Goal: Communication & Community: Answer question/provide support

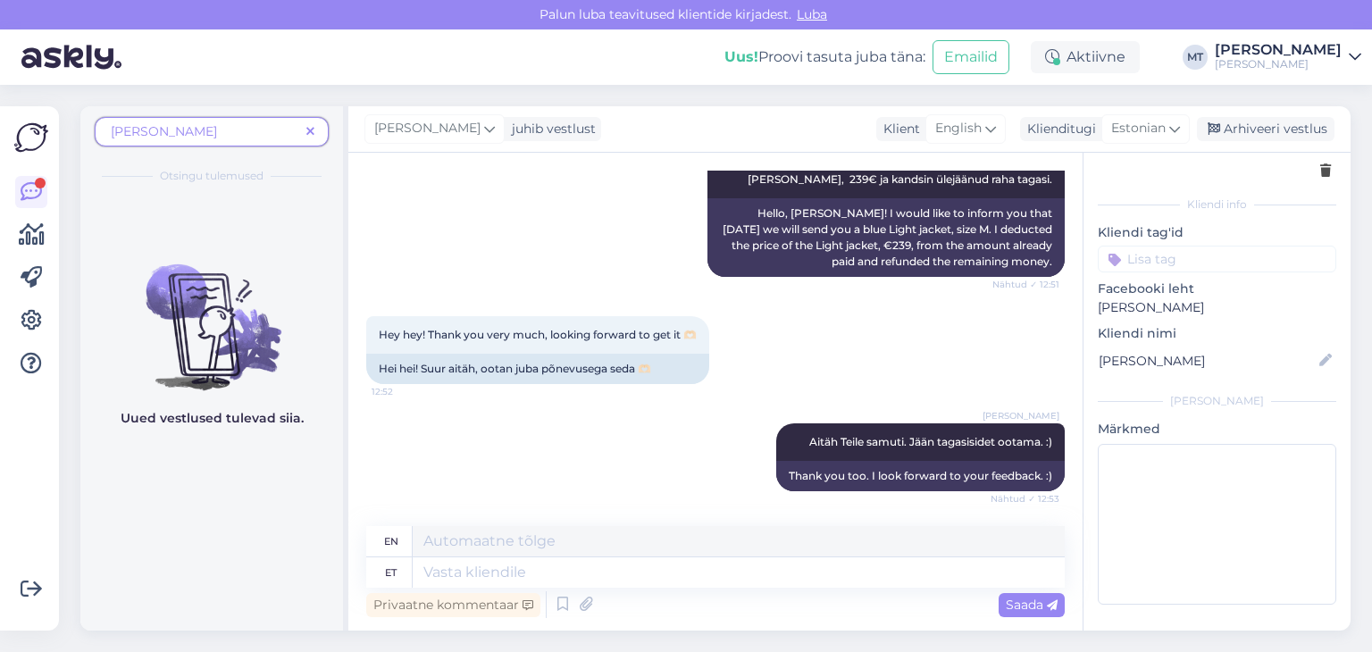
scroll to position [5667, 0]
click at [311, 130] on icon at bounding box center [310, 132] width 8 height 13
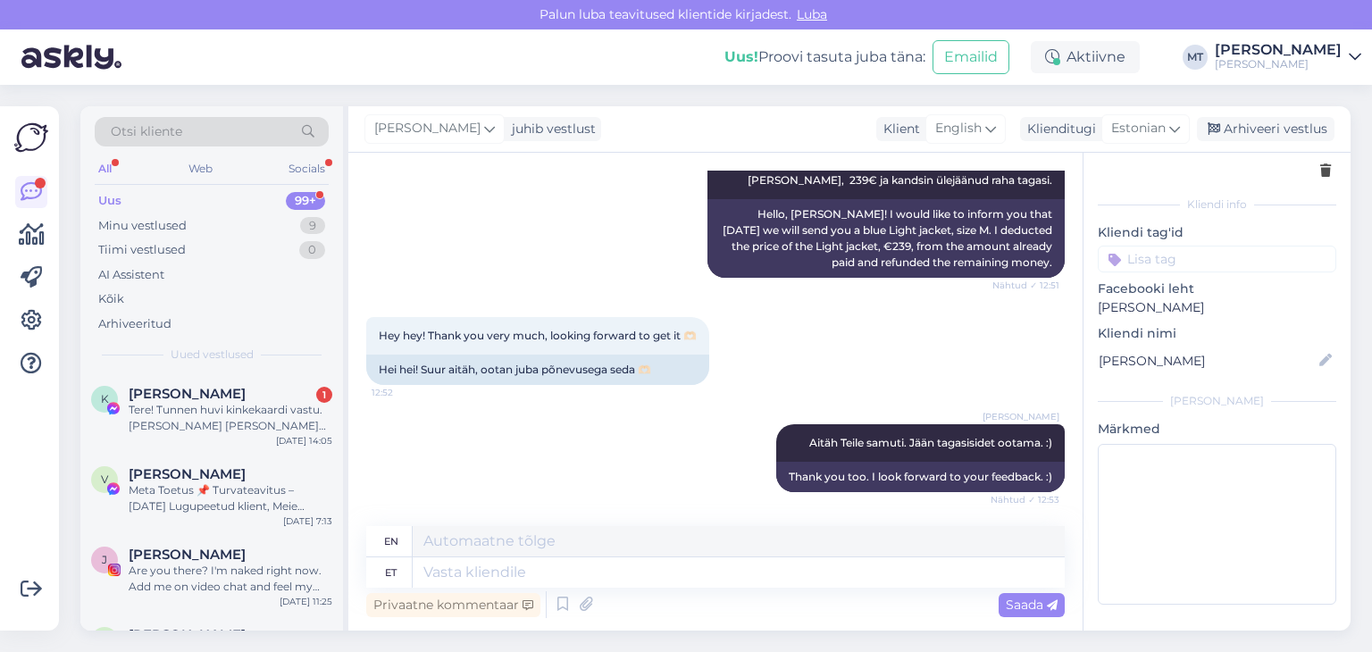
click at [132, 202] on div "Uus 99+" at bounding box center [212, 200] width 234 height 25
click at [181, 413] on div "Tere! Tunnen huvi kinkekaardi vastu. [PERSON_NAME] [PERSON_NAME] talisuplejast …" at bounding box center [231, 418] width 204 height 32
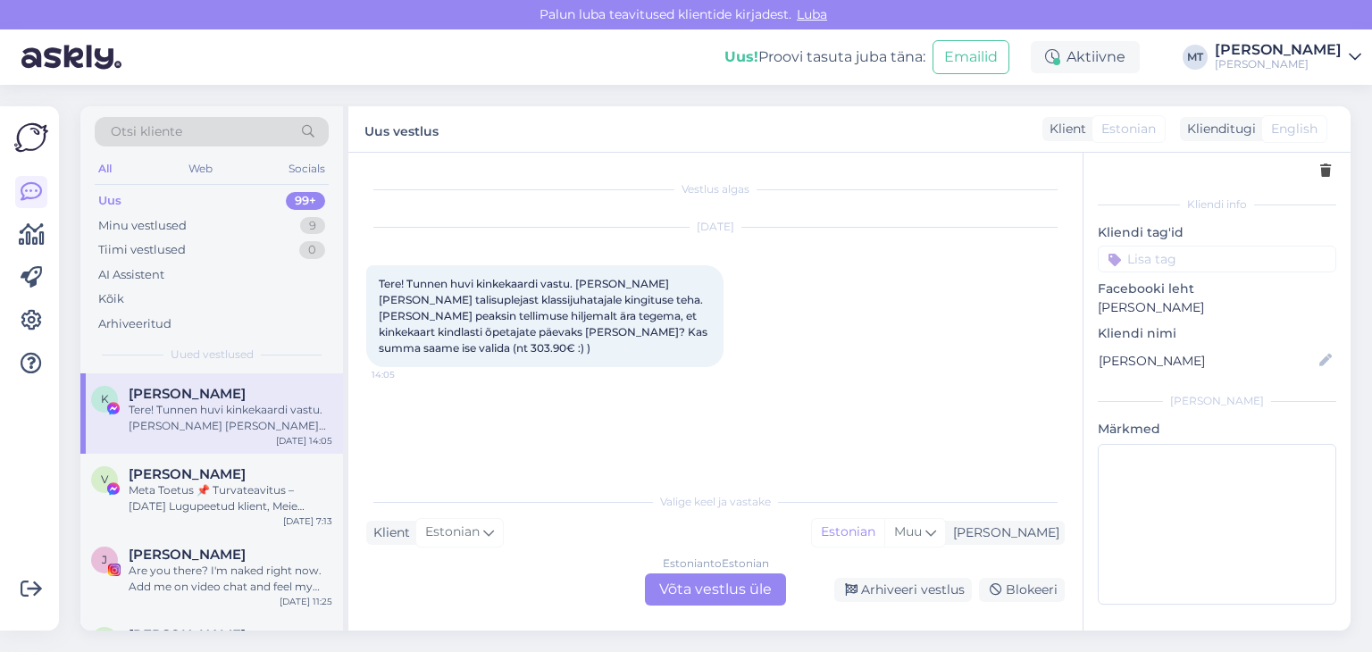
click at [698, 599] on div "Estonian to Estonian Võta vestlus üle" at bounding box center [715, 589] width 141 height 32
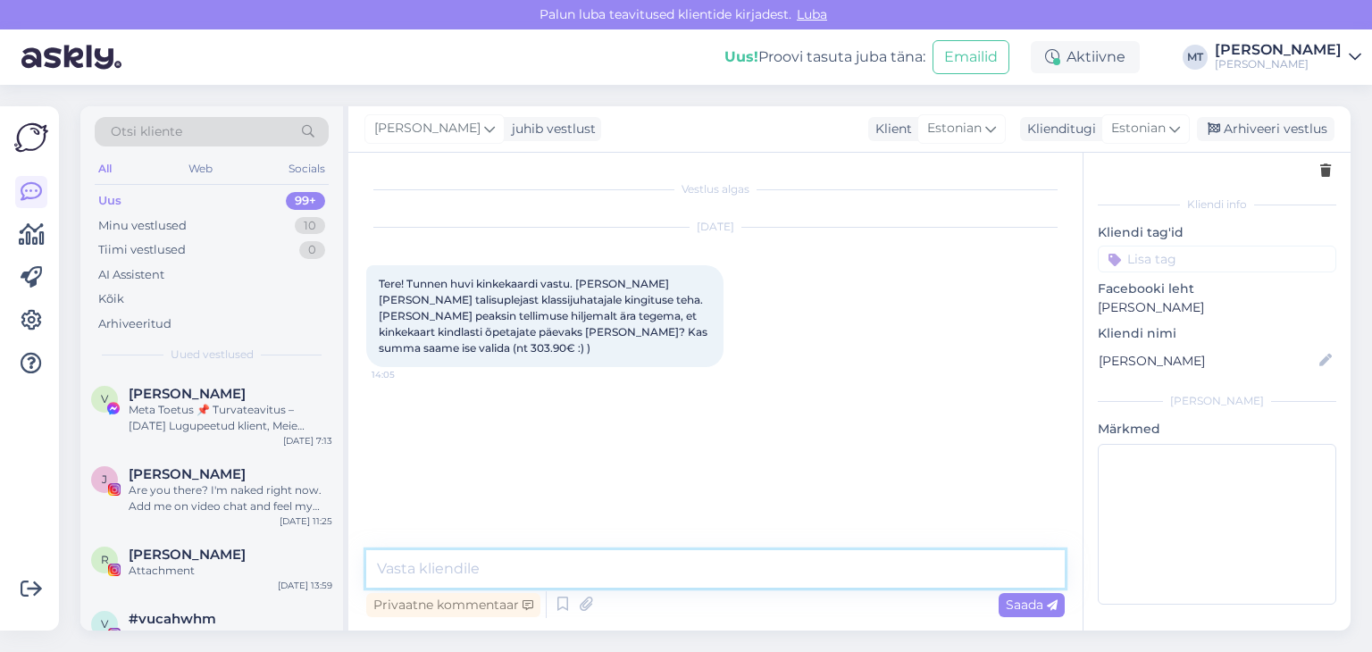
click at [713, 571] on textarea at bounding box center [715, 569] width 699 height 38
click at [560, 557] on textarea "Tere! Aitäh, et kirjutasite. Peameelga saadame Teile kinkekaardi." at bounding box center [715, 569] width 699 height 38
click at [586, 565] on textarea "Tere! Aitäh, et kirjutasite. Heameelga saadame Teile kinkekaardi." at bounding box center [715, 569] width 699 height 38
click at [625, 568] on textarea "Tere! Aitäh, et kirjutasite. Hea meelga saadame Teile kinkekaardi." at bounding box center [715, 569] width 699 height 38
click at [858, 567] on textarea "Tere! Aitäh, et kirjutasite. Hea meelega saadame Teile kinkekaardi." at bounding box center [715, 569] width 699 height 38
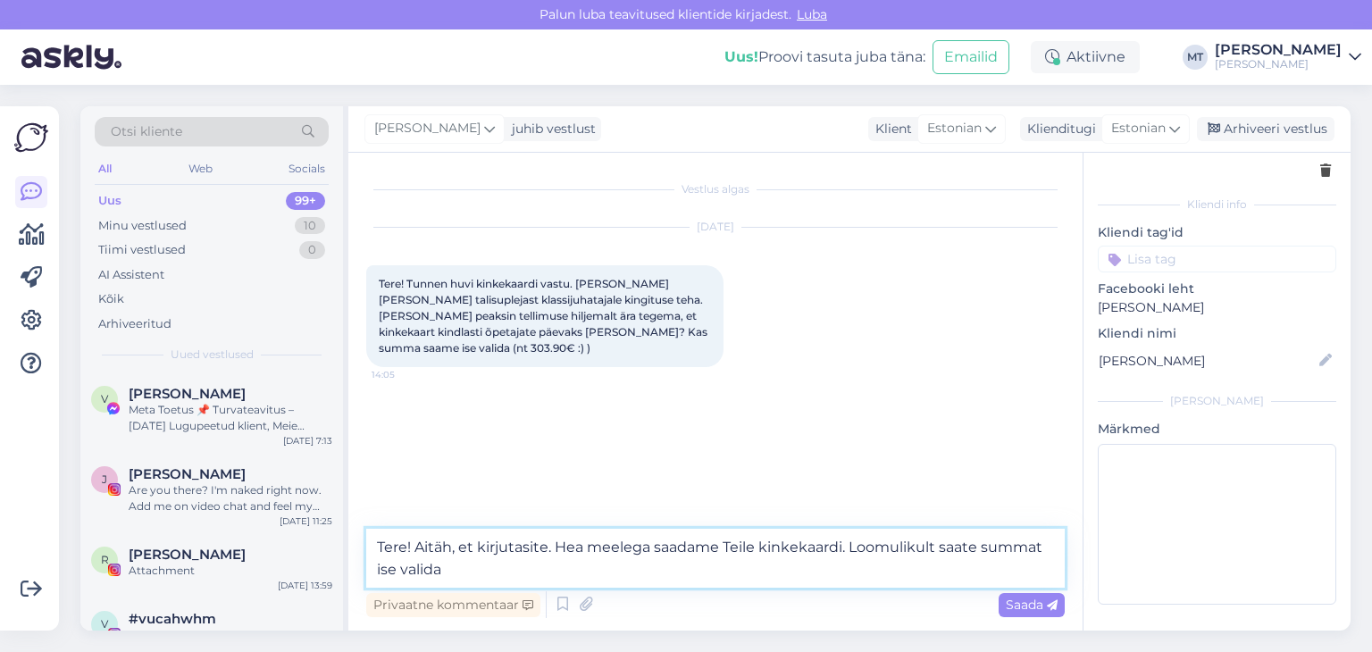
drag, startPoint x: 986, startPoint y: 545, endPoint x: 849, endPoint y: 541, distance: 137.6
click at [849, 541] on textarea "Tere! Aitäh, et kirjutasite. Hea meelega saadame Teile kinkekaardi. Loomulikult…" at bounding box center [715, 558] width 699 height 59
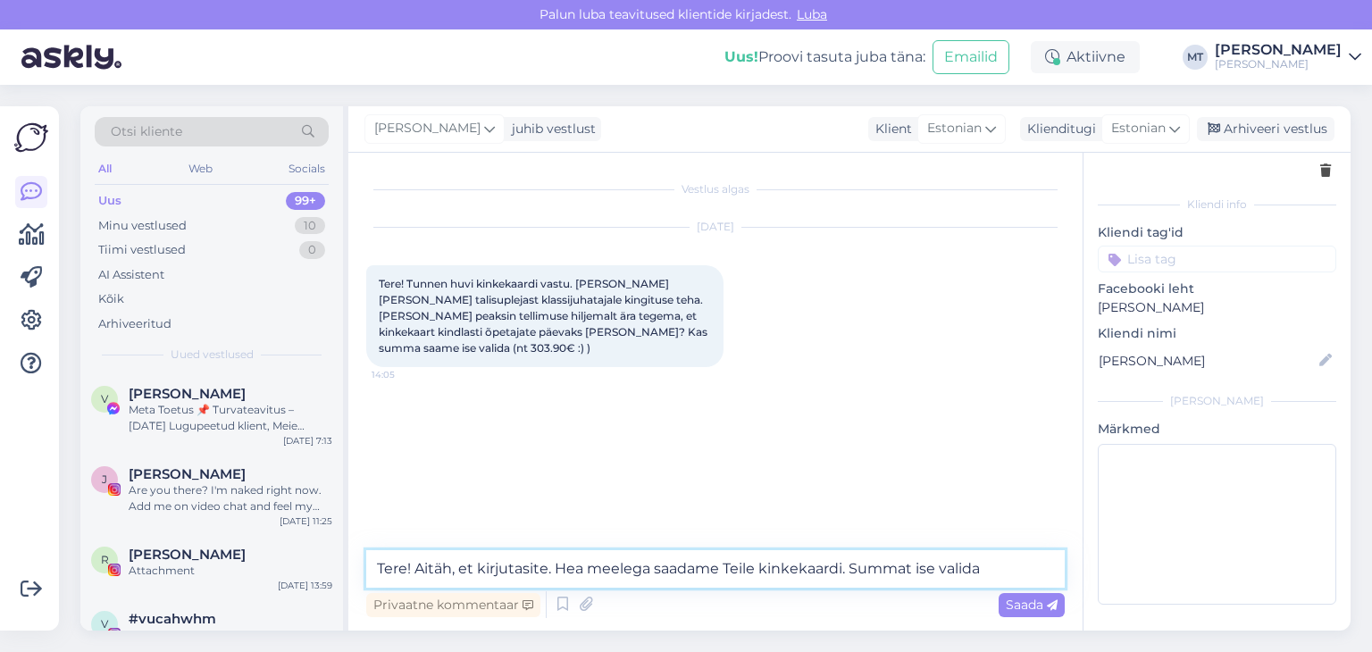
click at [915, 569] on textarea "Tere! Aitäh, et kirjutasite. Hea meelega saadame Teile kinkekaardi. Summat ise …" at bounding box center [715, 569] width 699 height 38
click at [1019, 569] on textarea "Tere! Aitäh, et kirjutasite. Hea meelega saadame Teile kinkekaardi. Summat saat…" at bounding box center [715, 569] width 699 height 38
type textarea "Tere! Aitäh, et kirjutasite. Hea meelega saadame Teile kinkekaardi. Summat saat…"
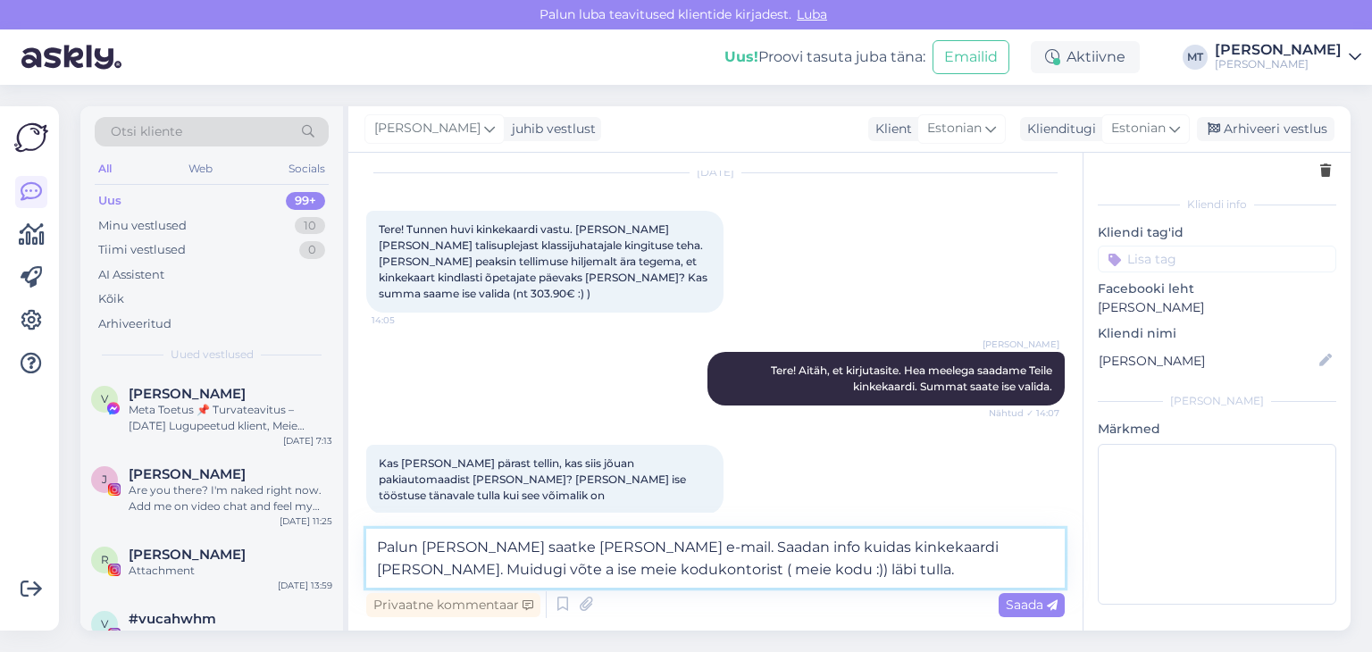
scroll to position [169, 0]
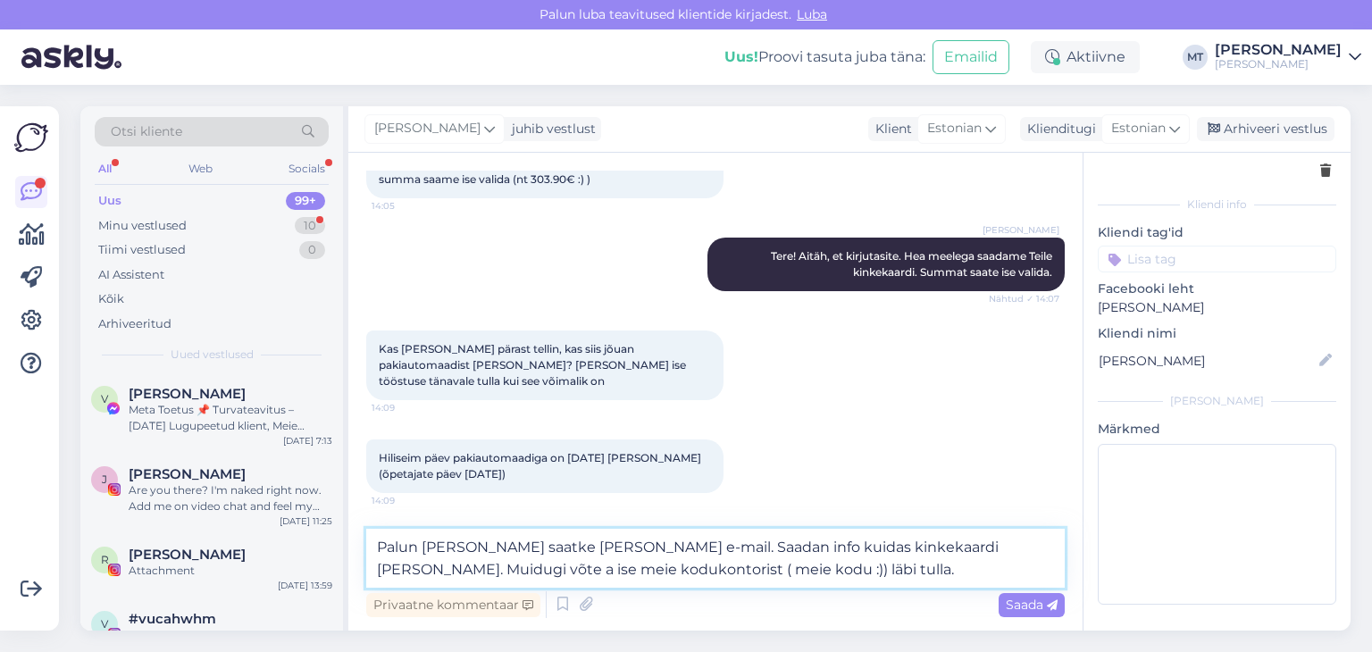
click at [993, 552] on textarea "Palun [PERSON_NAME] saatke [PERSON_NAME] e-mail. Saadan info kuidas kinkekaardi…" at bounding box center [715, 558] width 699 height 59
click at [585, 565] on textarea "Palun [PERSON_NAME] saatke [PERSON_NAME] e-mail. Saadan info kuidas kinkekaardi…" at bounding box center [715, 558] width 699 height 59
click at [949, 571] on textarea "Palun [PERSON_NAME] saatke [PERSON_NAME] e-mail. Saadan info kuidas kinkekaardi…" at bounding box center [715, 558] width 699 height 59
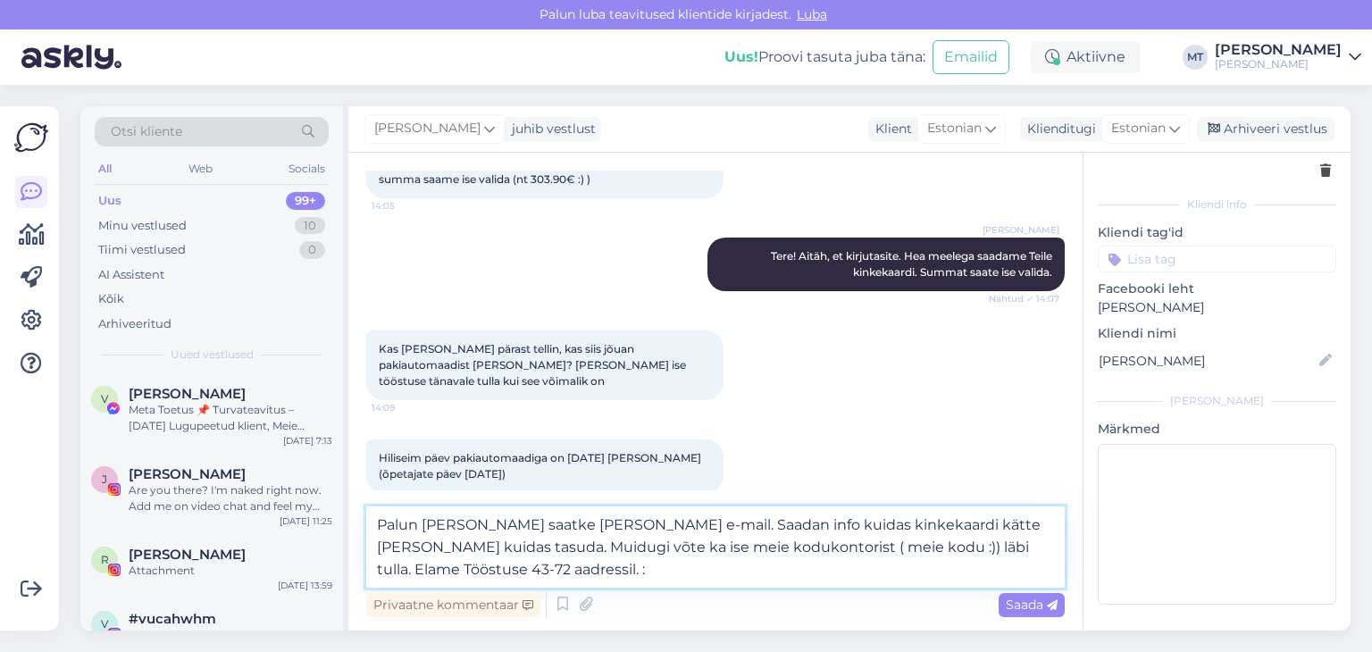
type textarea "Palun [PERSON_NAME] saatke [PERSON_NAME] e-mail. Saadan info kuidas kinkekaardi…"
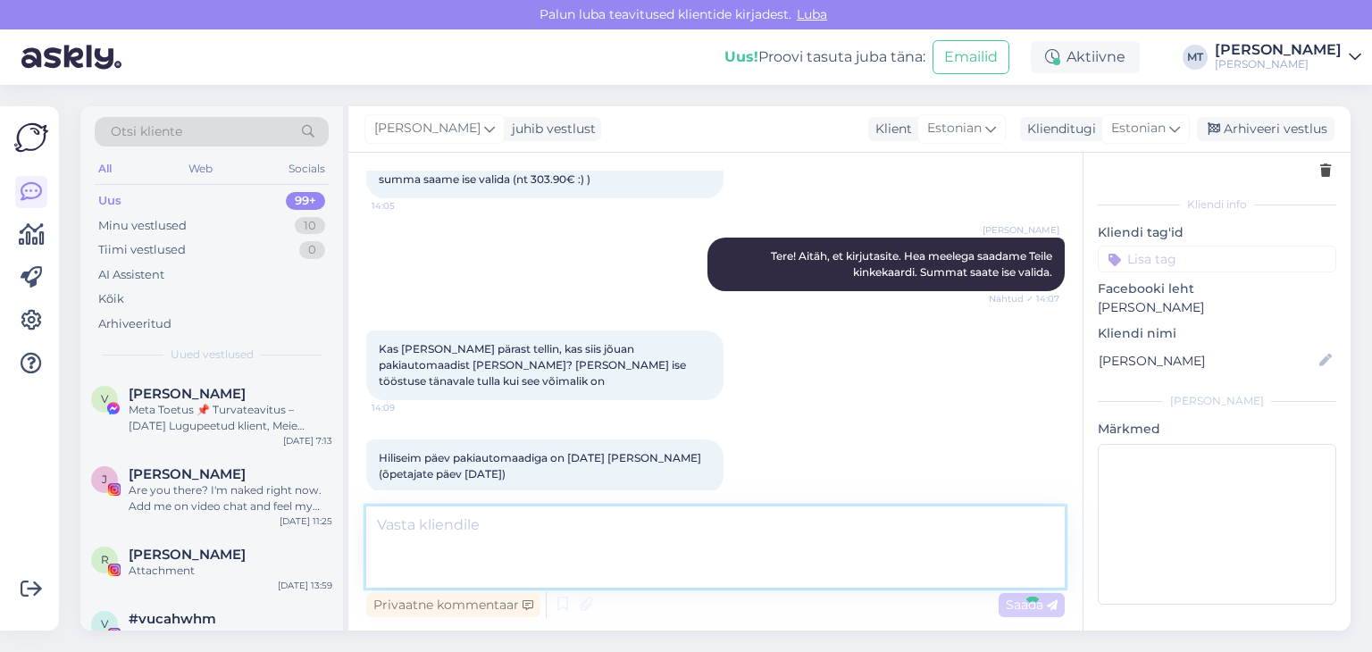
scroll to position [272, 0]
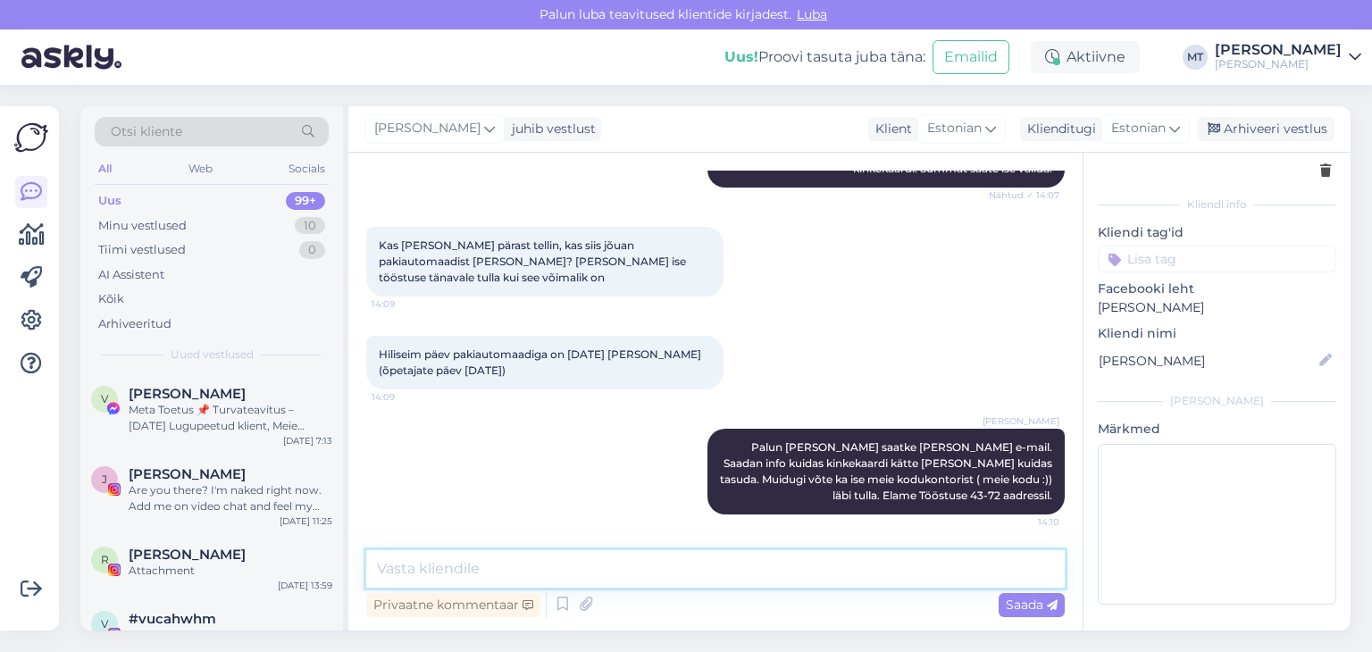
type textarea "C"
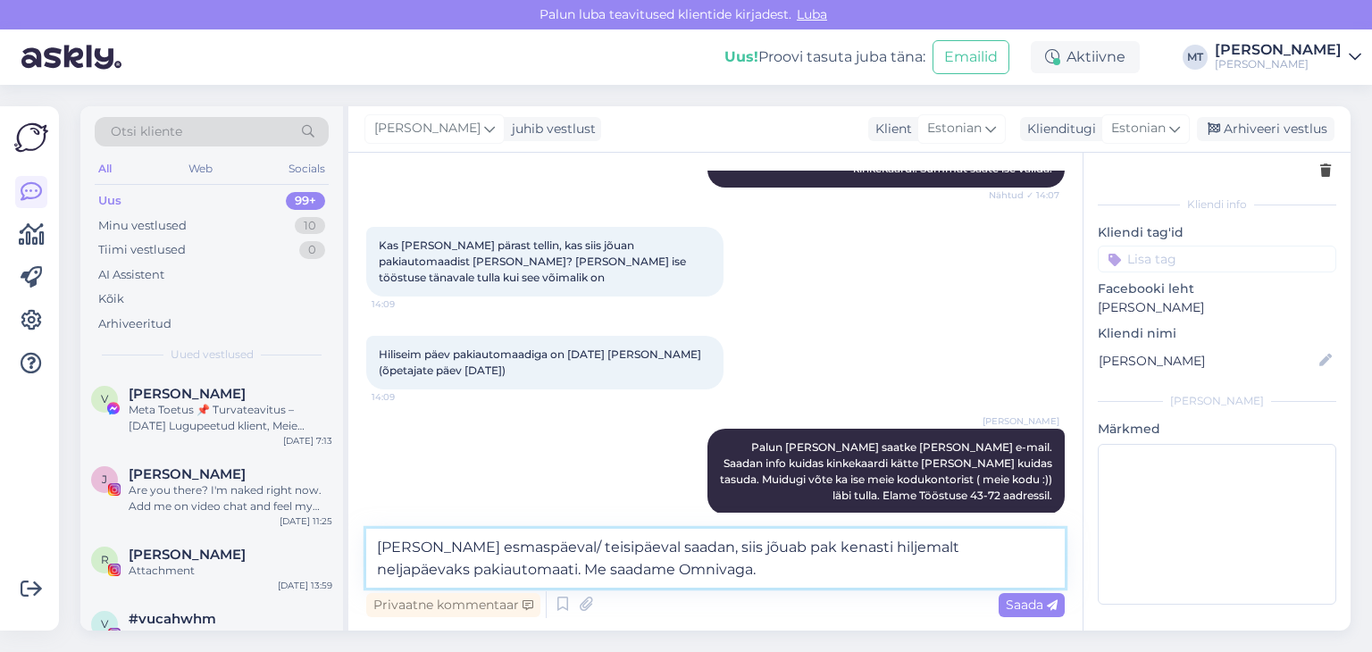
click at [785, 548] on textarea "[PERSON_NAME] esmaspäeval/ teisipäeval saadan, siis jõuab pak kenasti hiljemalt…" at bounding box center [715, 558] width 699 height 59
click at [686, 550] on textarea "[PERSON_NAME] esmaspäeval/ teisipäeval saadan, siis jõuab pakk kenasti hiljemal…" at bounding box center [715, 558] width 699 height 59
type textarea "[PERSON_NAME] esmaspäeval/ teisipäeval saadan postiga, siis jõuab pakk kenasti …"
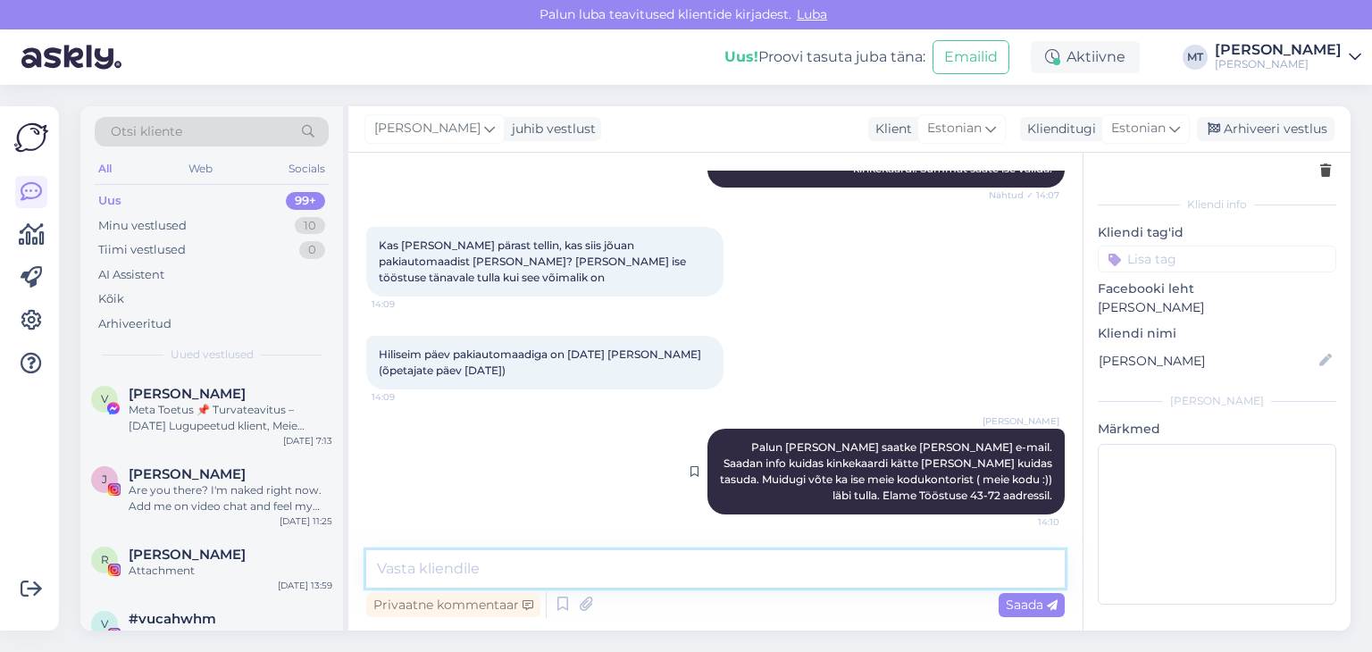
scroll to position [382, 0]
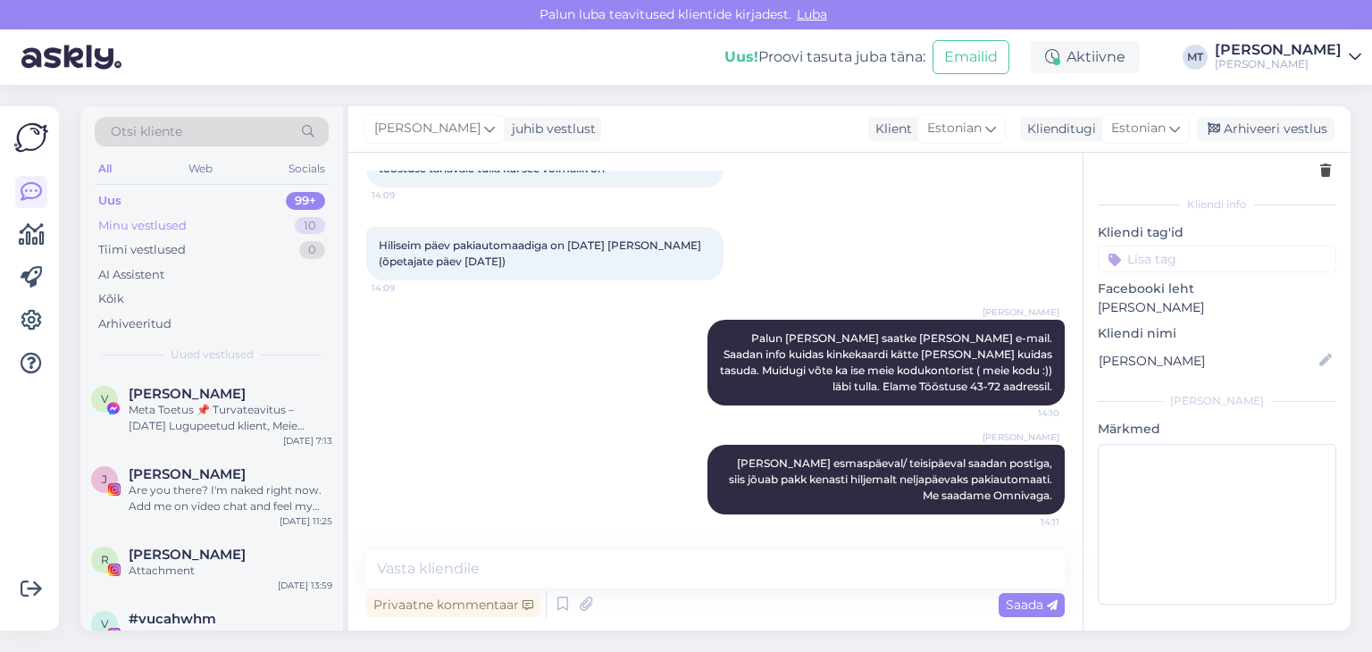
click at [180, 217] on div "Minu vestlused" at bounding box center [142, 226] width 88 height 18
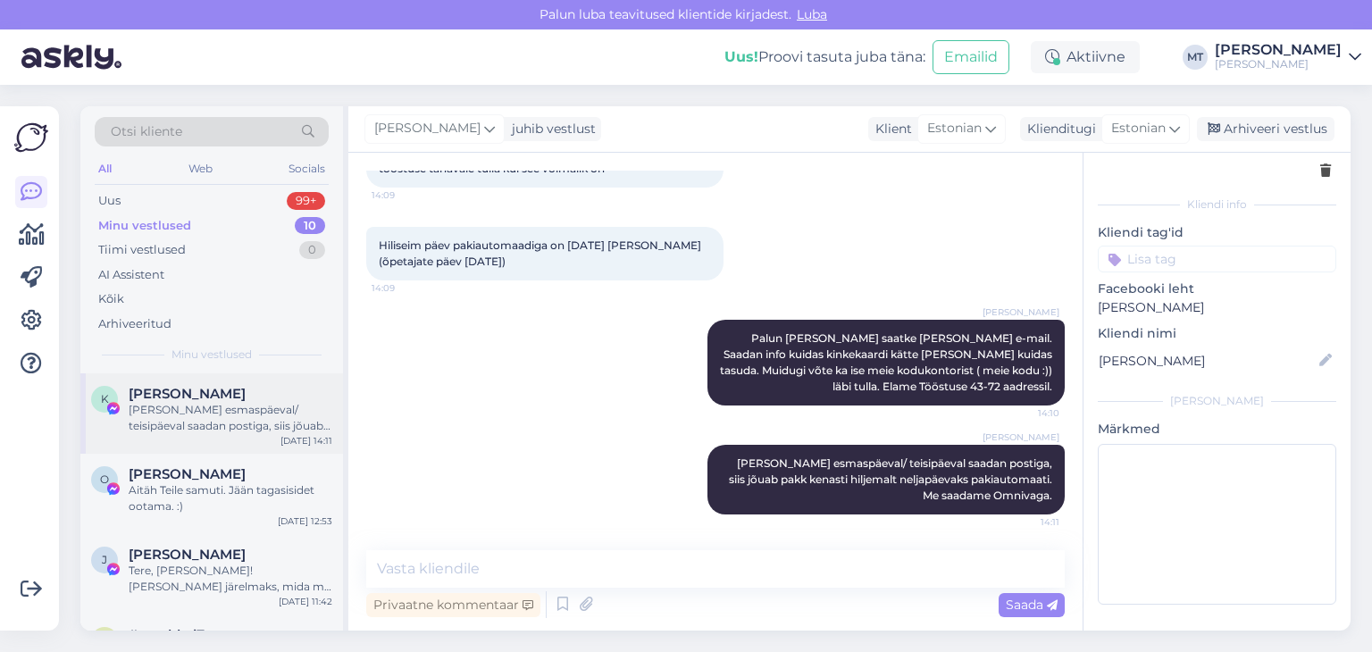
click at [170, 395] on span "[PERSON_NAME]" at bounding box center [187, 394] width 117 height 16
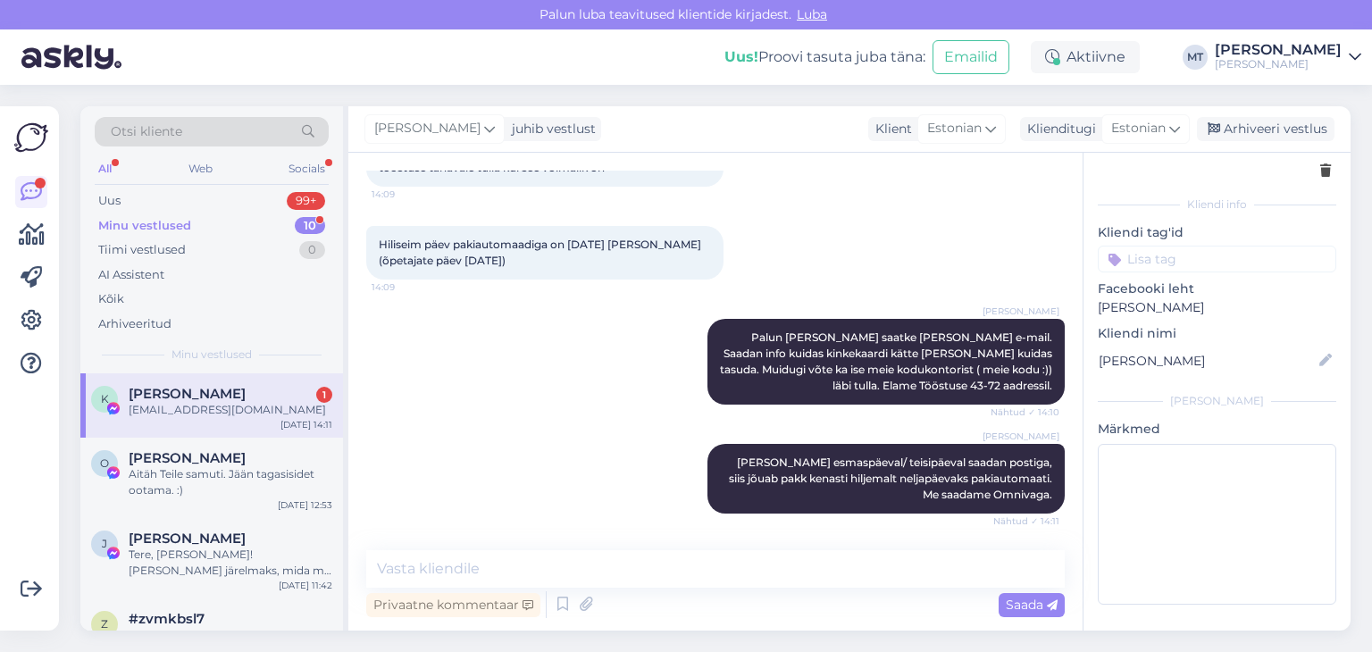
scroll to position [458, 0]
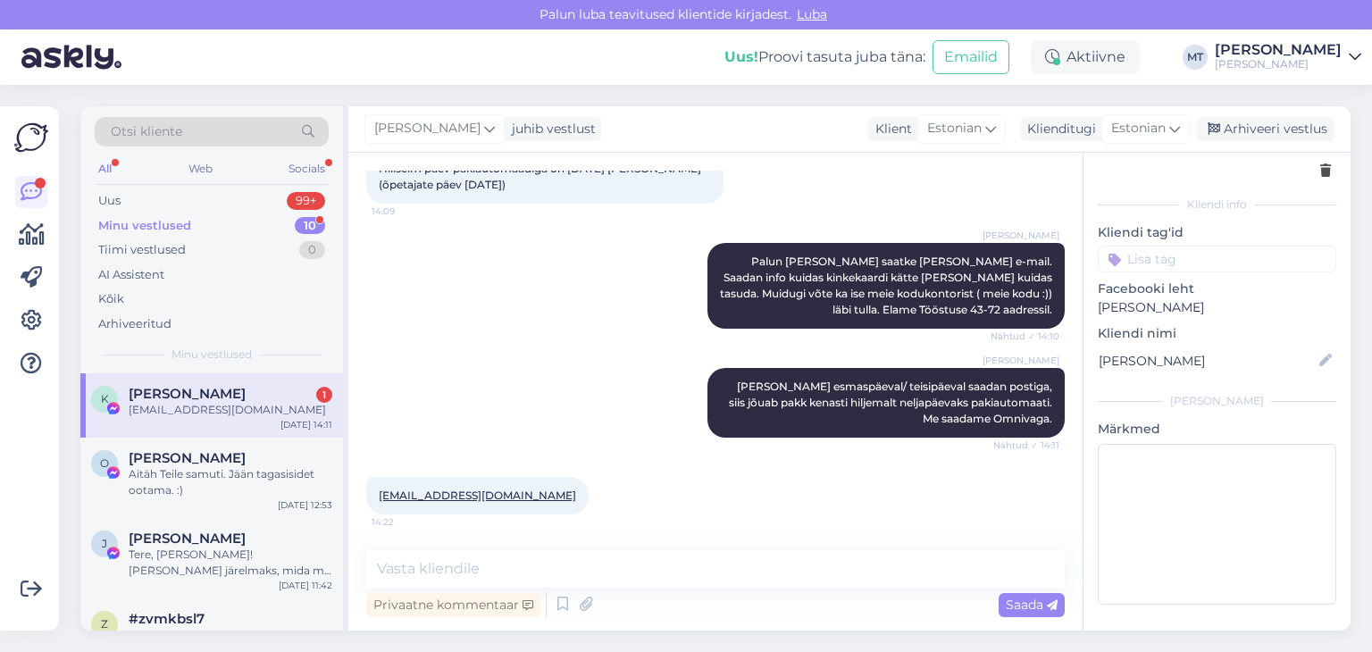
click at [188, 413] on div "[EMAIL_ADDRESS][DOMAIN_NAME]" at bounding box center [231, 410] width 204 height 16
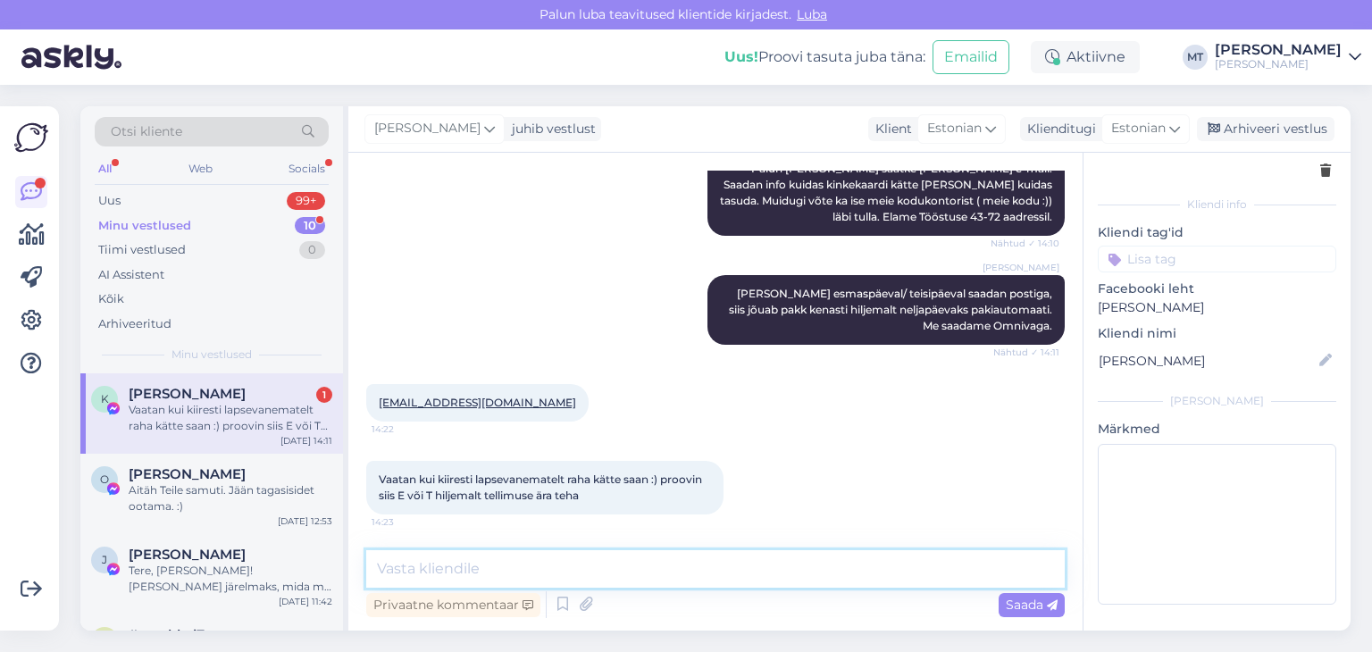
click at [421, 572] on textarea at bounding box center [715, 569] width 699 height 38
type textarea "K"
type textarea "H"
type textarea "T"
type textarea "H"
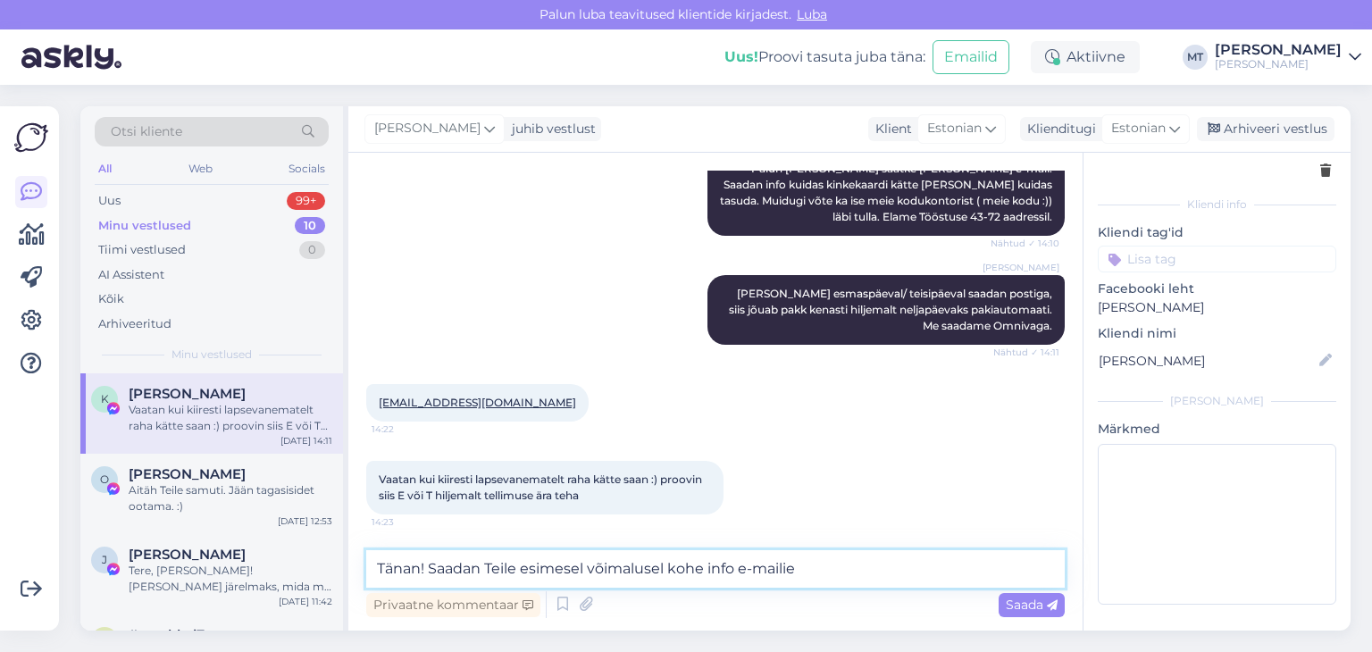
type textarea "Tänan! Saadan Teile esimesel võimalusel kohe info e-mailie."
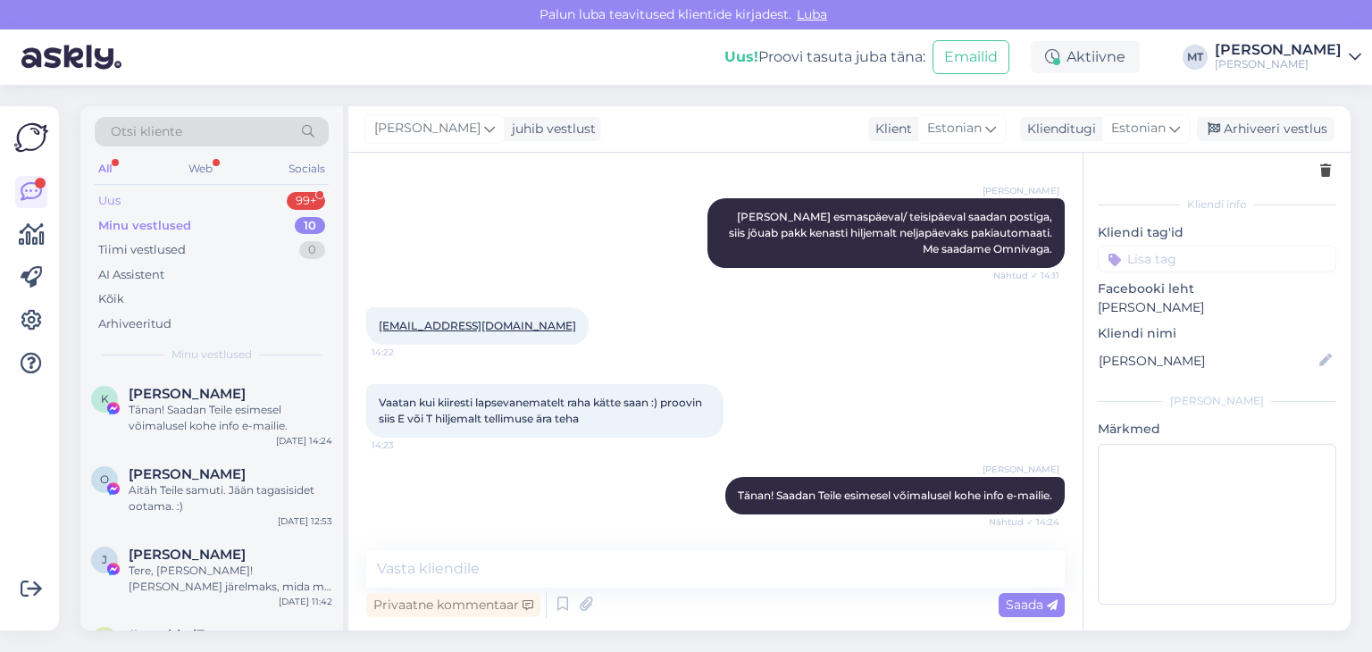
click at [123, 198] on div "Uus 99+" at bounding box center [212, 200] width 234 height 25
click at [228, 397] on div "#atalnuxb 1" at bounding box center [231, 394] width 204 height 16
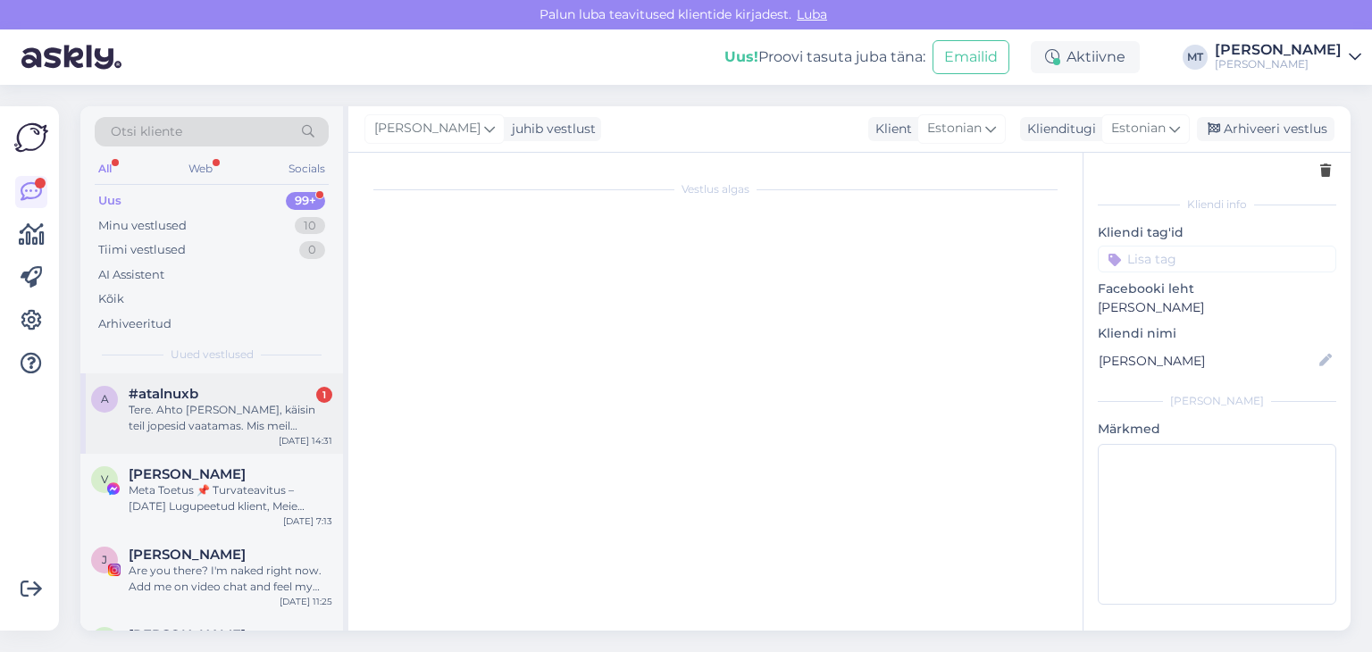
scroll to position [261, 0]
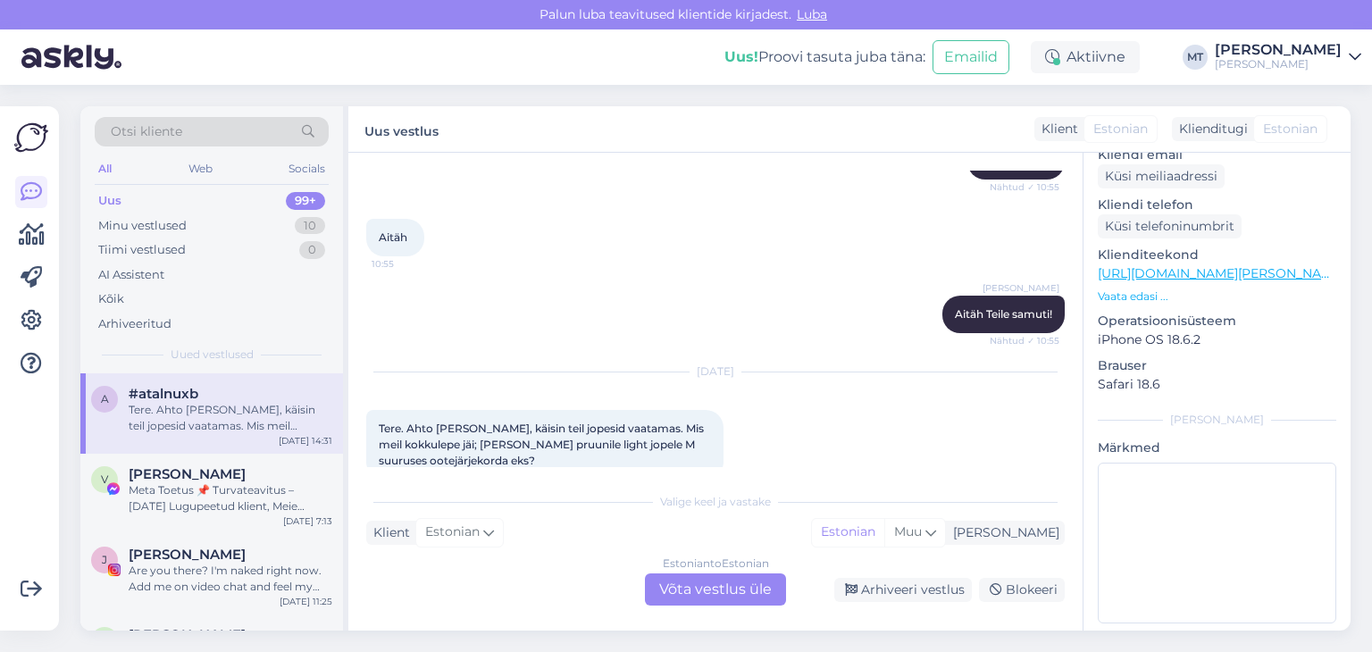
click at [732, 590] on div "Estonian to Estonian Võta vestlus üle" at bounding box center [715, 589] width 141 height 32
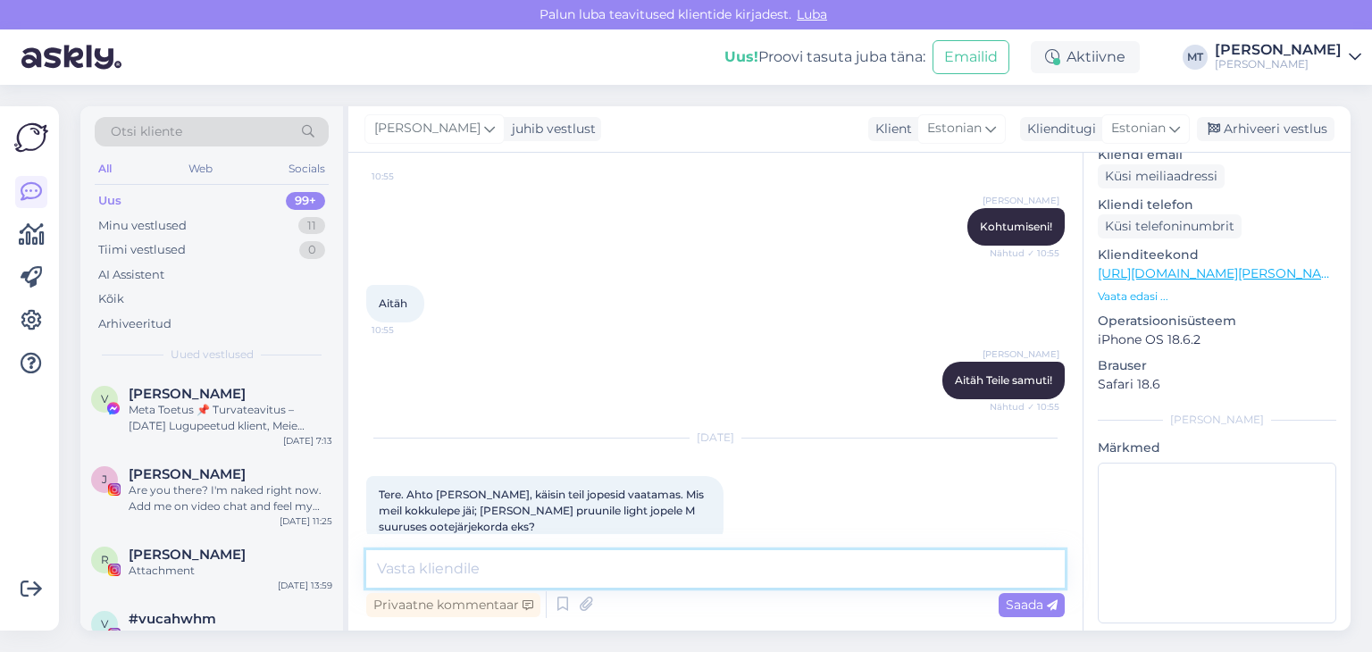
click at [439, 560] on textarea at bounding box center [715, 569] width 699 height 38
click at [426, 573] on textarea at bounding box center [715, 569] width 699 height 38
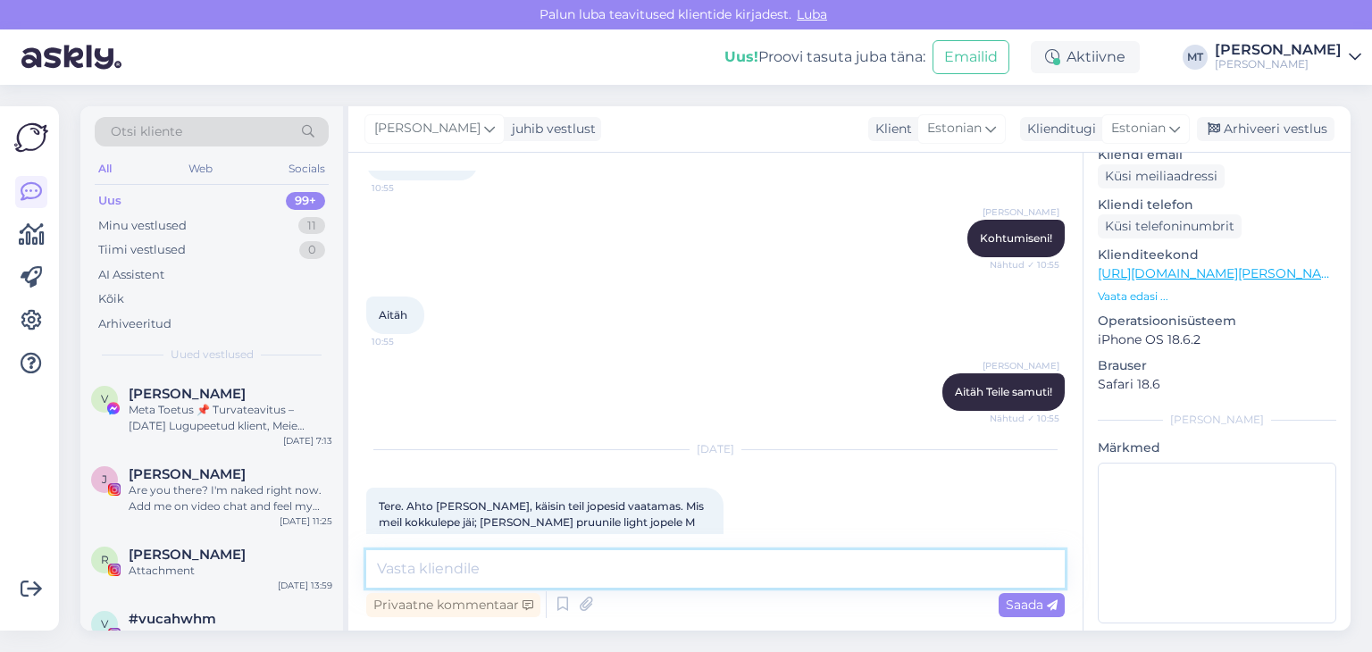
scroll to position [1628, 0]
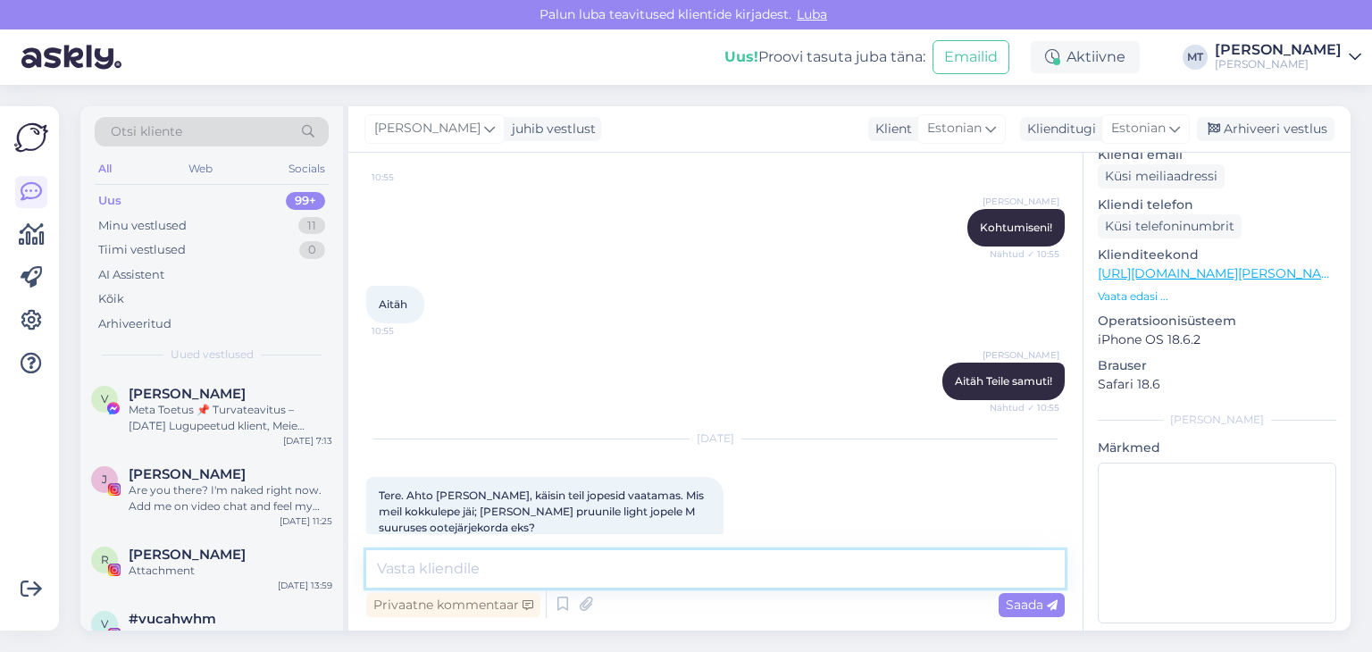
click at [436, 574] on textarea at bounding box center [715, 569] width 699 height 38
click at [453, 569] on textarea at bounding box center [715, 569] width 699 height 38
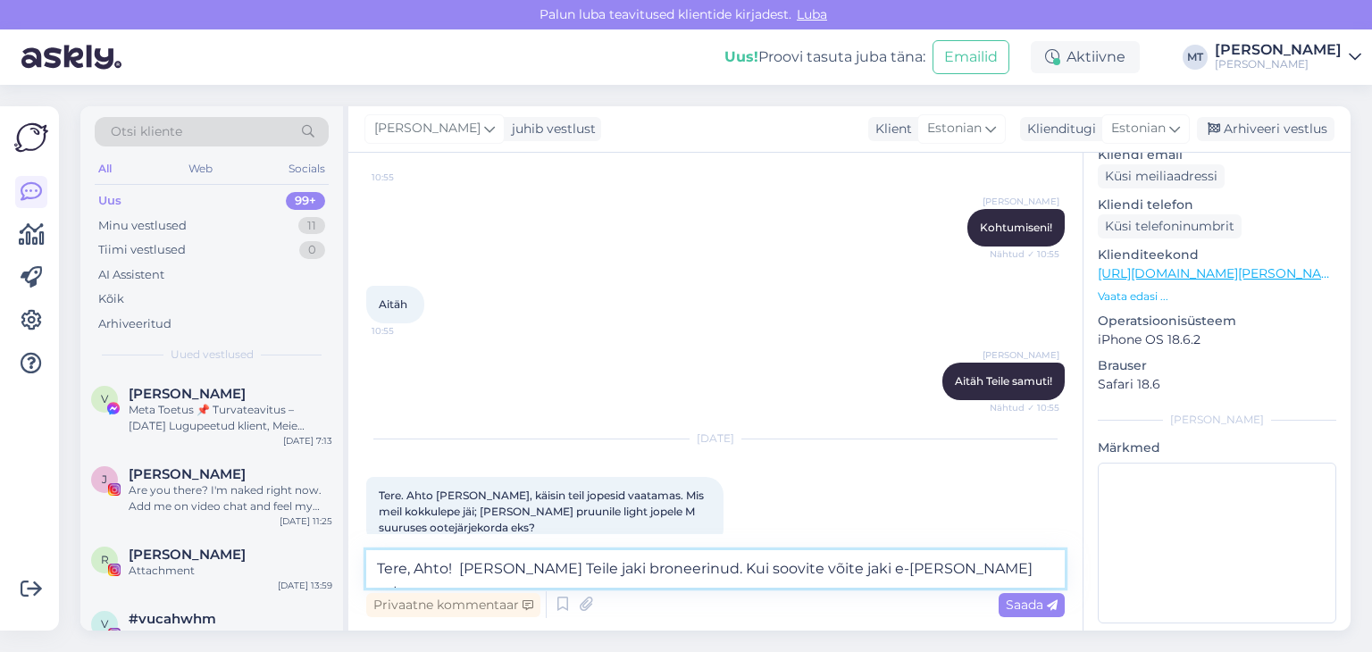
click at [562, 571] on textarea "Tere, Ahto! [PERSON_NAME] Teile jaki broneerinud. Kui soovite võite jaki e-[PER…" at bounding box center [715, 569] width 699 height 38
click at [527, 570] on textarea "Tere, Ahto! [PERSON_NAME] Teile jaki broneerinud. Kui soovite võite jaki e-[PER…" at bounding box center [715, 569] width 699 height 38
type textarea "Tere, Ahto! [PERSON_NAME] Teile M suurus jaki broneerinud. Kui soovite võite ja…"
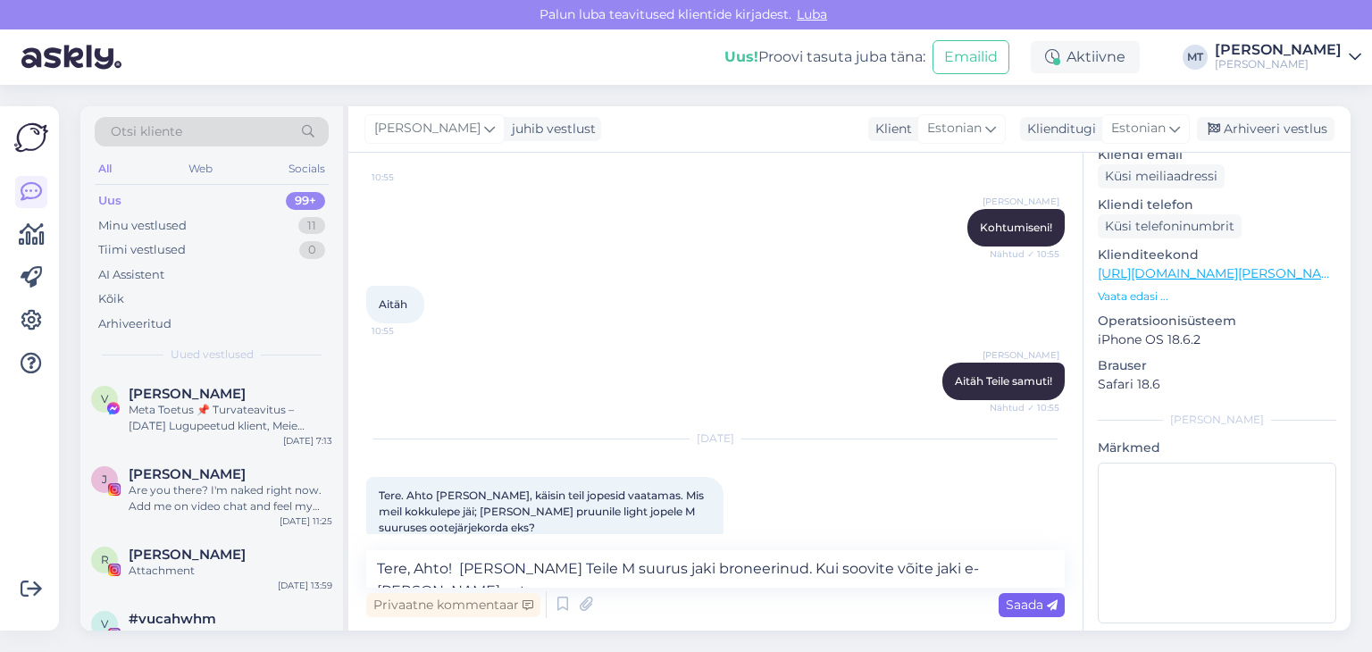
click at [1006, 612] on div "Saada" at bounding box center [1032, 605] width 66 height 24
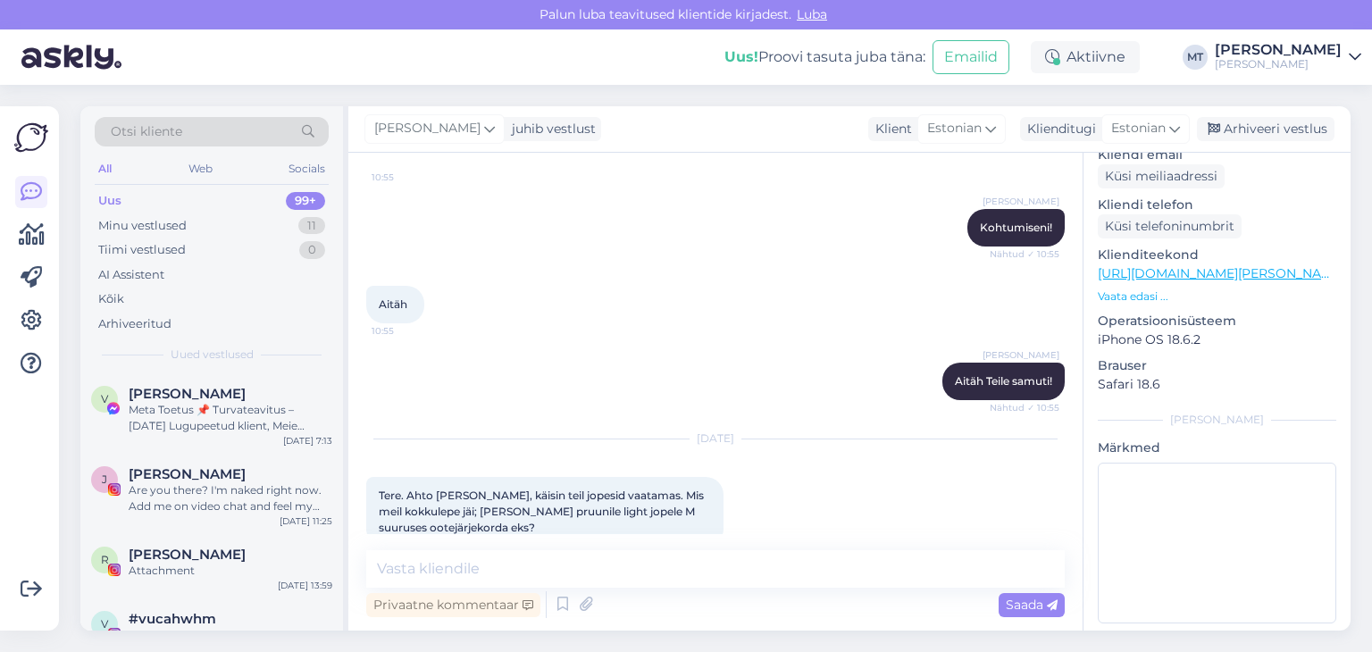
scroll to position [1722, 0]
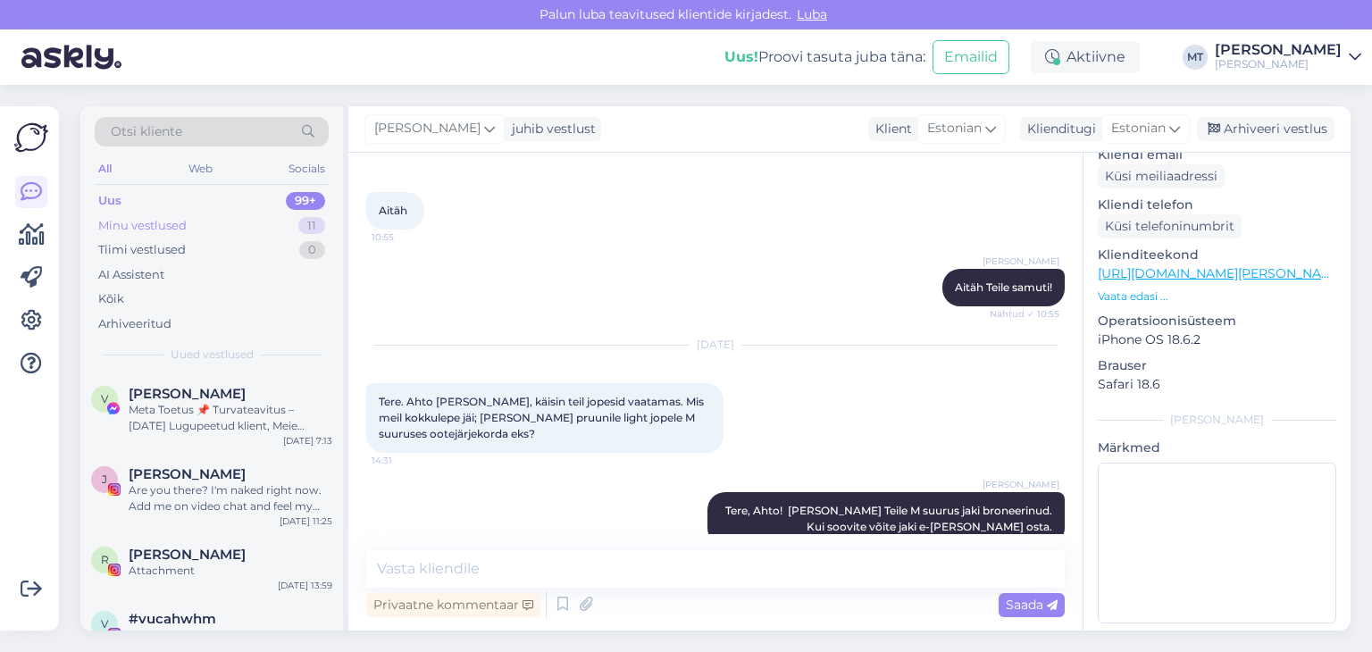
click at [154, 221] on div "Minu vestlused" at bounding box center [142, 226] width 88 height 18
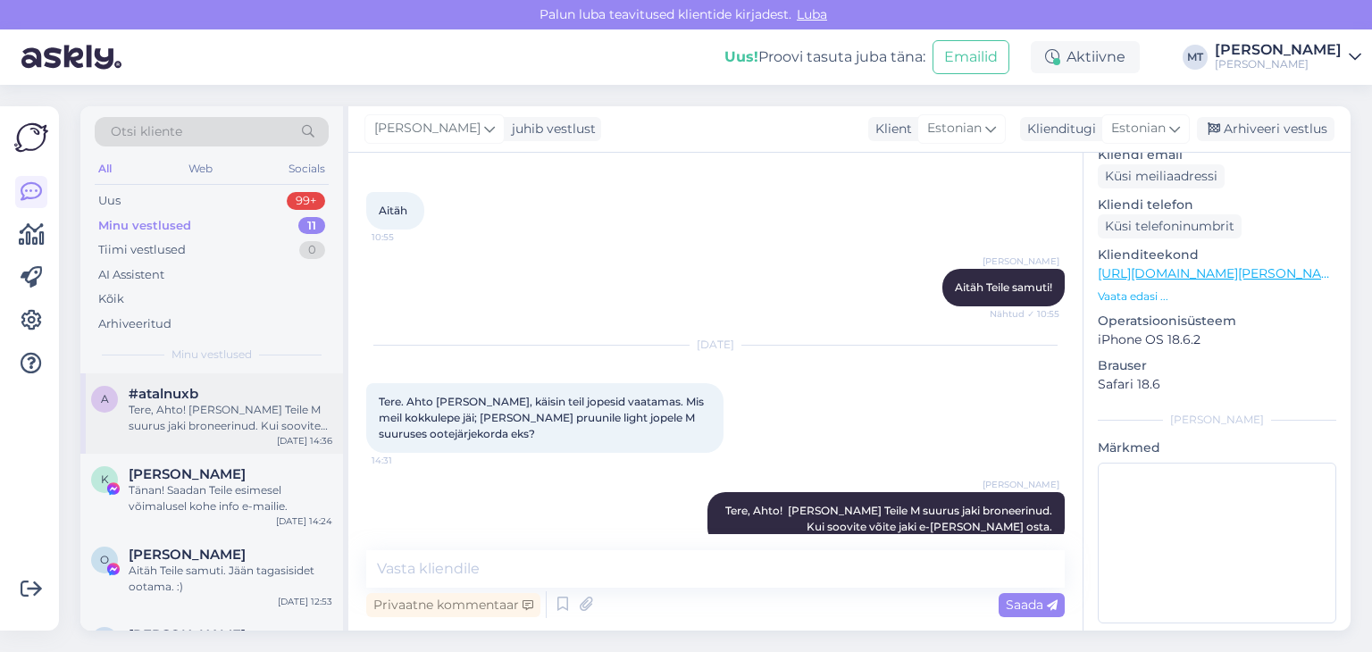
click at [204, 408] on div "Tere, Ahto! [PERSON_NAME] Teile M suurus jaki broneerinud. Kui soovite võite ja…" at bounding box center [231, 418] width 204 height 32
click at [106, 193] on div "Uus" at bounding box center [109, 201] width 22 height 18
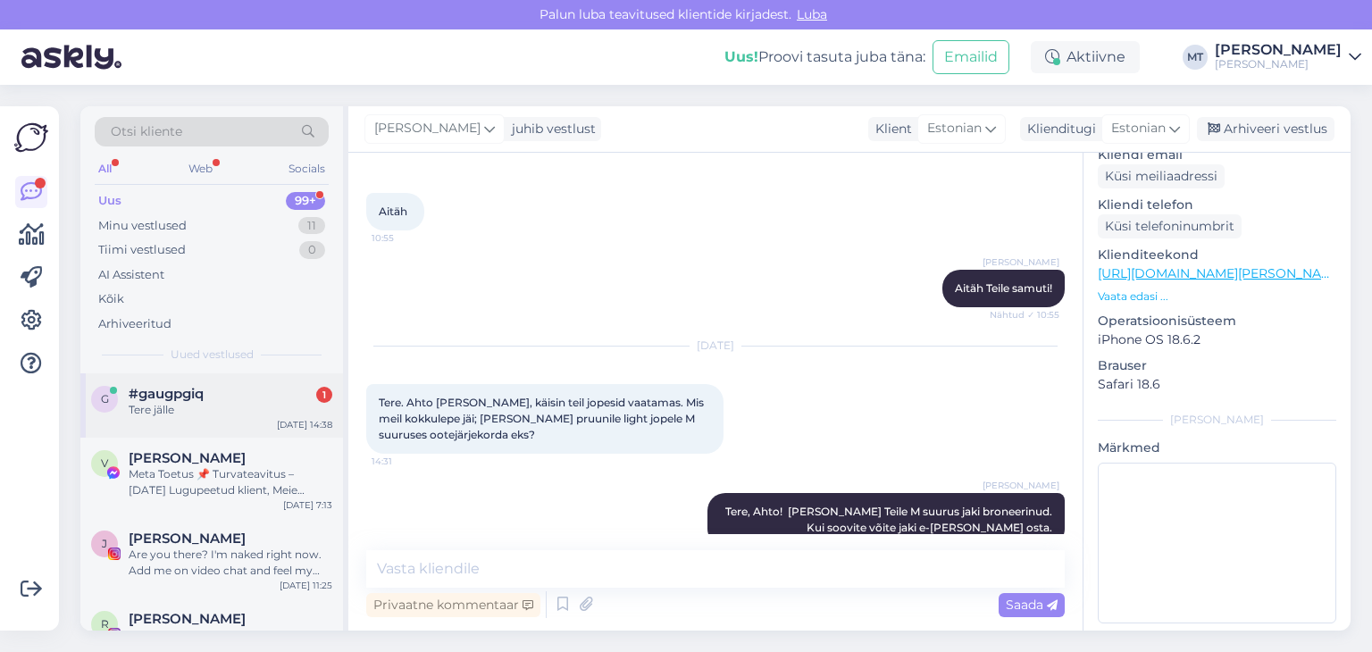
click at [189, 402] on div "Tere jälle" at bounding box center [231, 410] width 204 height 16
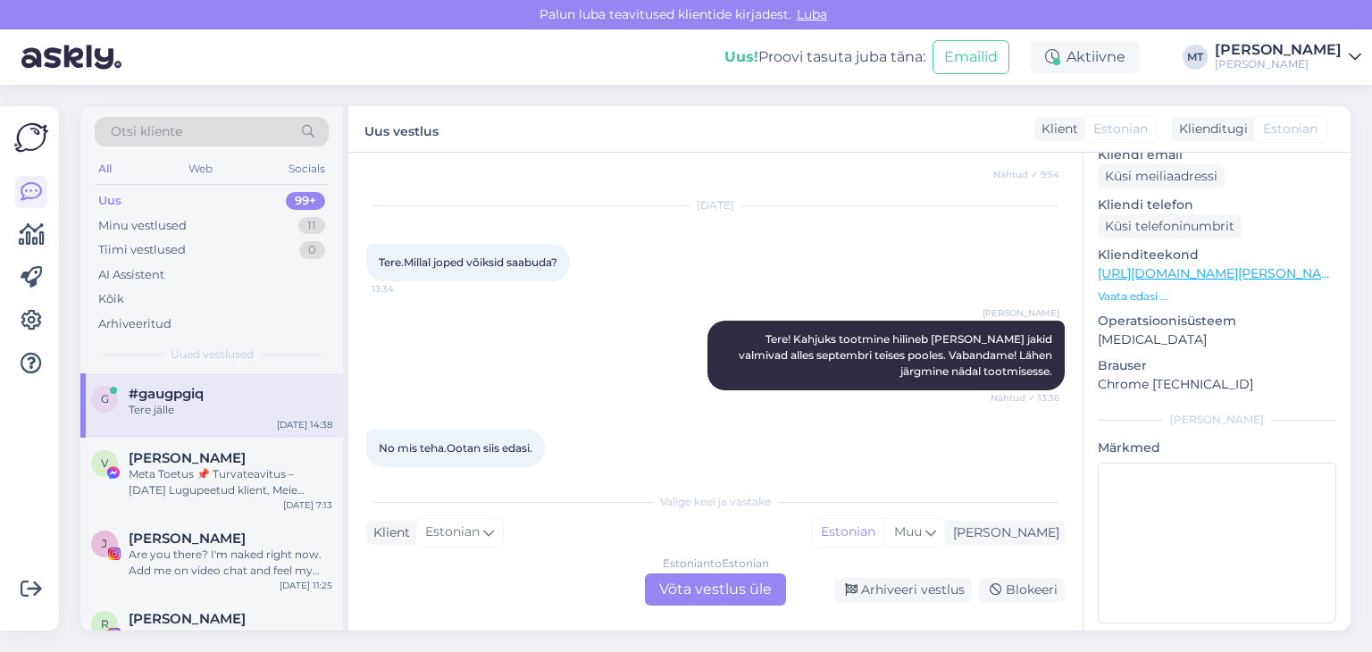
scroll to position [2860, 0]
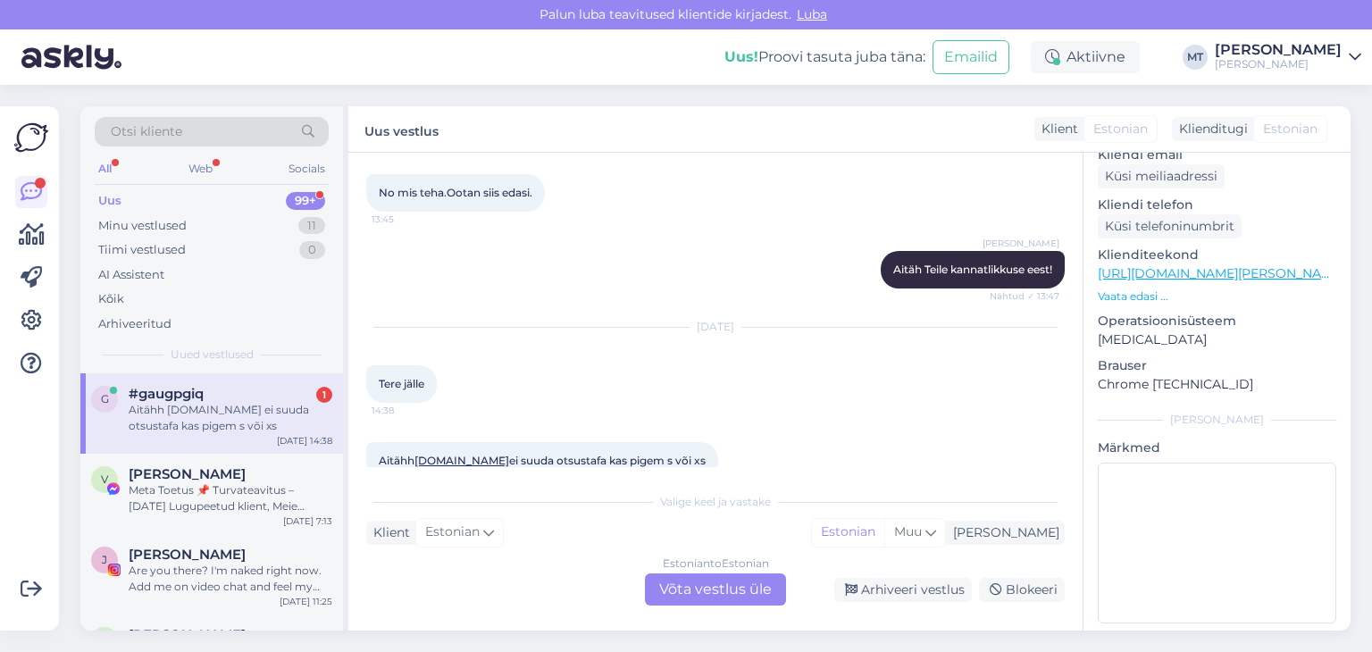
click at [712, 591] on div "Estonian to Estonian Võta vestlus üle" at bounding box center [715, 589] width 141 height 32
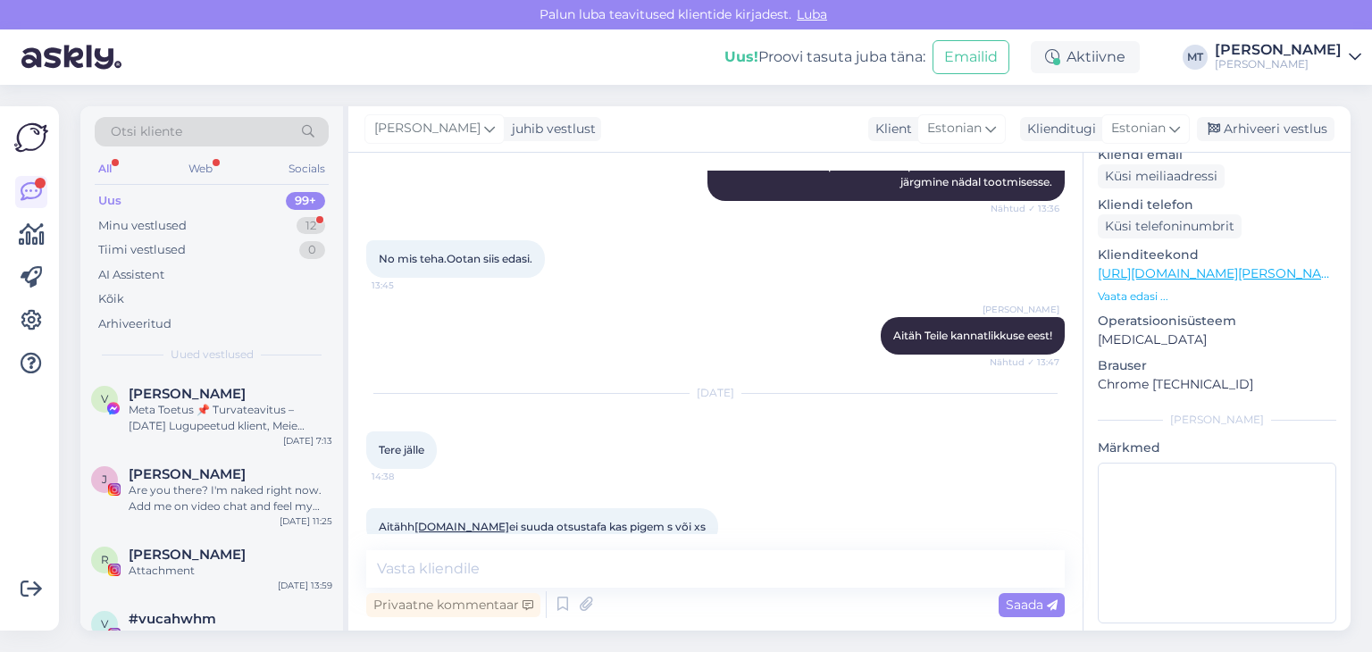
scroll to position [2793, 0]
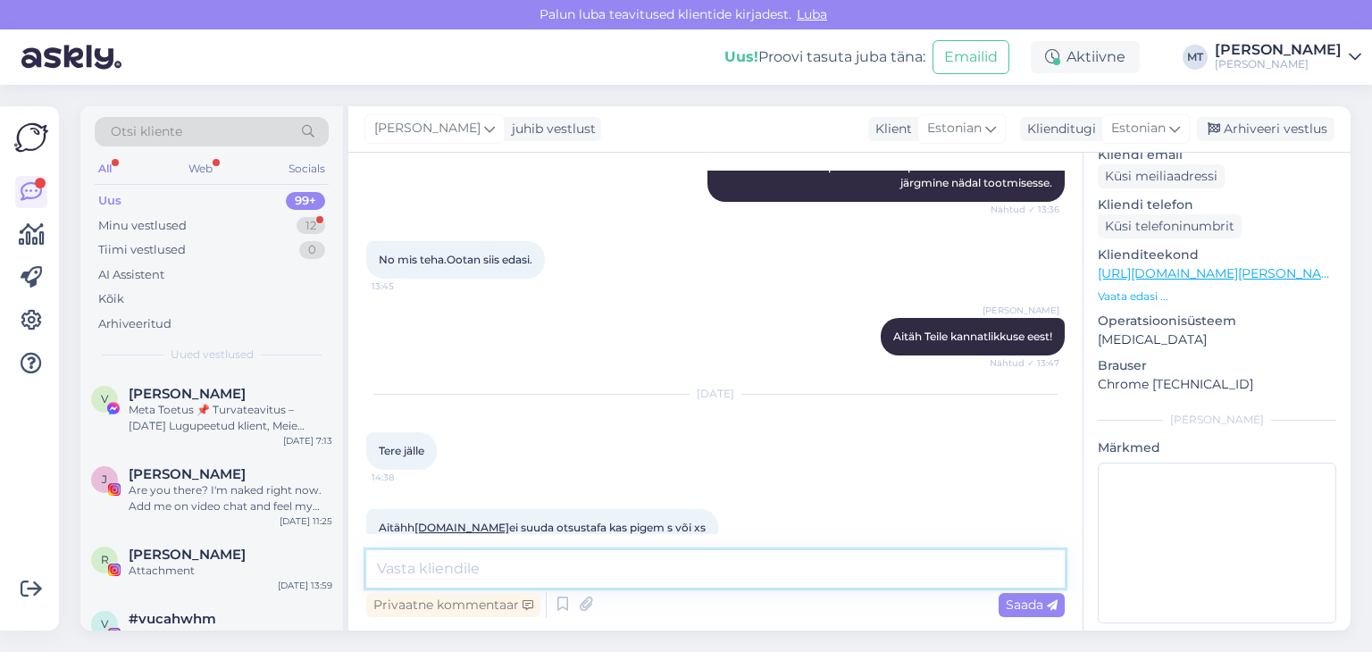
click at [545, 573] on textarea at bounding box center [715, 569] width 699 height 38
type textarea "S"
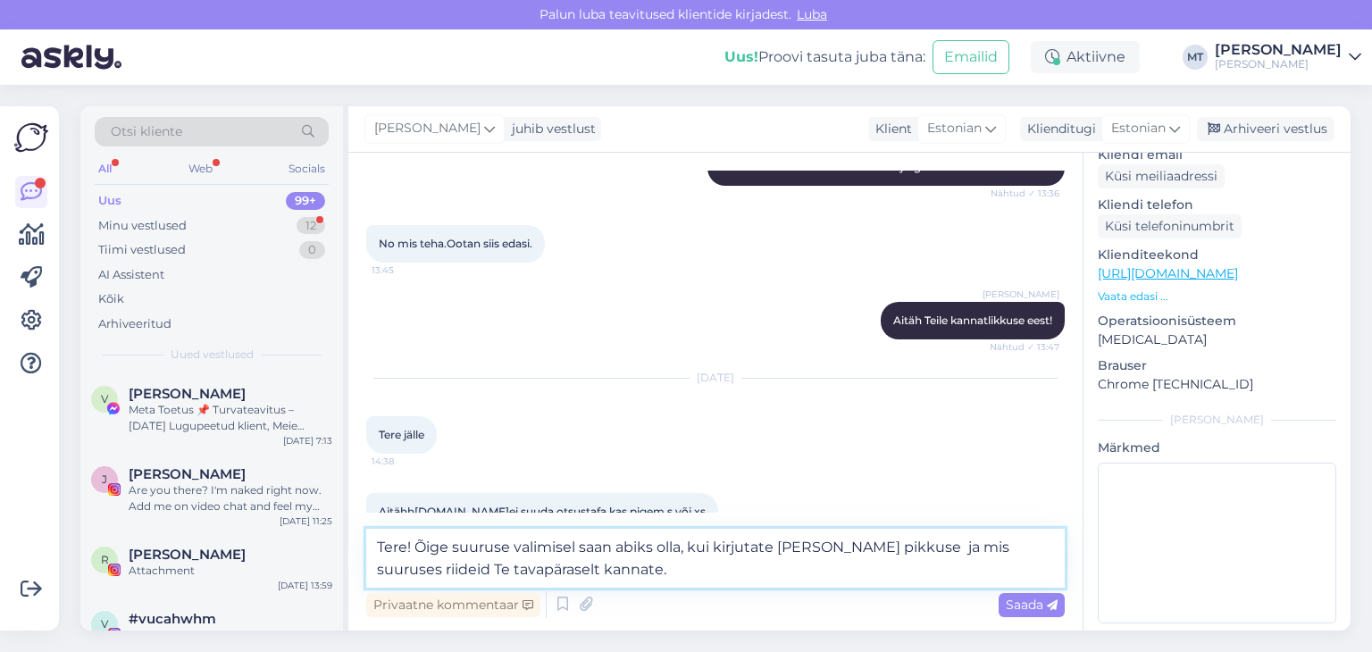
scroll to position [2815, 0]
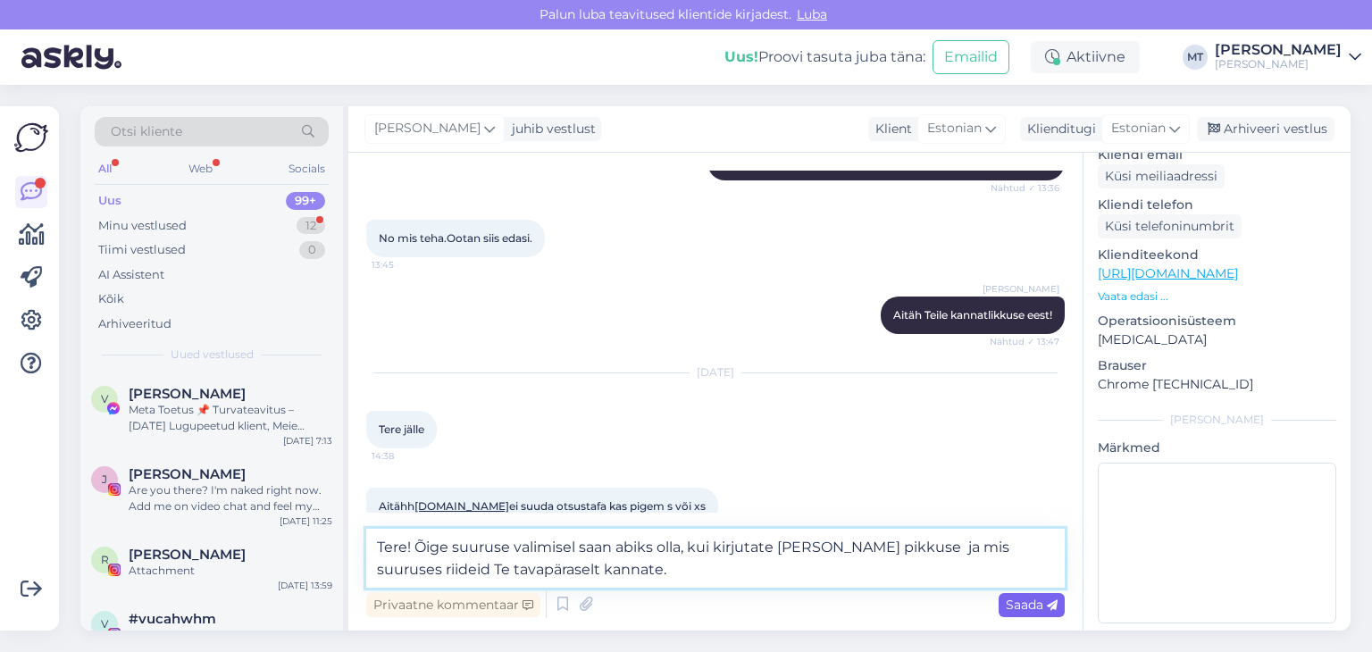
type textarea "Tere! Õige suuruse valimisel saan abiks olla, kui kirjutate [PERSON_NAME] pikku…"
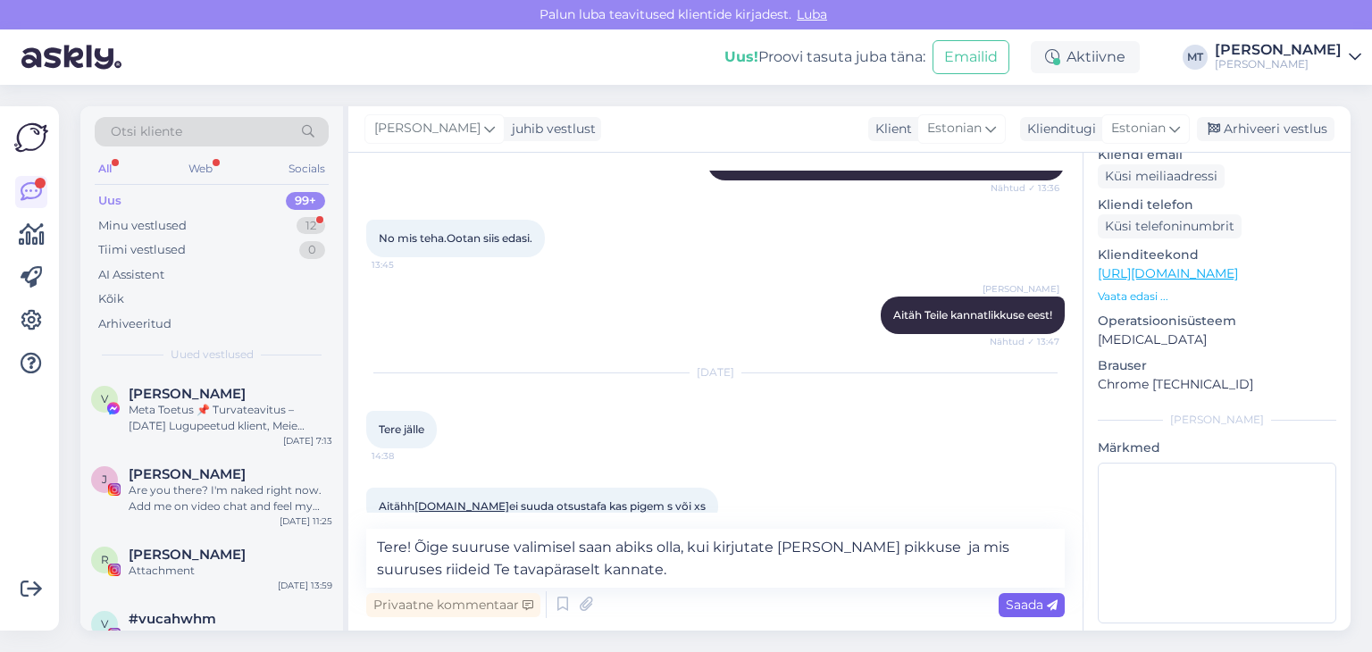
click at [1028, 605] on span "Saada" at bounding box center [1032, 605] width 52 height 16
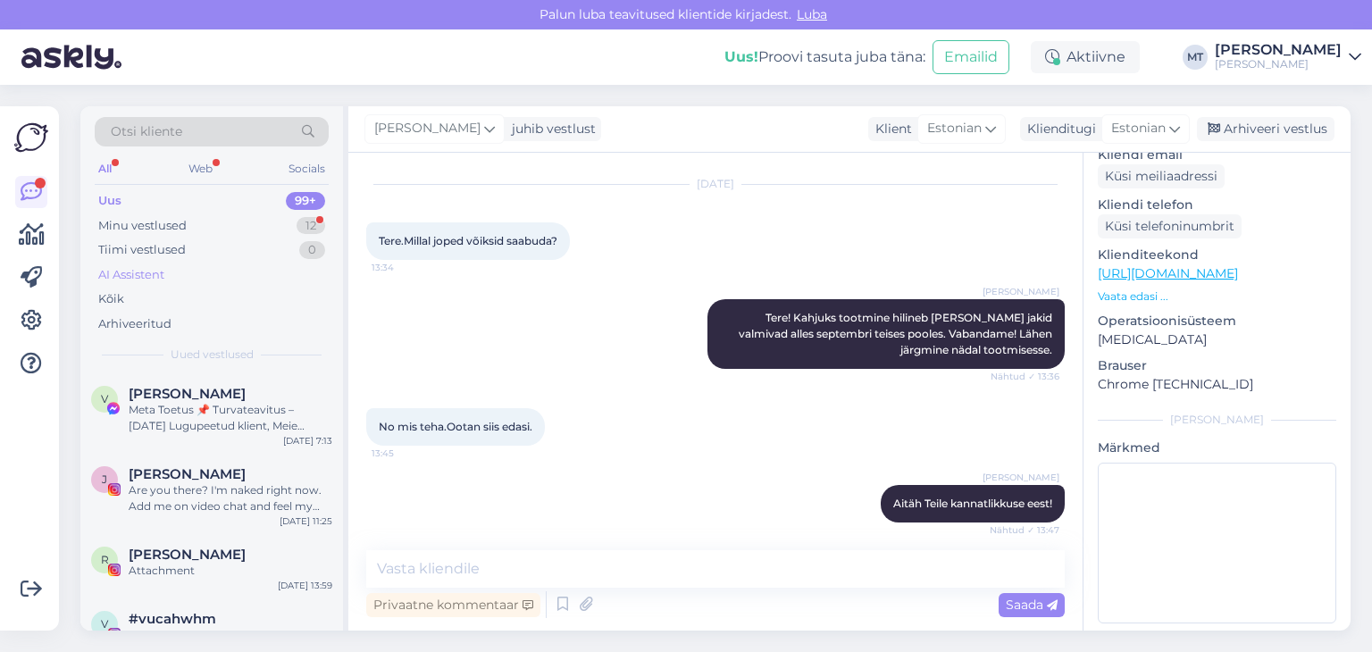
scroll to position [2545, 0]
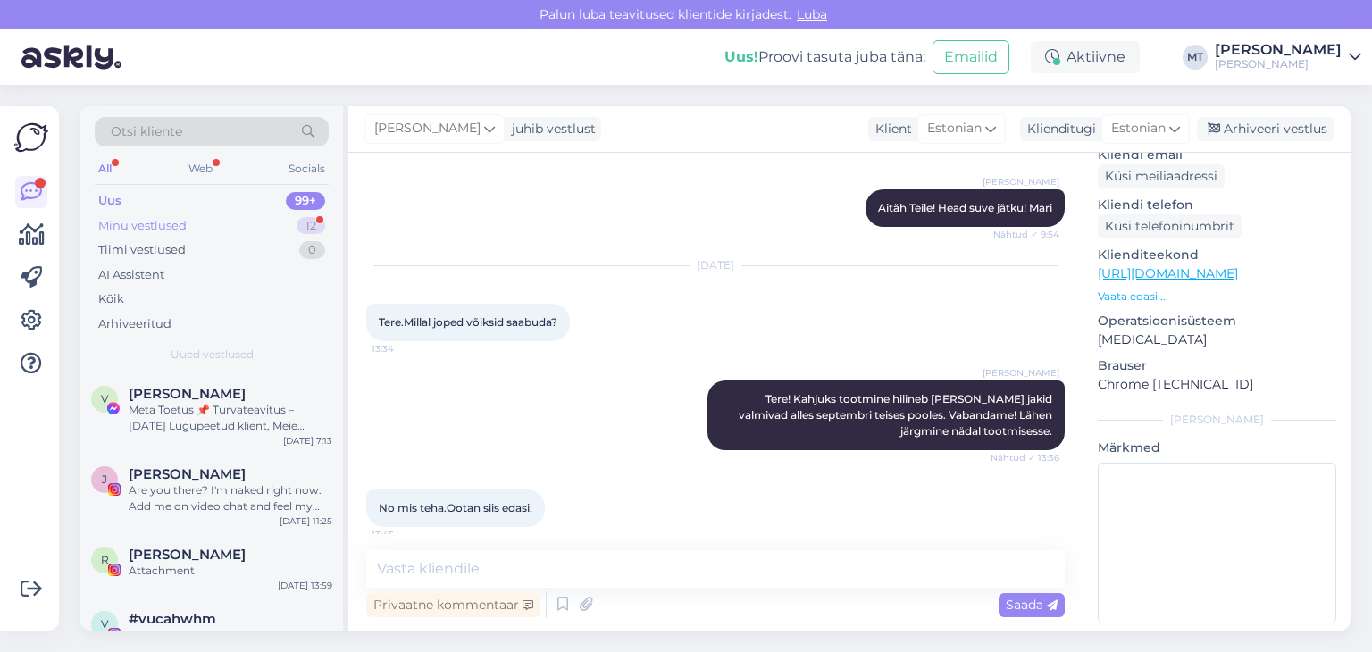
click at [170, 222] on div "Minu vestlused" at bounding box center [142, 226] width 88 height 18
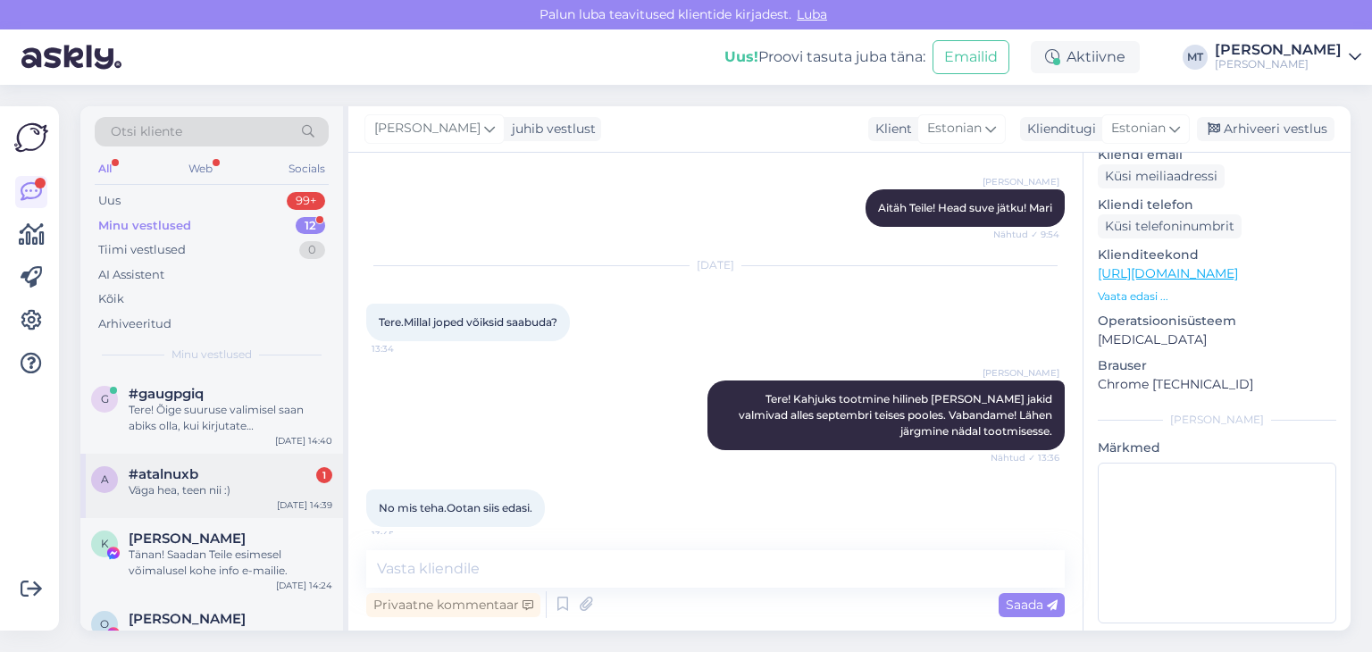
click at [189, 491] on div "Väga hea, teen nii :)" at bounding box center [231, 490] width 204 height 16
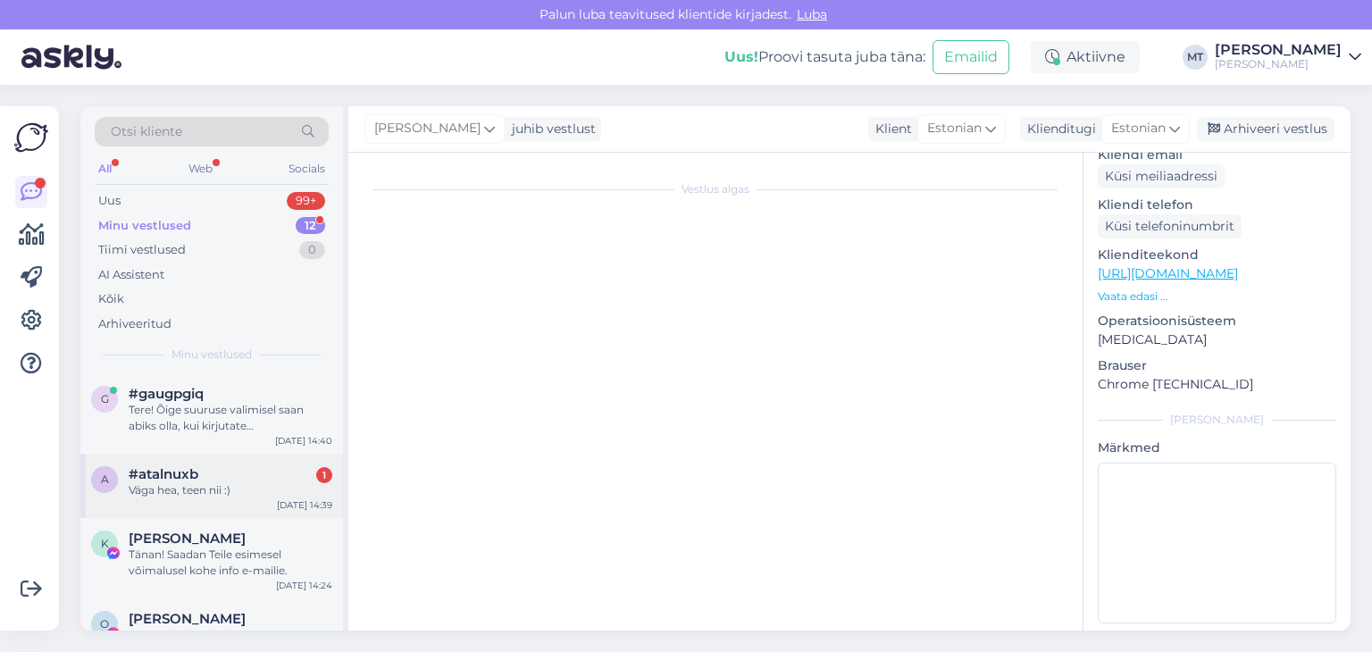
scroll to position [1798, 0]
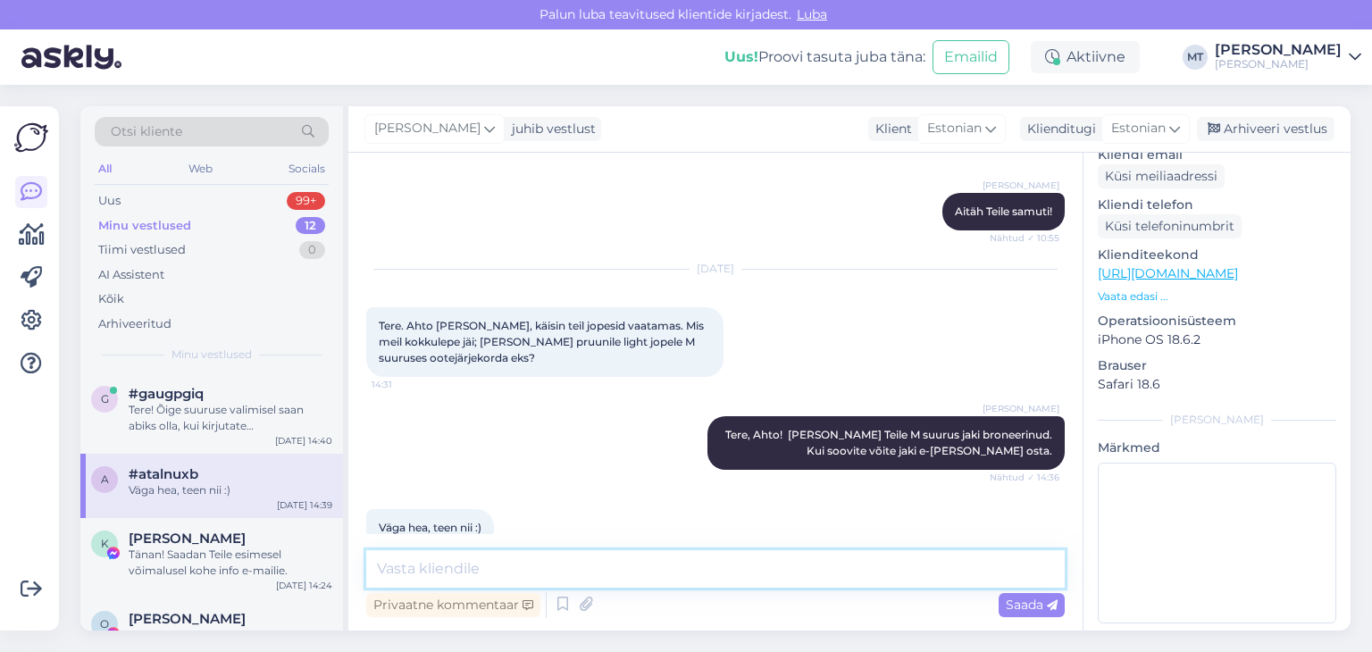
click at [477, 569] on textarea at bounding box center [715, 569] width 699 height 38
type textarea "Aitäh Teile!"
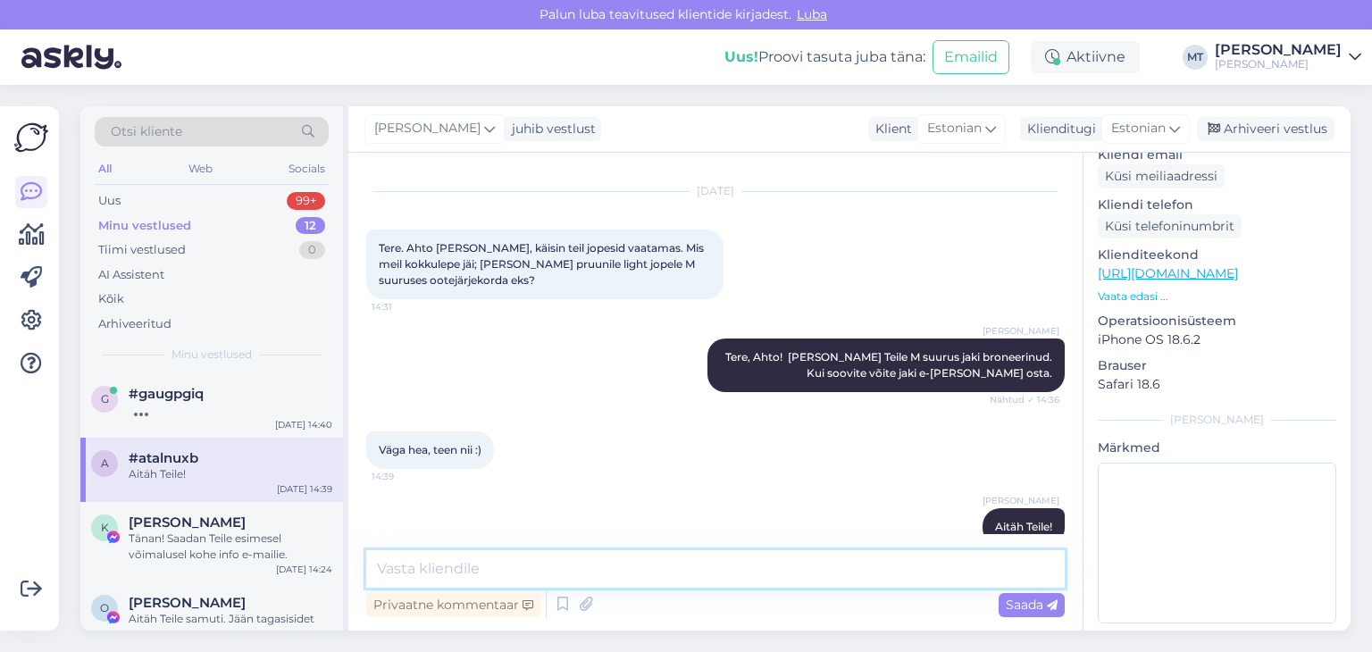
click at [497, 571] on textarea at bounding box center [715, 569] width 699 height 38
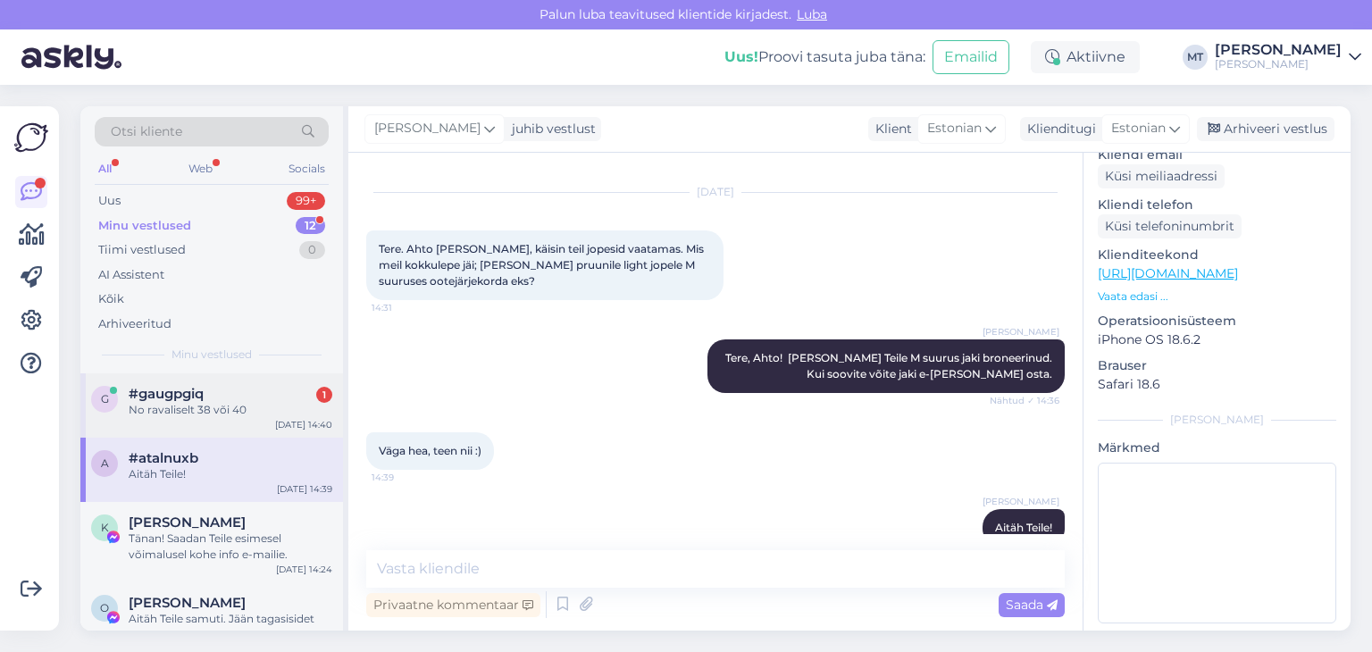
click at [222, 403] on div "No ravaliselt 38 või 40" at bounding box center [231, 410] width 204 height 16
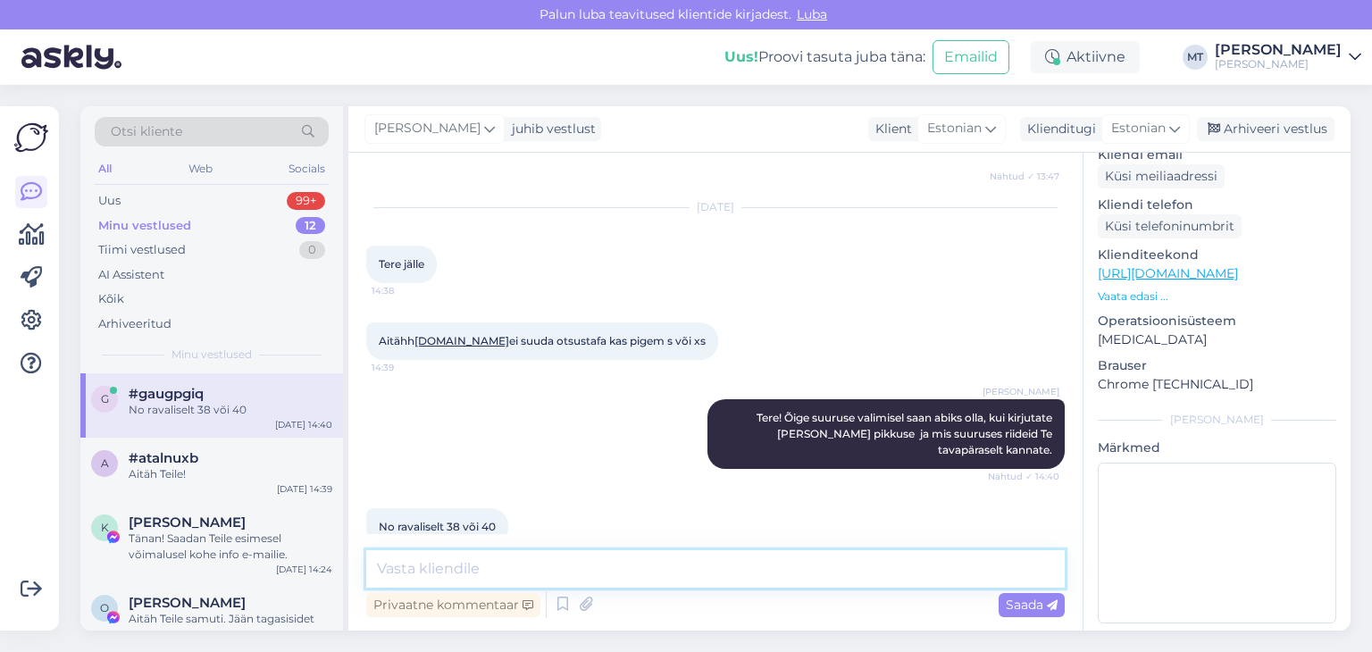
click at [443, 568] on textarea at bounding box center [715, 569] width 699 height 38
type textarea "Mis Teie pikkus on?"
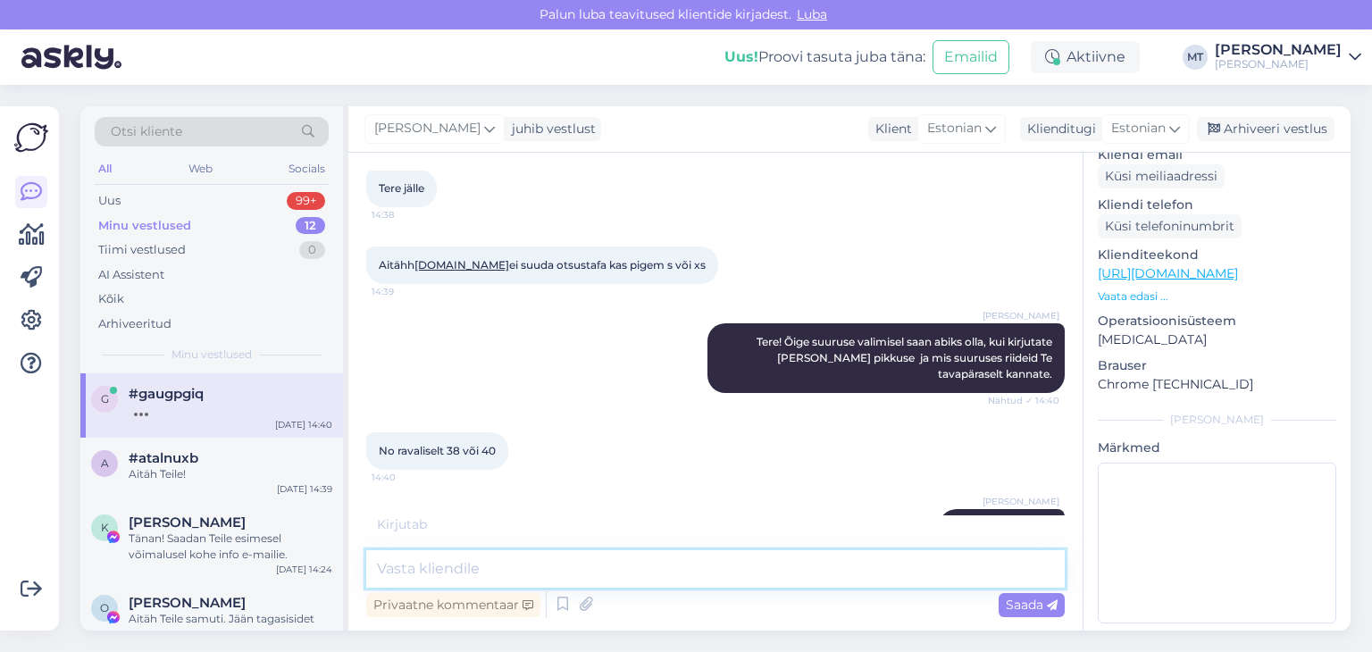
scroll to position [3134, 0]
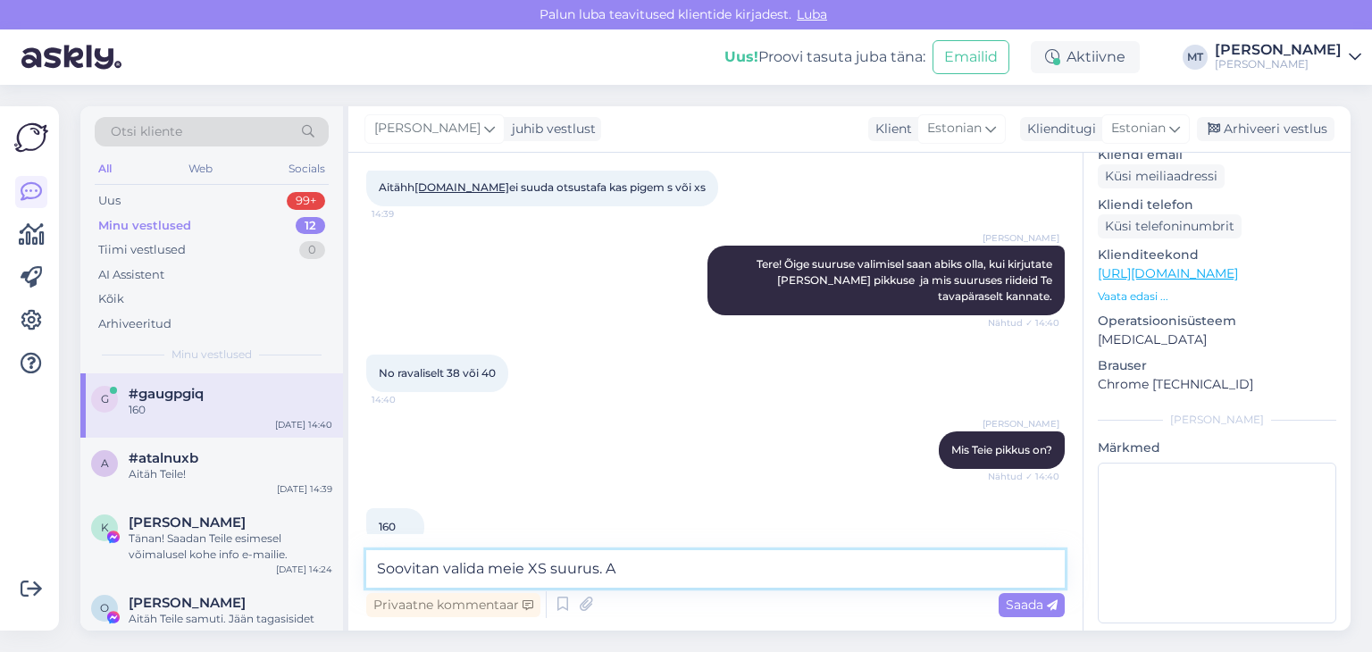
type textarea "Soovitan valida meie XS suurus."
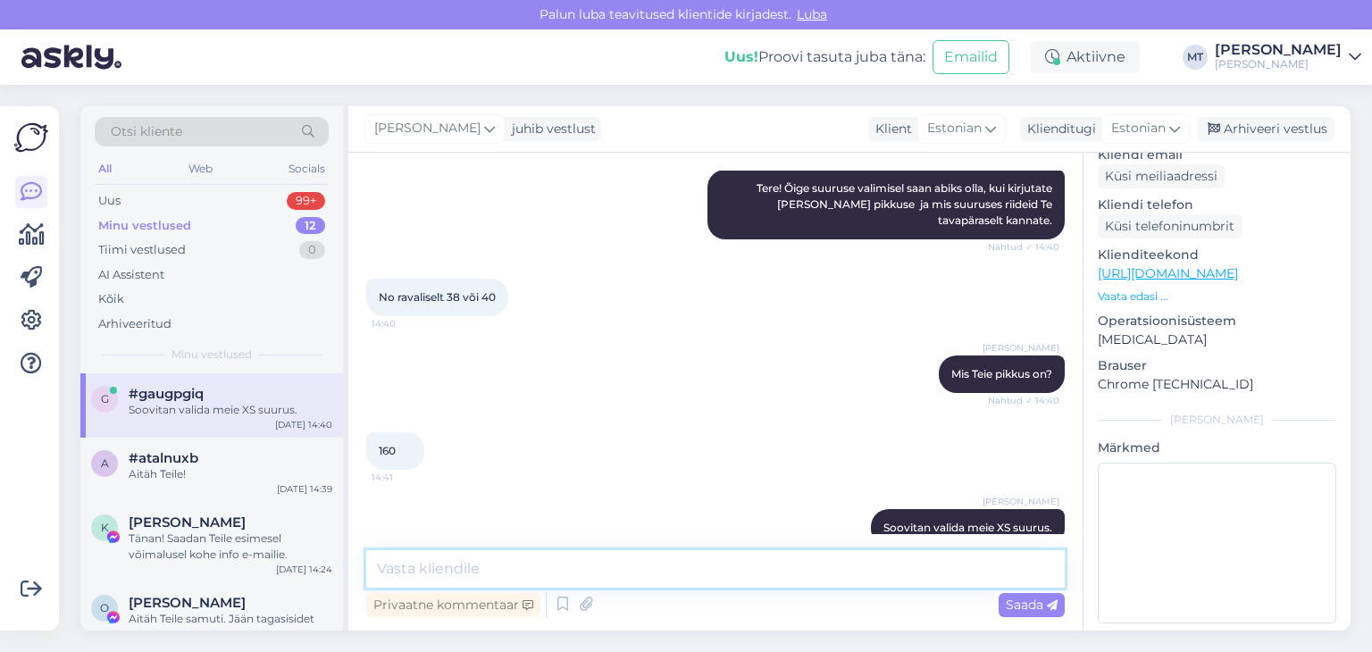
click at [816, 569] on textarea at bounding box center [715, 569] width 699 height 38
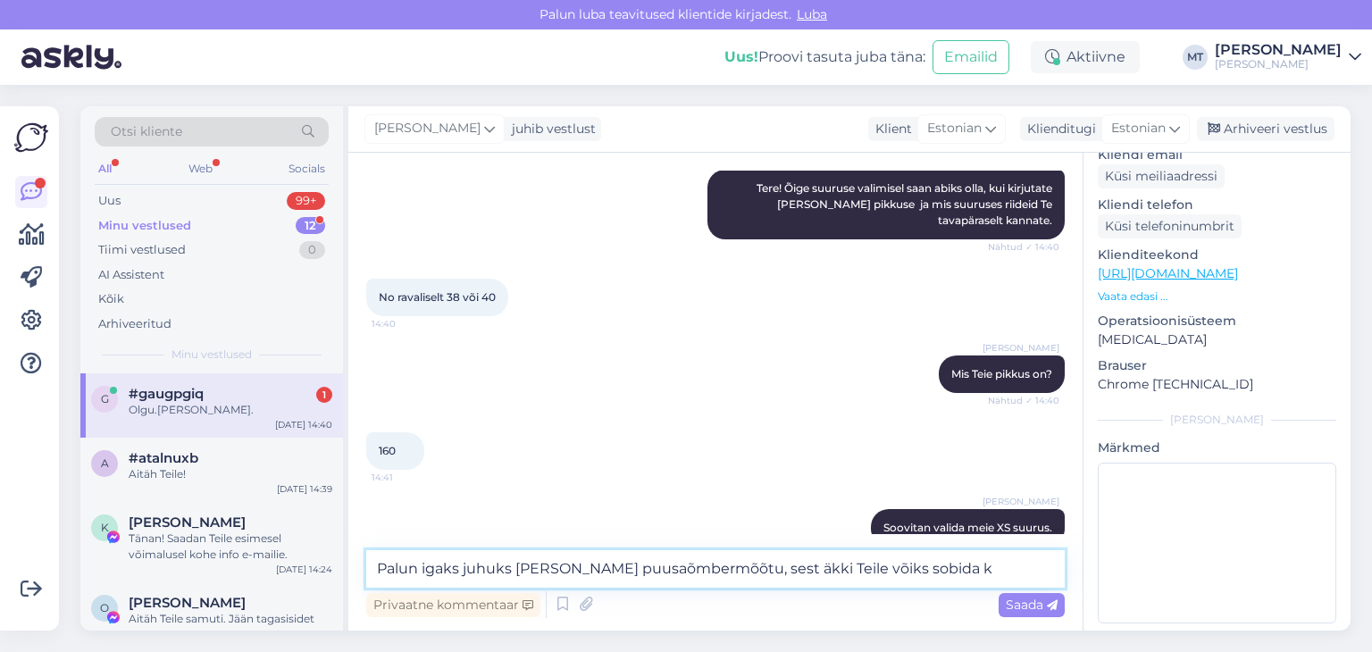
scroll to position [3287, 0]
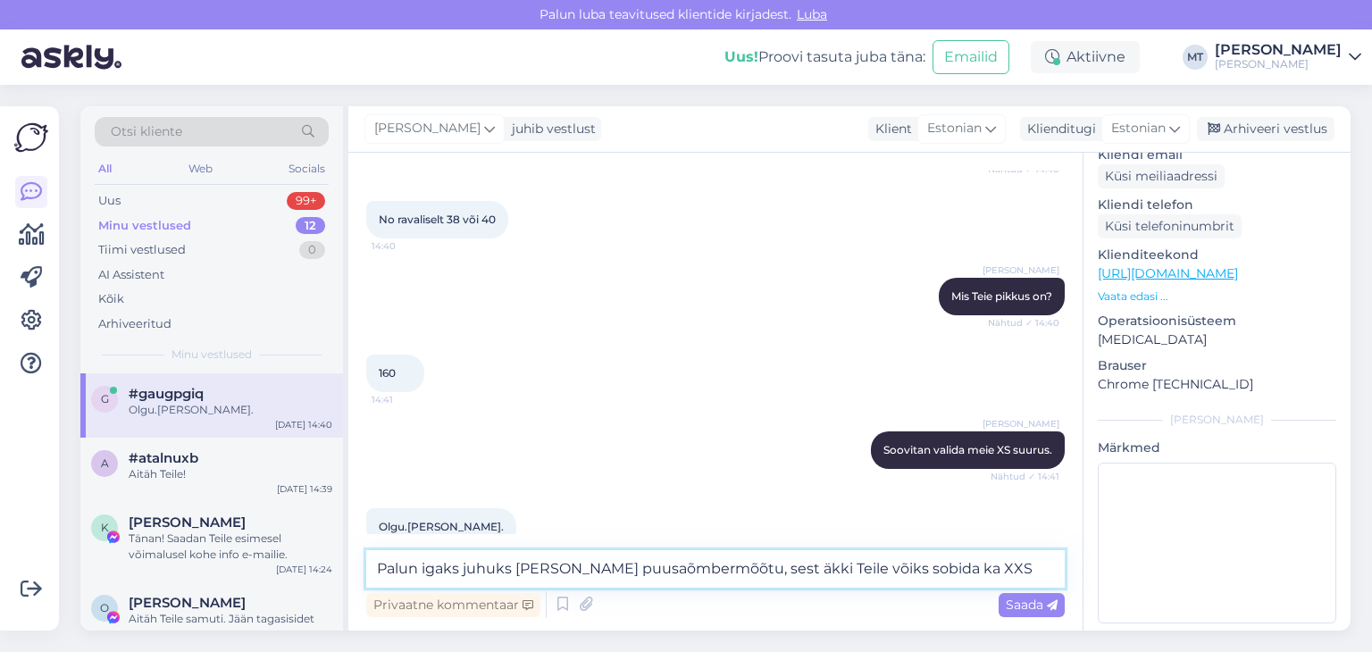
type textarea "Palun igaks juhuks [PERSON_NAME] puusaõmbermõõtu, sest äkki Teile võiks sobida …"
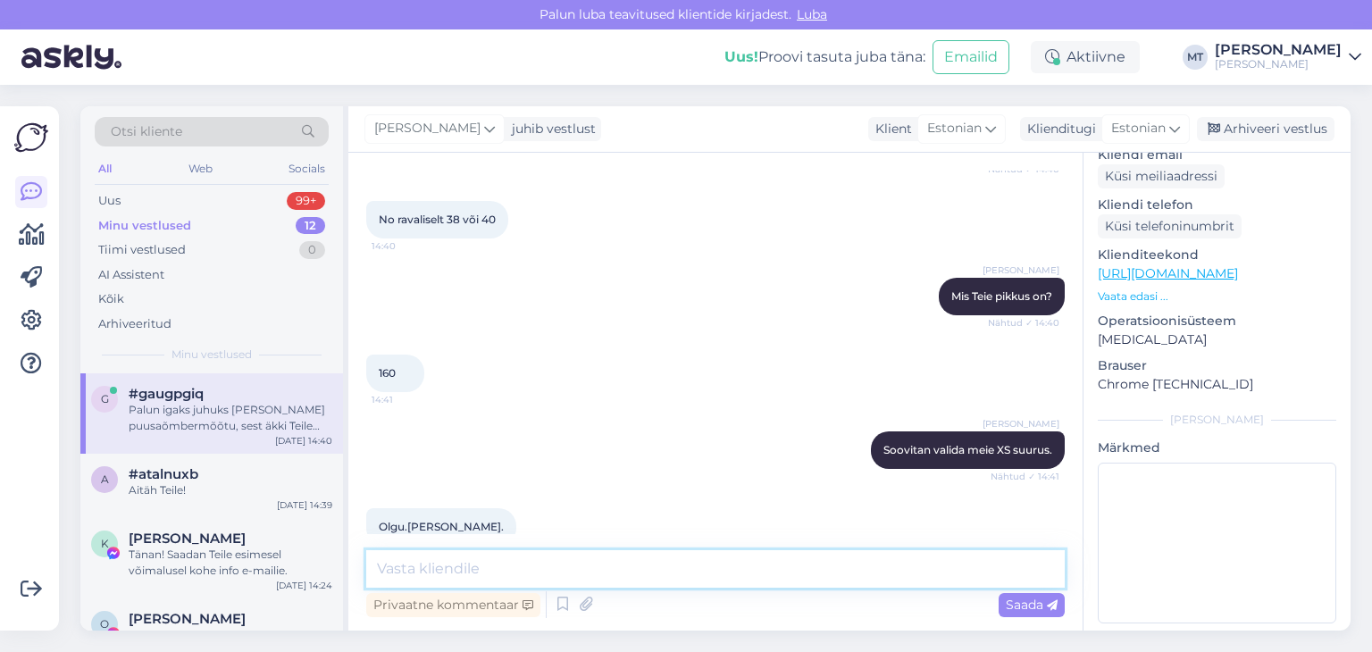
scroll to position [3380, 0]
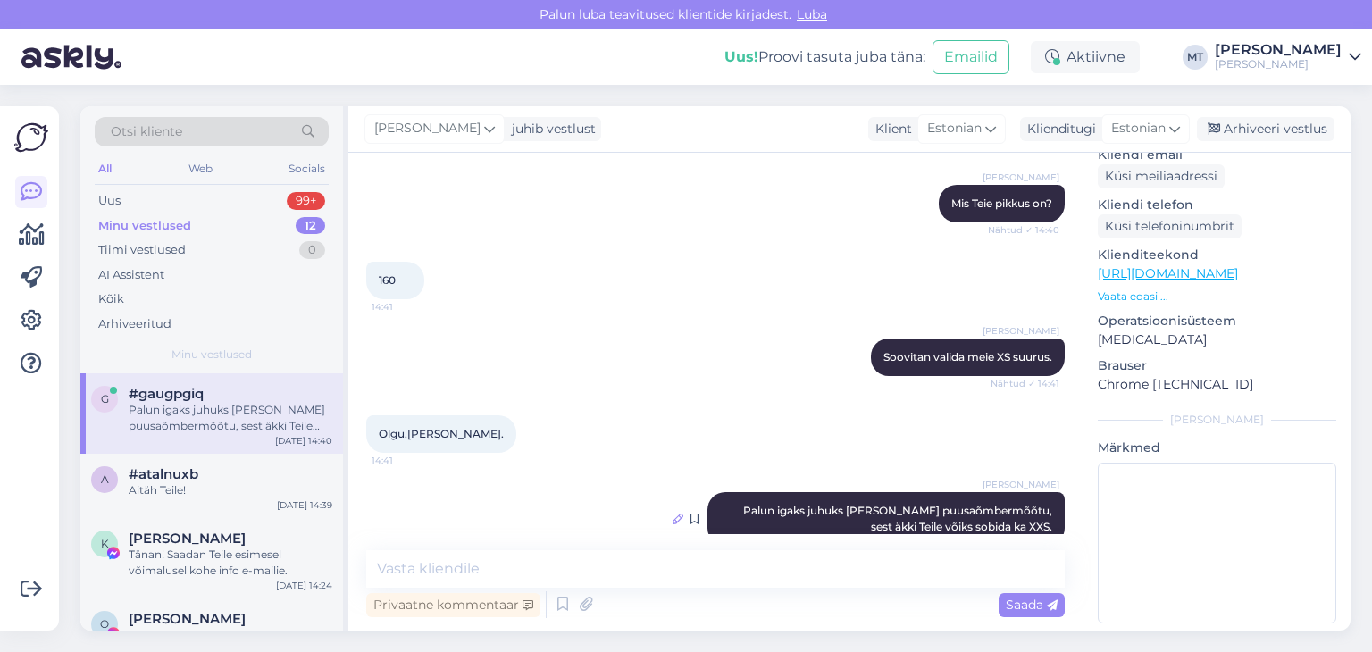
click at [673, 514] on icon at bounding box center [678, 519] width 11 height 11
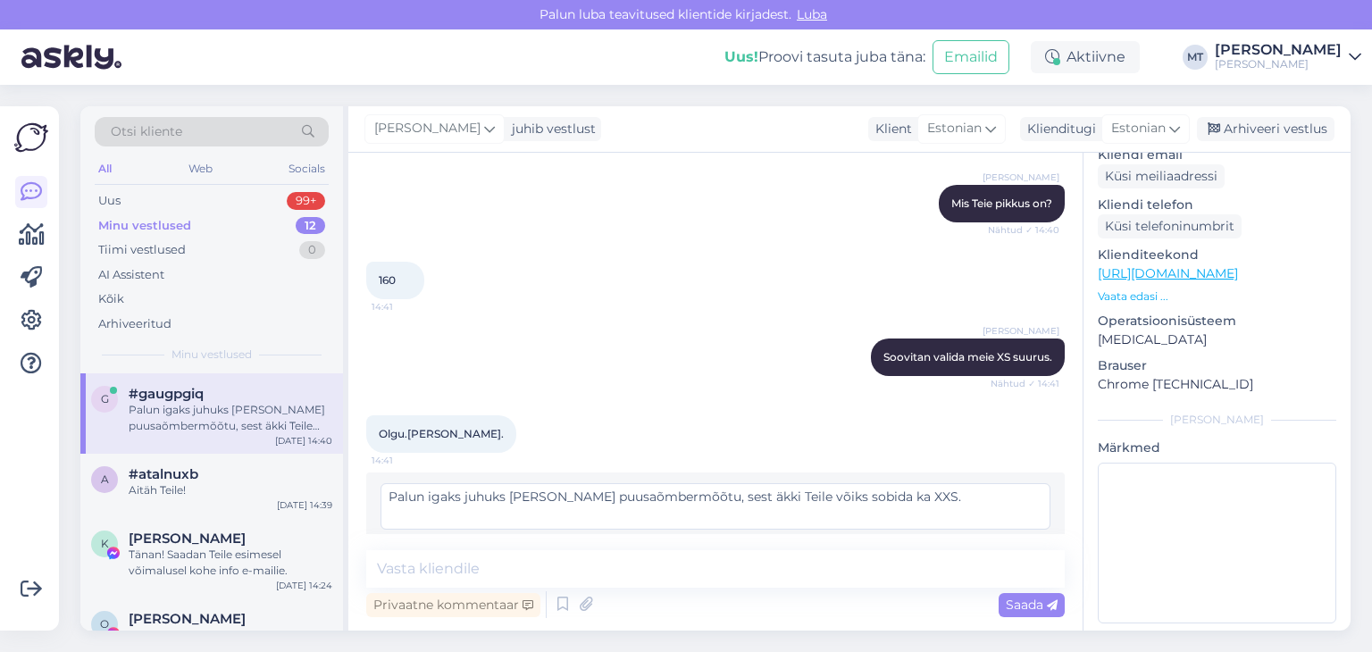
click at [599, 483] on textarea "Palun igaks juhuks [PERSON_NAME] puusaõmbermõõtu, sest äkki Teile võiks sobida …" at bounding box center [716, 506] width 670 height 46
type textarea "Palun igaks juhuks [PERSON_NAME] puusaümbermõõtu, sest äkki Teile võiks sobida …"
click at [981, 540] on span "Muuda" at bounding box center [1012, 548] width 63 height 16
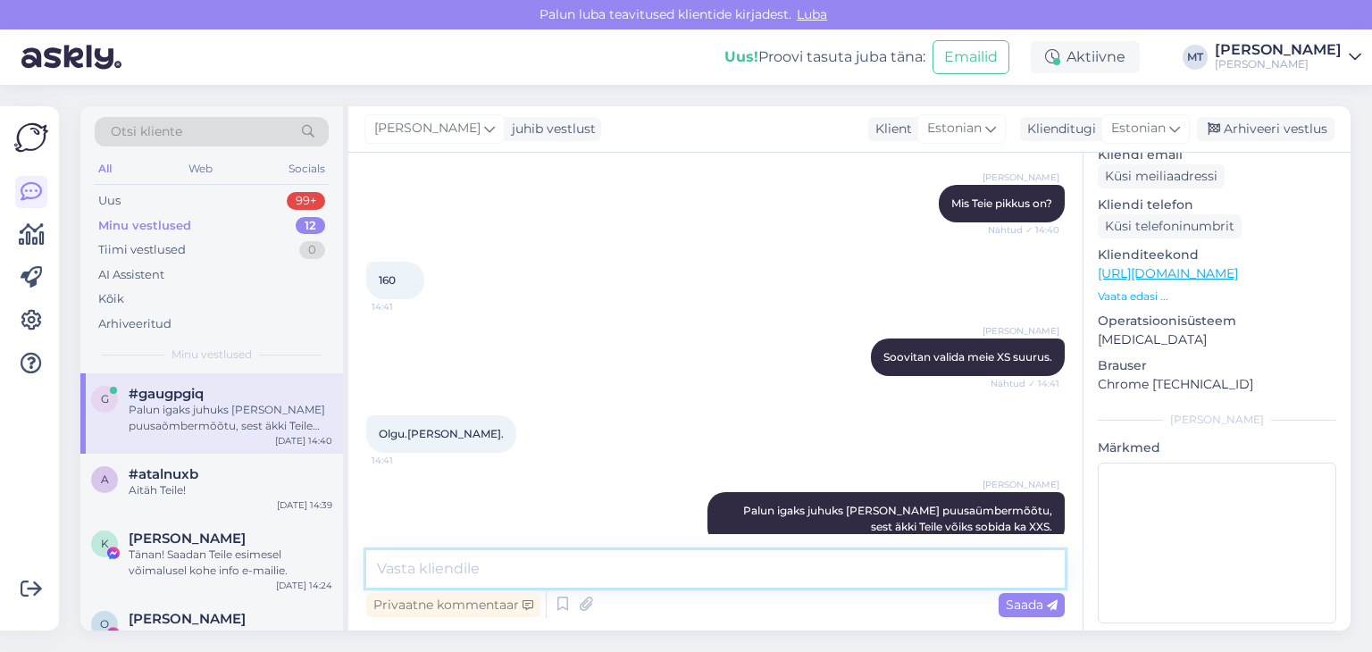
click at [607, 579] on textarea at bounding box center [715, 569] width 699 height 38
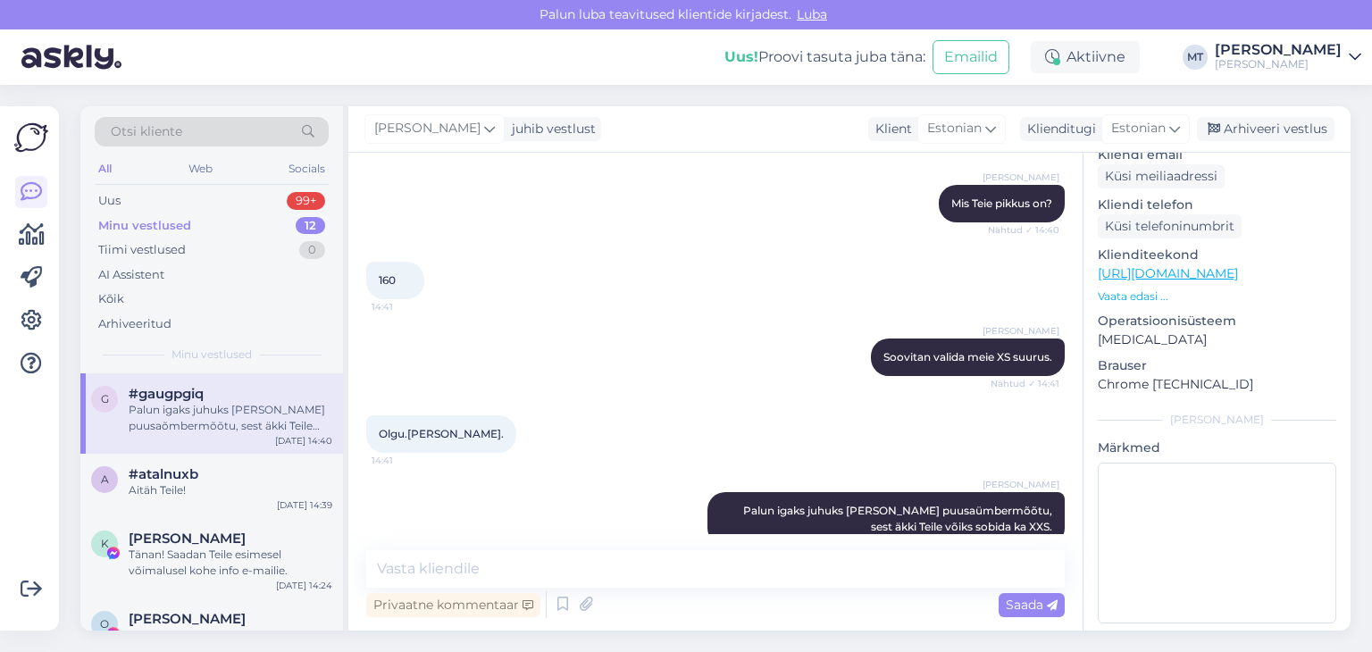
click at [197, 419] on div "Palun igaks juhuks [PERSON_NAME] puusaõmbermõõtu, sest äkki Teile võiks sobida …" at bounding box center [231, 418] width 204 height 32
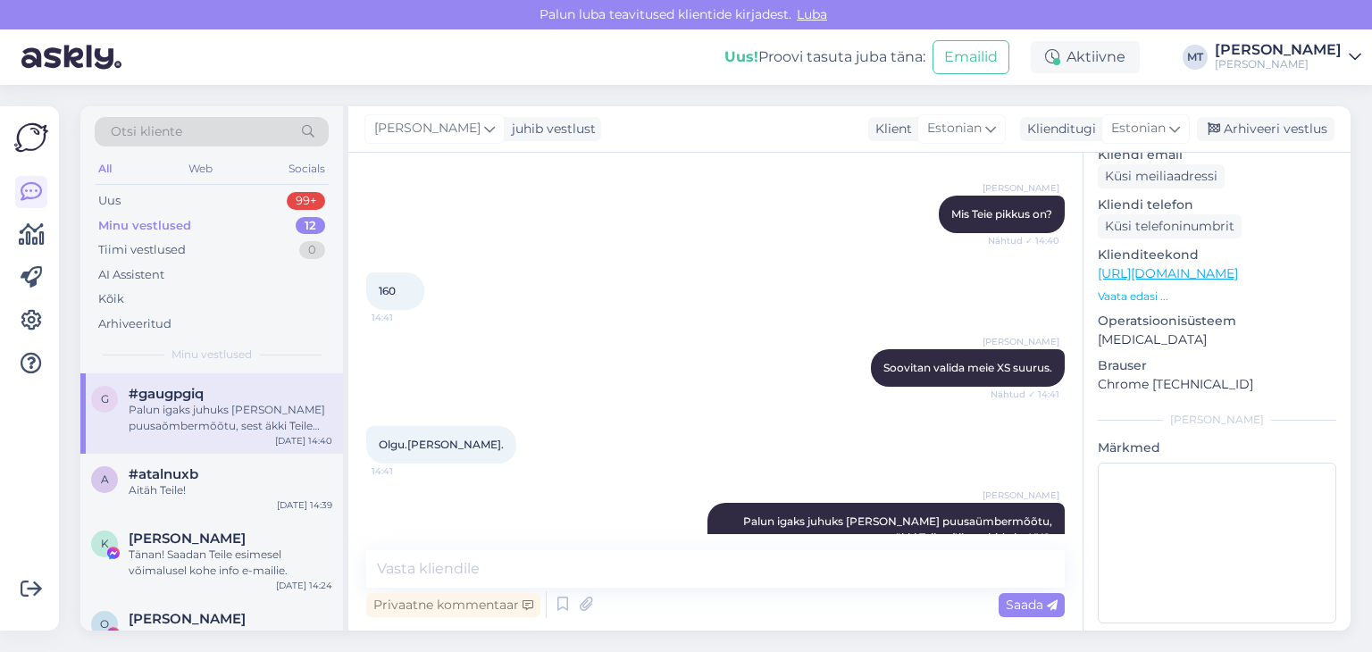
scroll to position [3379, 0]
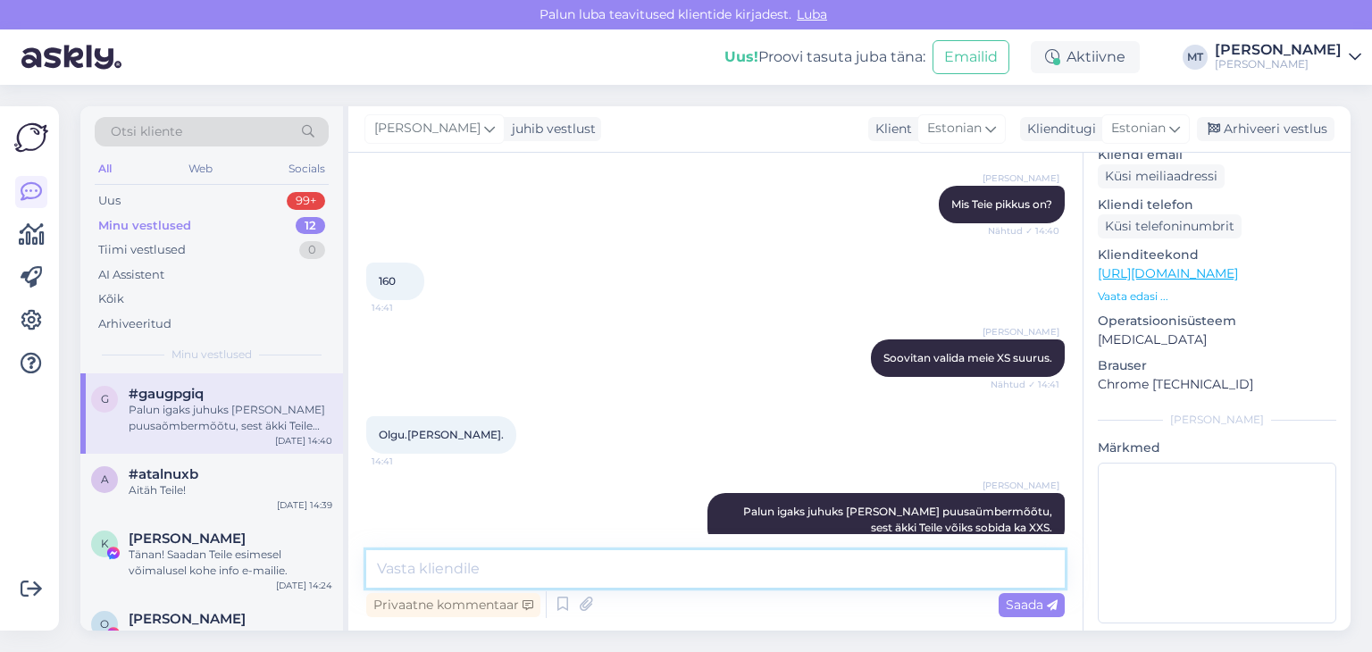
click at [438, 576] on textarea at bounding box center [715, 569] width 699 height 38
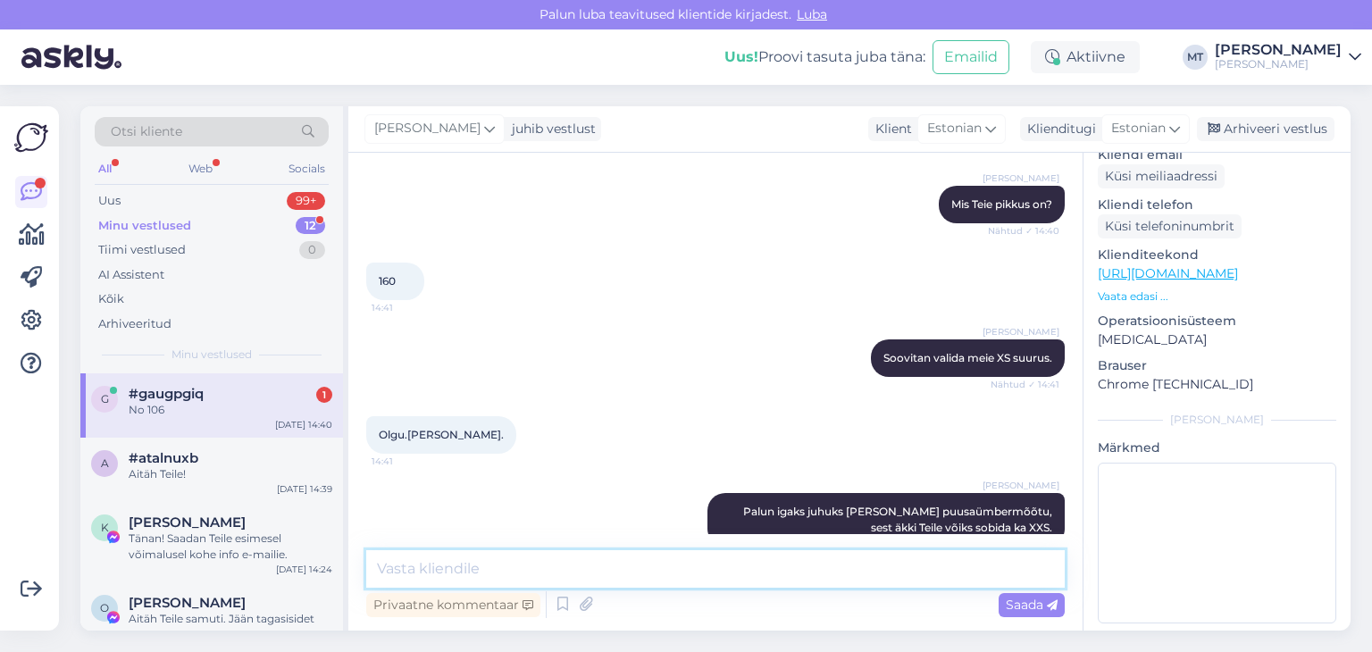
scroll to position [3456, 0]
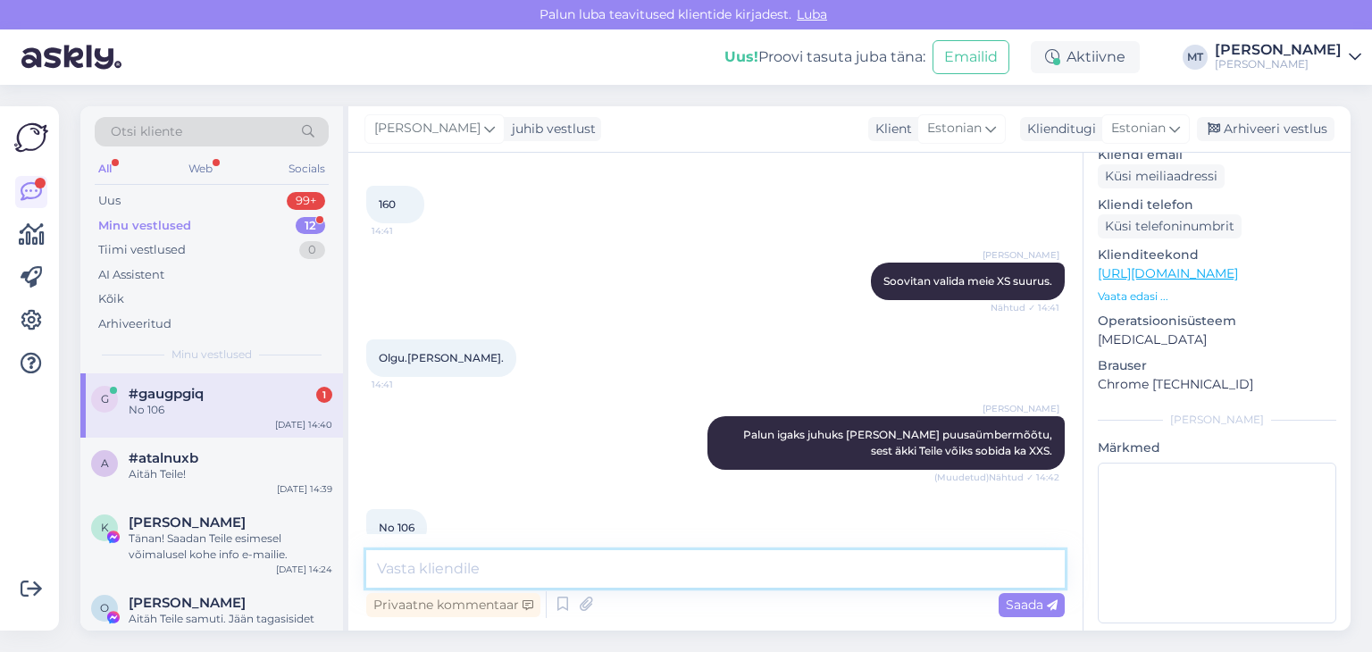
click at [506, 568] on textarea at bounding box center [715, 569] width 699 height 38
type textarea "Siis ikka XS oleks mugavam."
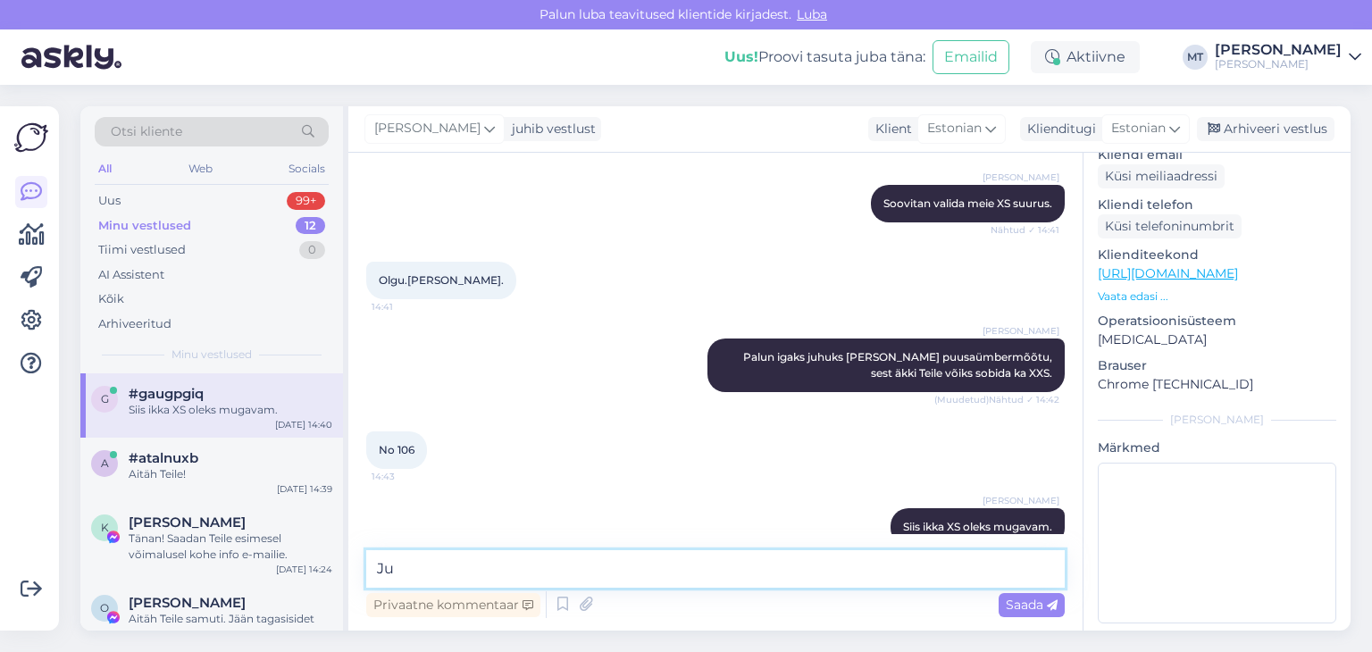
type textarea "J"
type textarea "M"
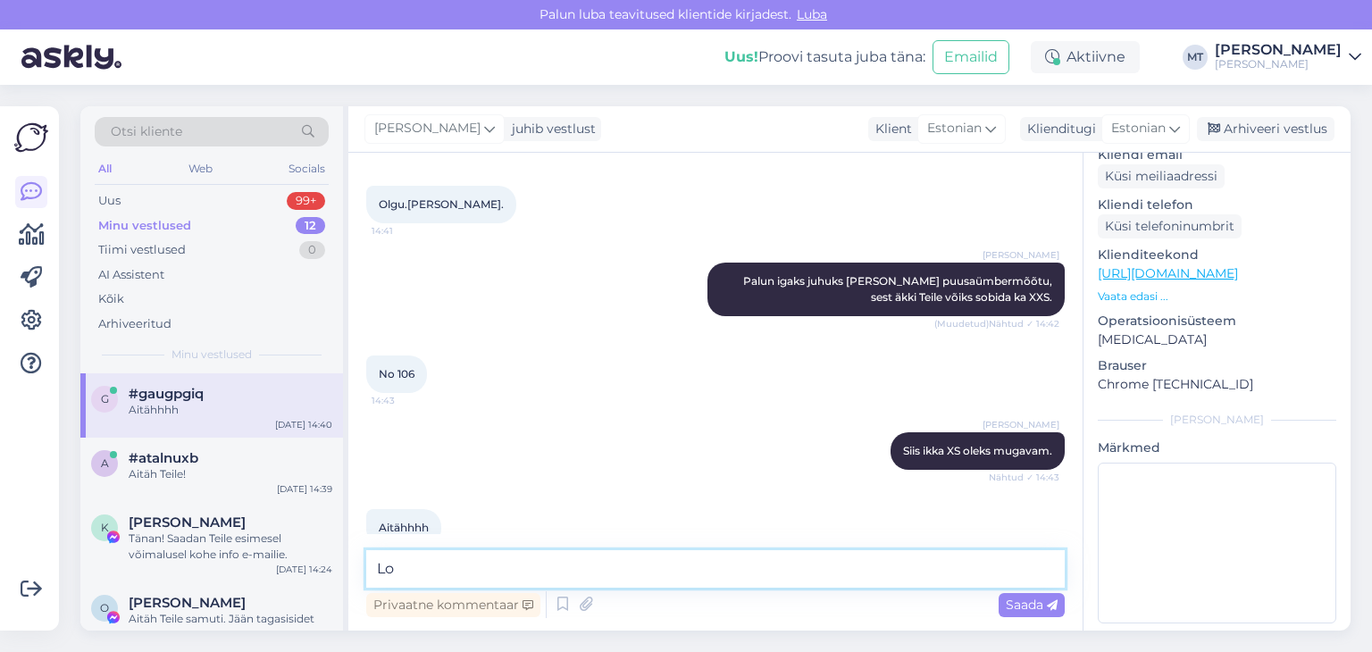
type textarea "L"
type textarea "Aitäh Teile ka."
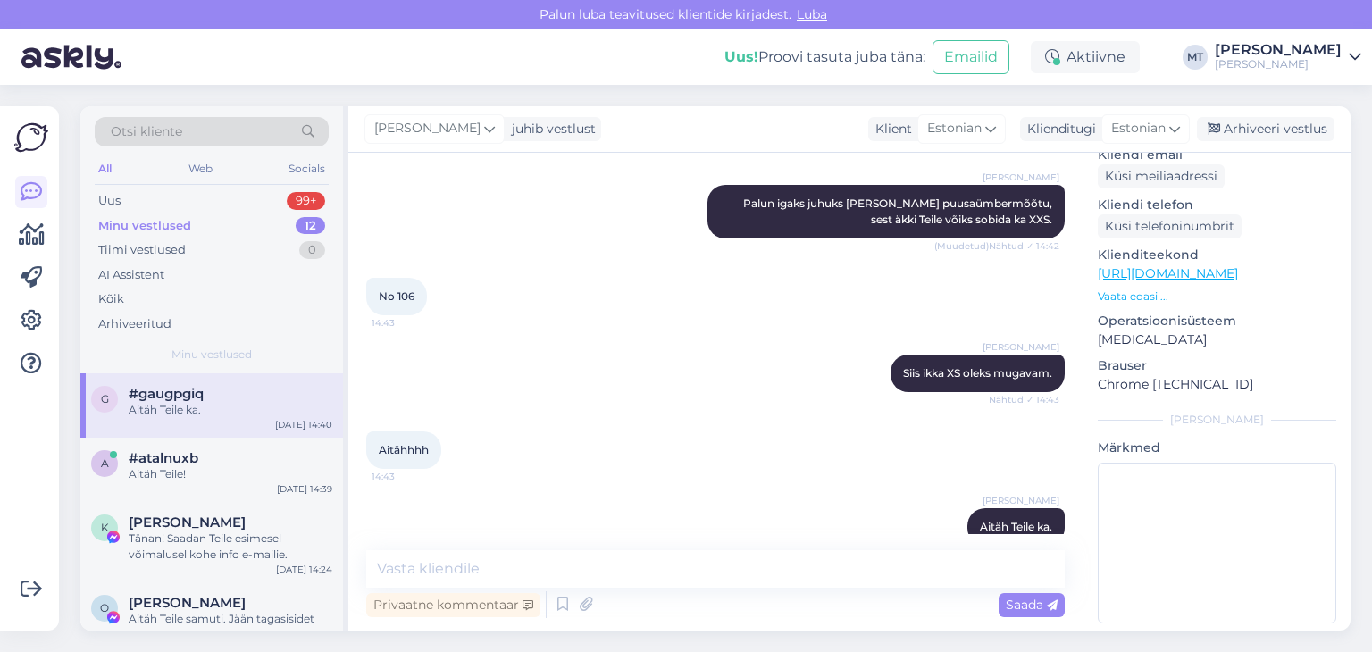
click at [217, 402] on div "Aitäh Teile ka." at bounding box center [231, 410] width 204 height 16
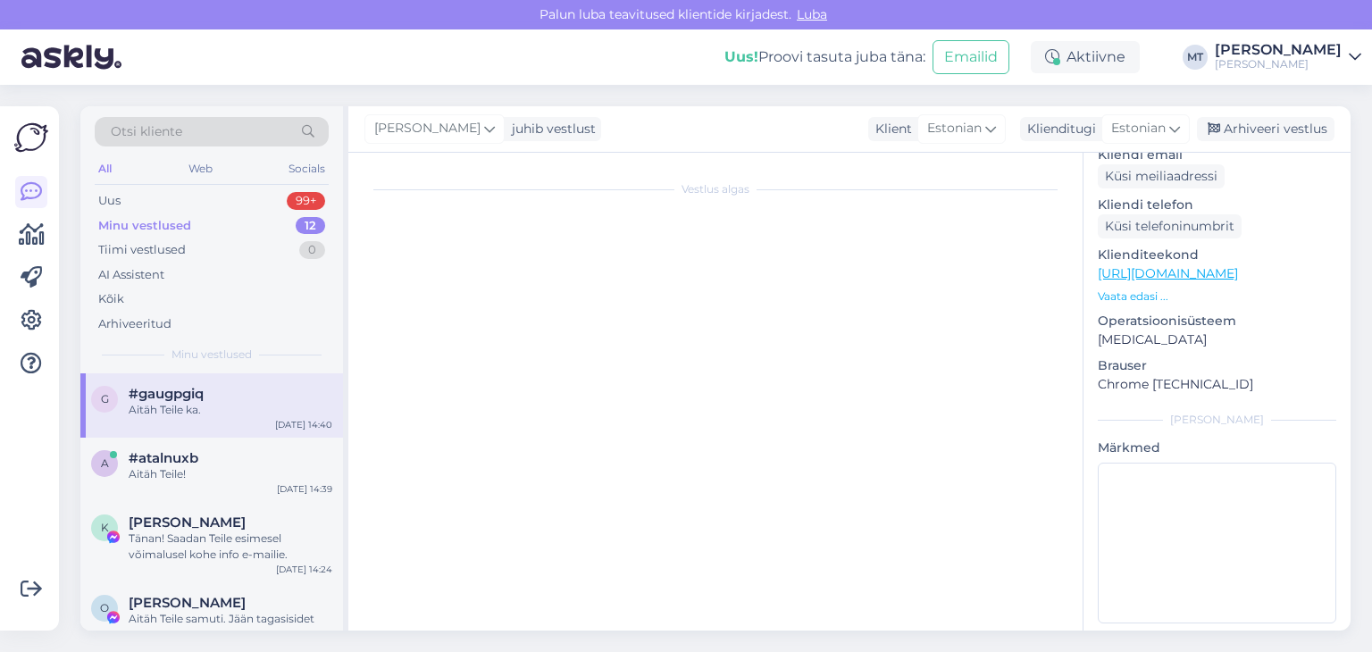
scroll to position [0, 0]
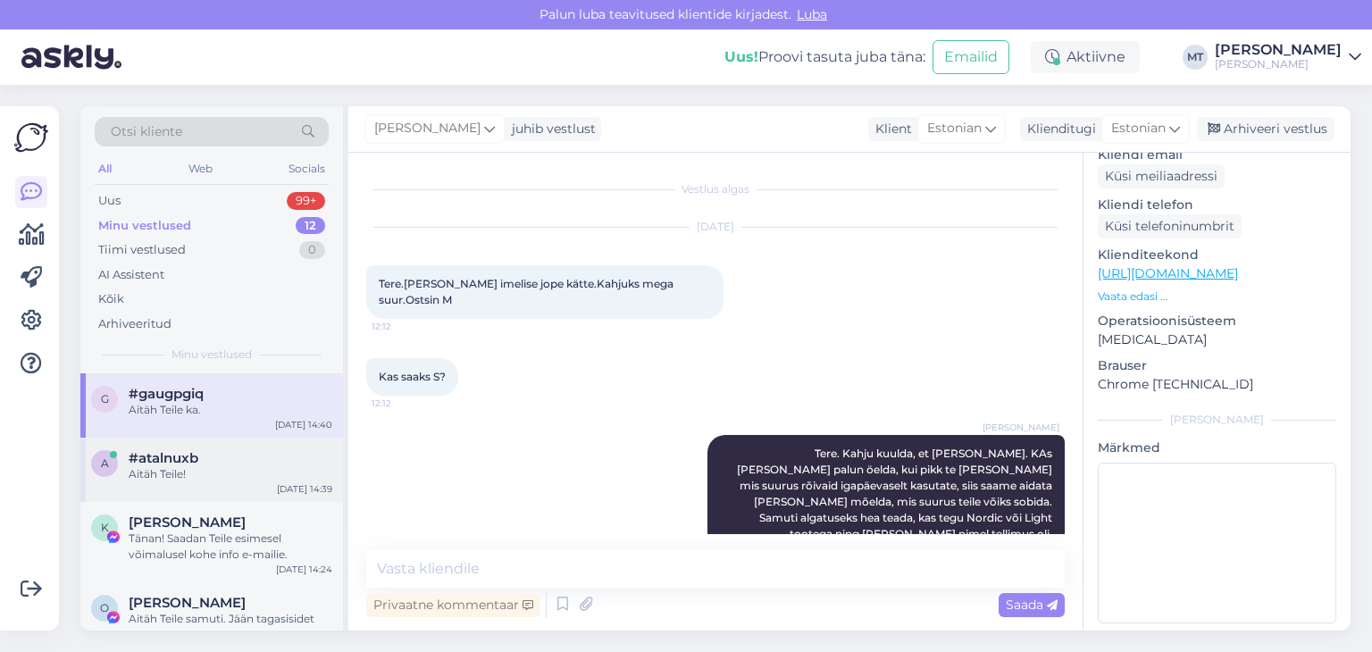
click at [159, 474] on div "Aitäh Teile!" at bounding box center [231, 474] width 204 height 16
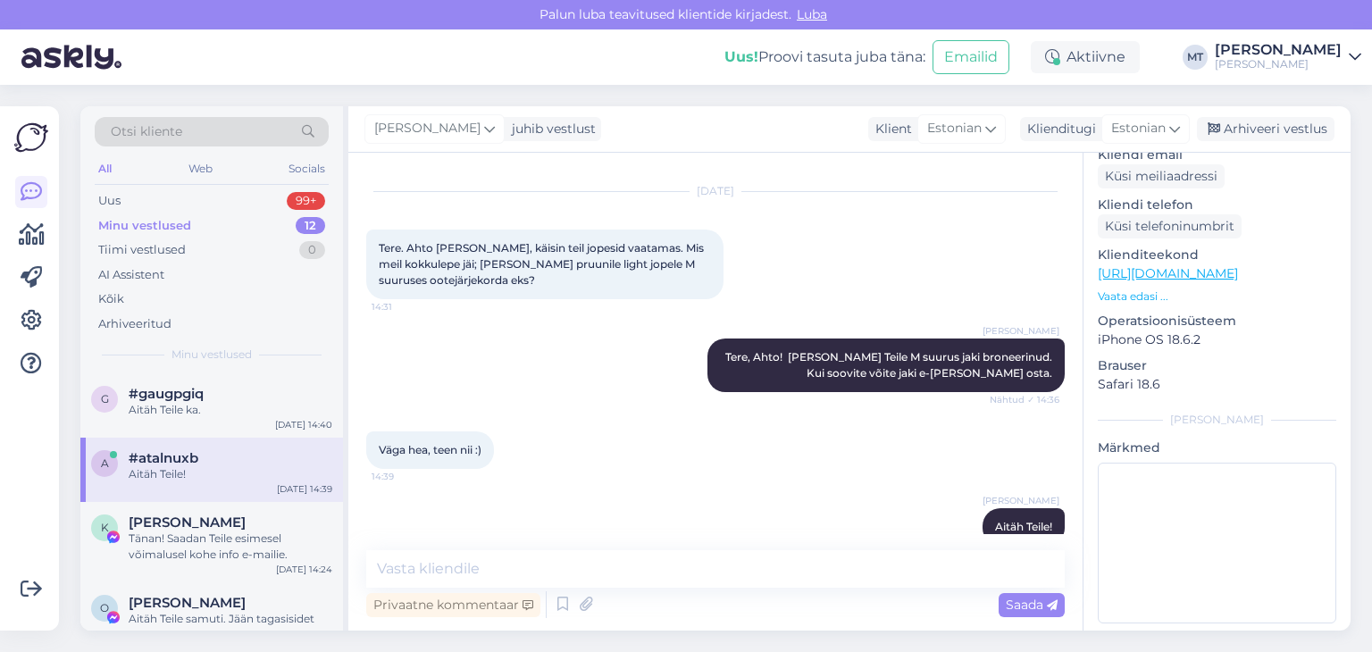
scroll to position [1875, 0]
click at [195, 413] on div "Aitäh Teile ka." at bounding box center [231, 410] width 204 height 16
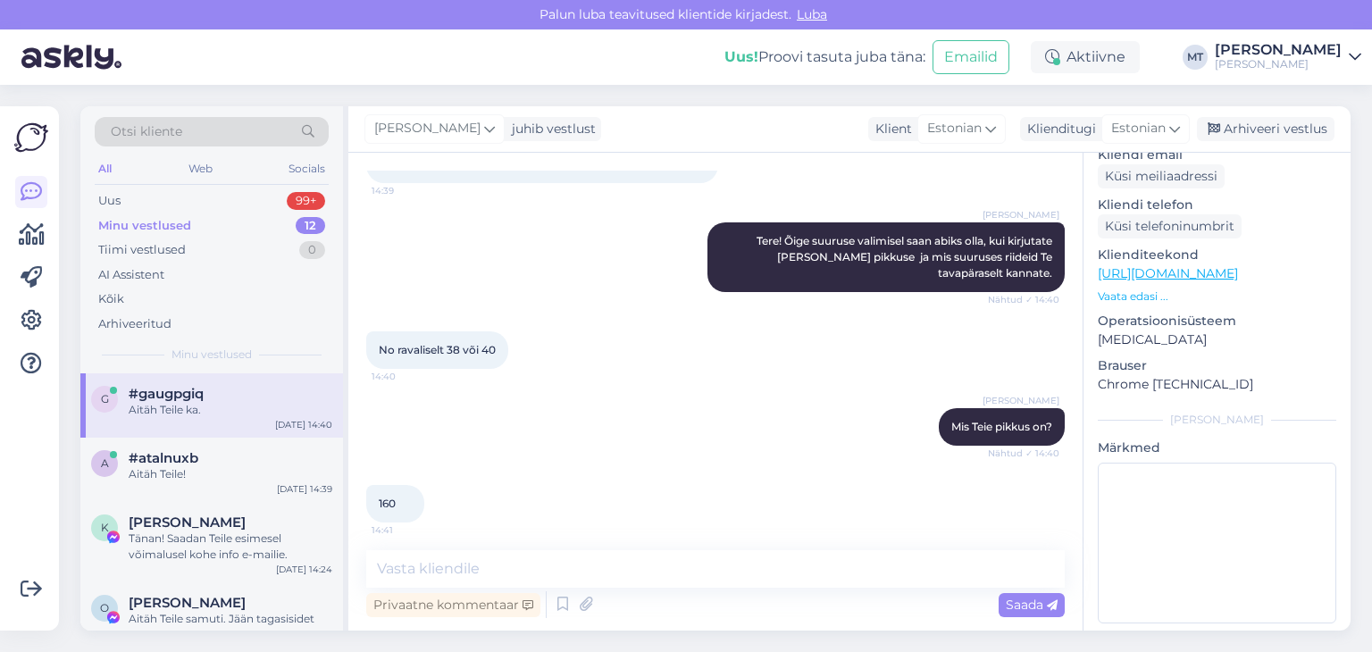
click at [152, 225] on div "Minu vestlused" at bounding box center [144, 226] width 93 height 18
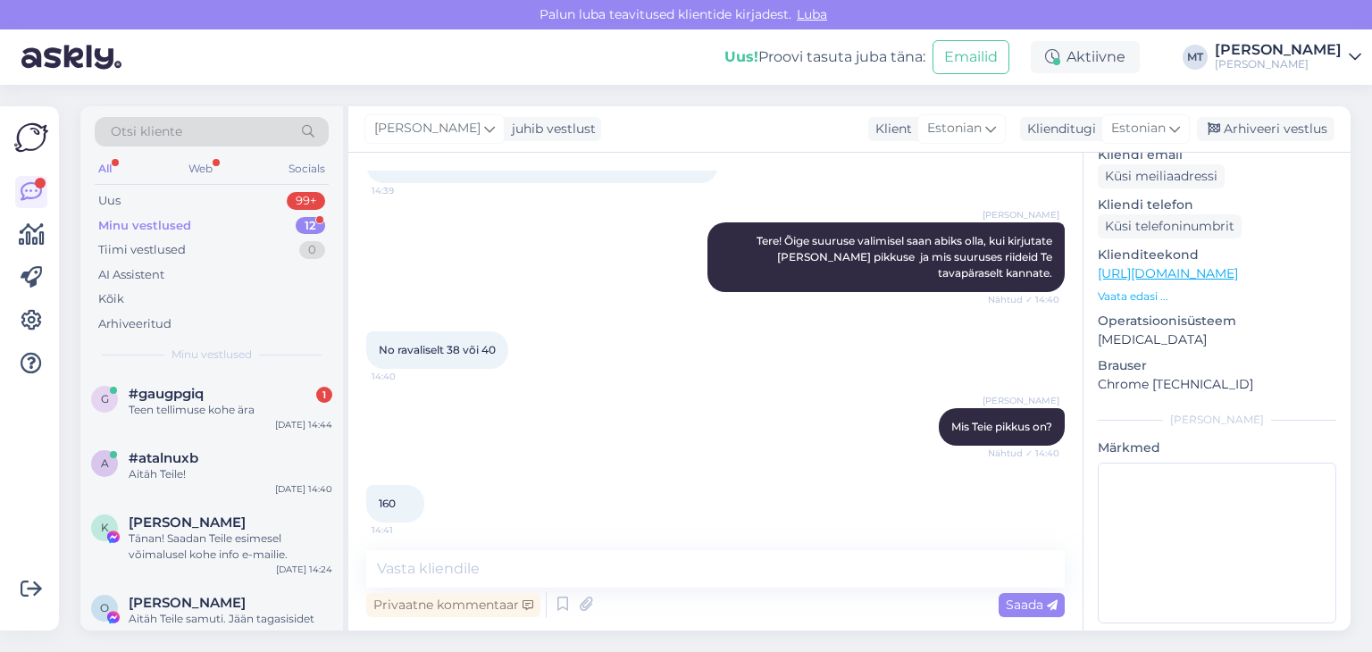
scroll to position [3763, 0]
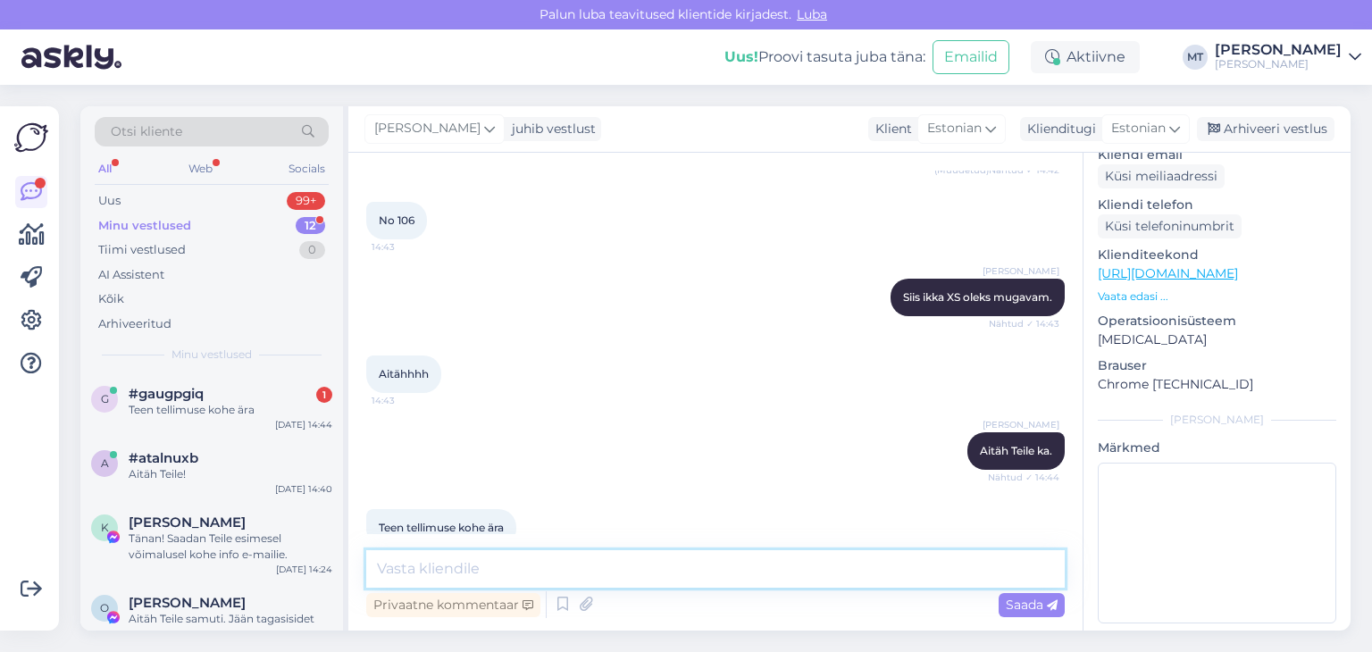
click at [412, 569] on textarea at bounding box center [715, 569] width 699 height 38
type textarea "Aitäh Teile!"
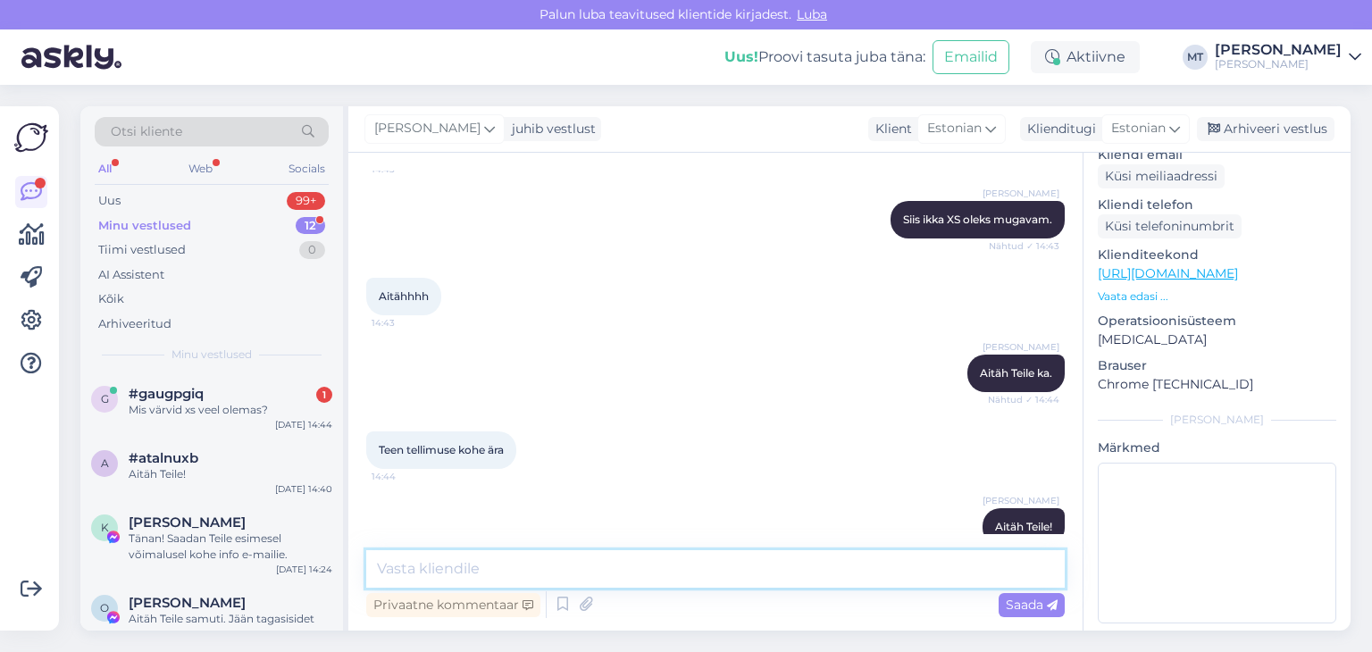
scroll to position [3917, 0]
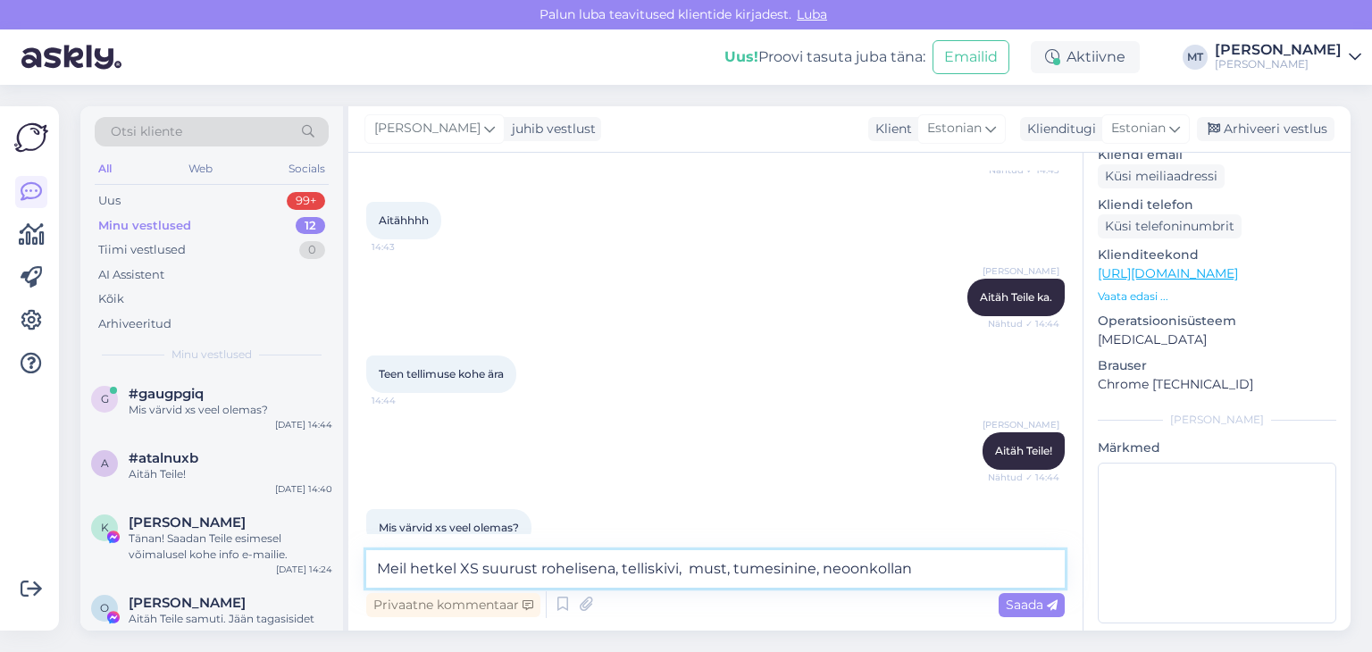
type textarea "Meil hetkel XS suurust rohelisena, telliskivi, must, tumesinine, neoonkollane"
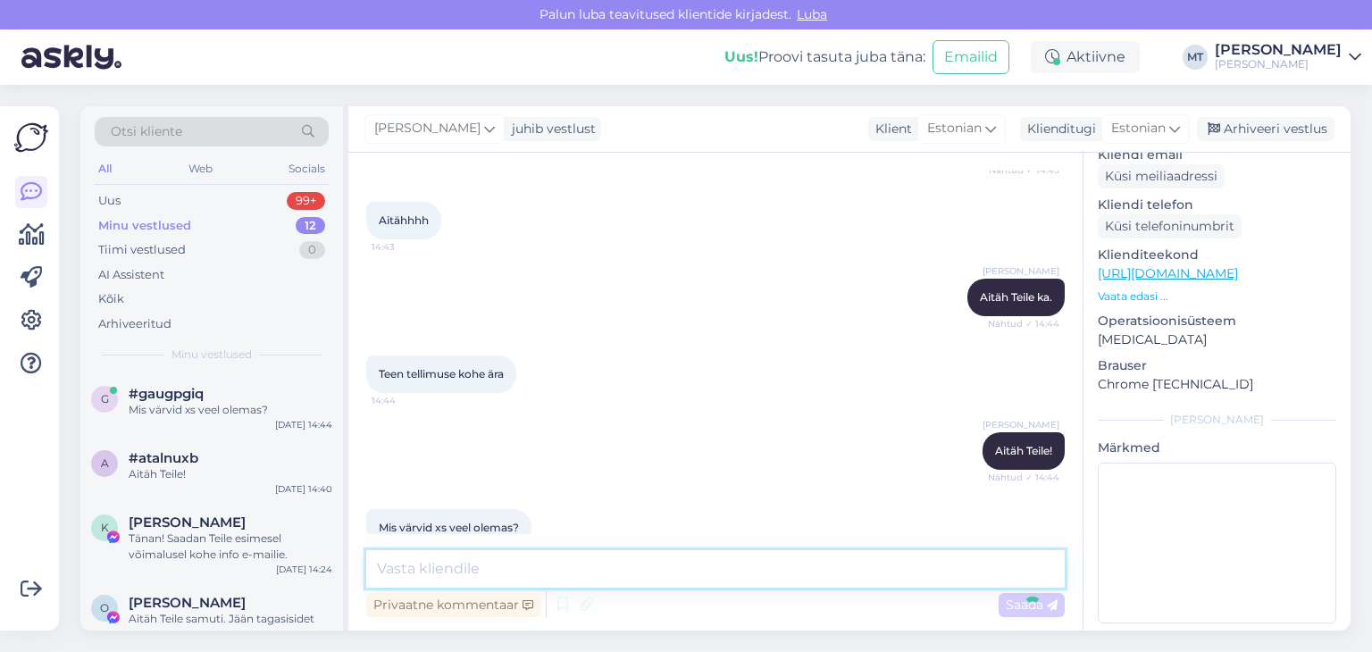
scroll to position [4010, 0]
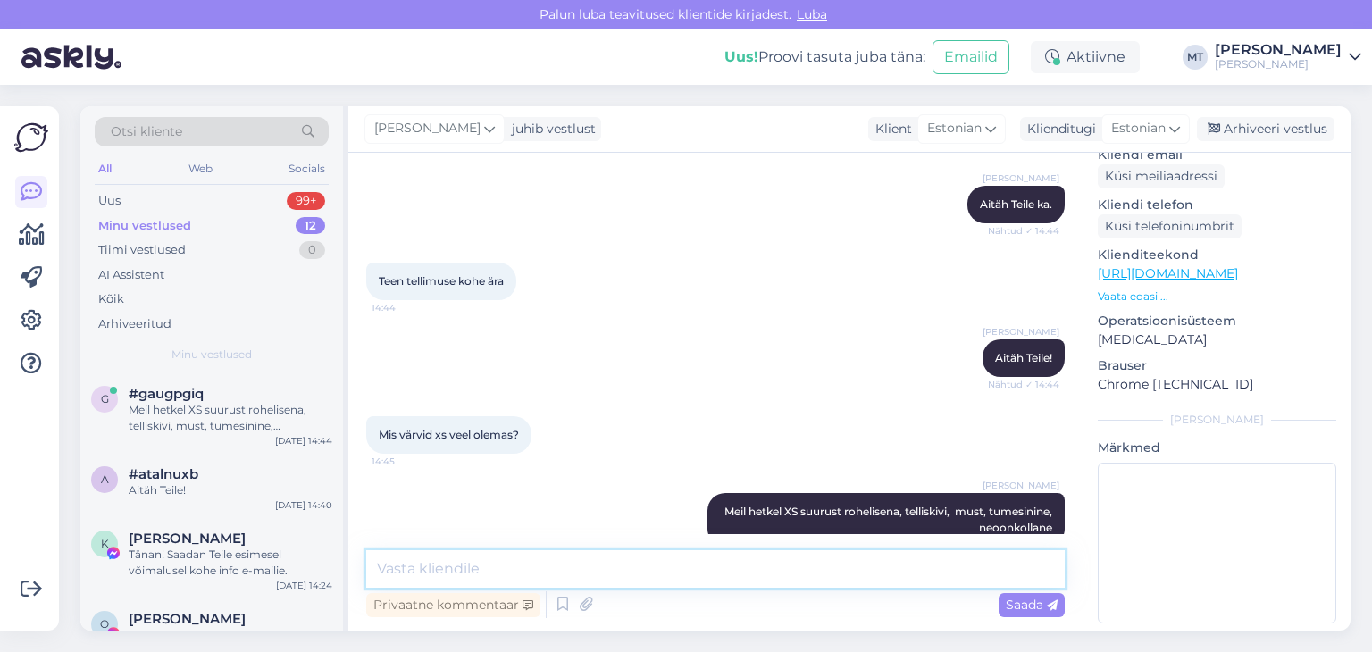
click at [419, 567] on textarea at bounding box center [715, 569] width 699 height 38
type textarea "K"
type textarea "helesinine ja keskmine sinine samuti olemas"
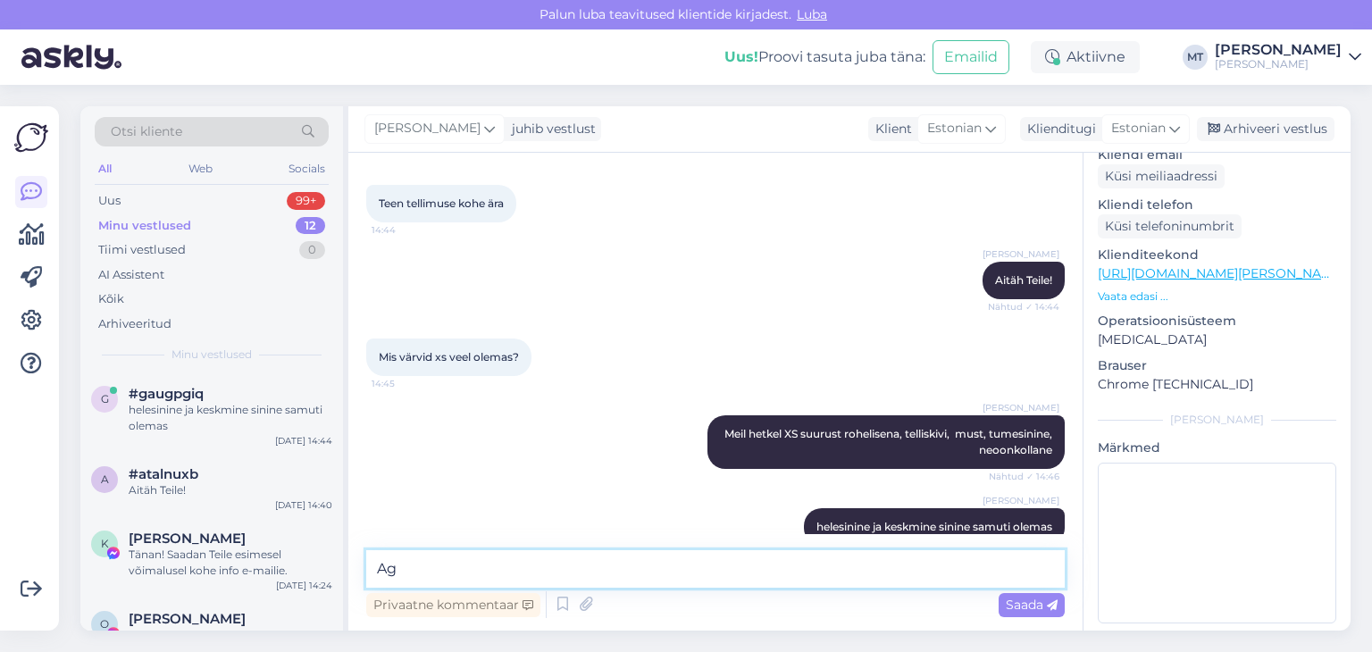
type textarea "A"
type textarea "kogused on muidugi piiratud"
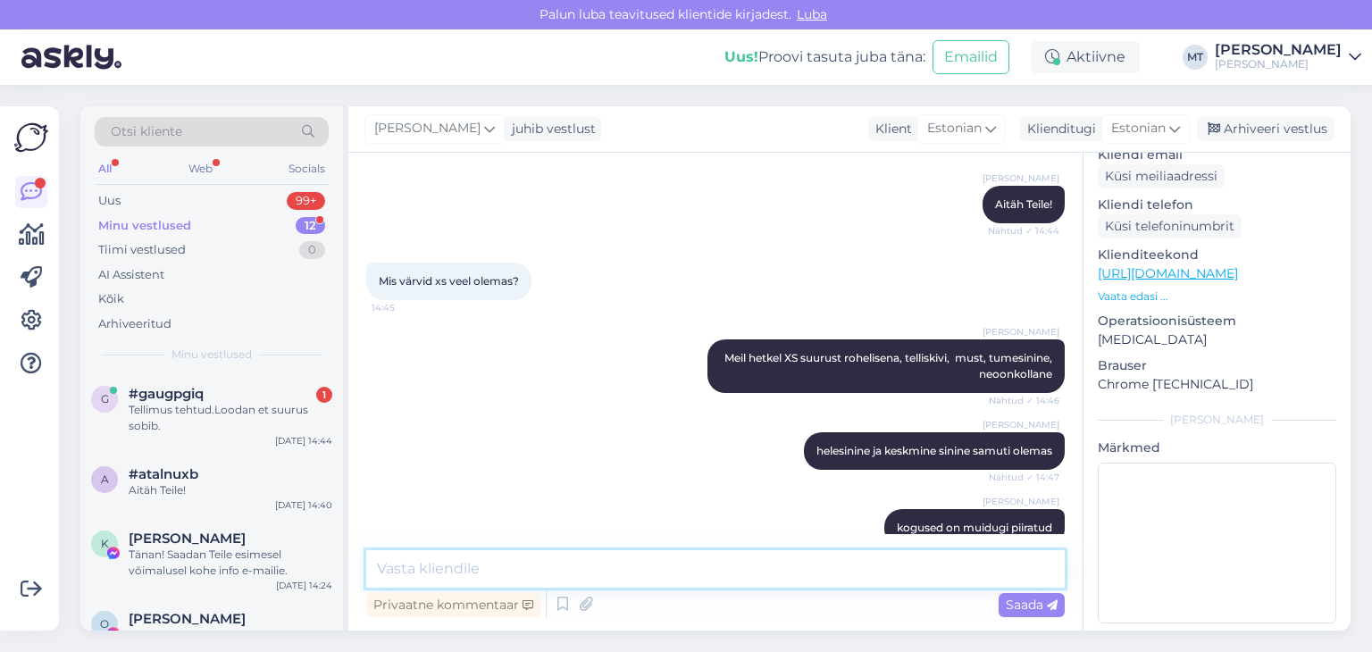
scroll to position [4241, 0]
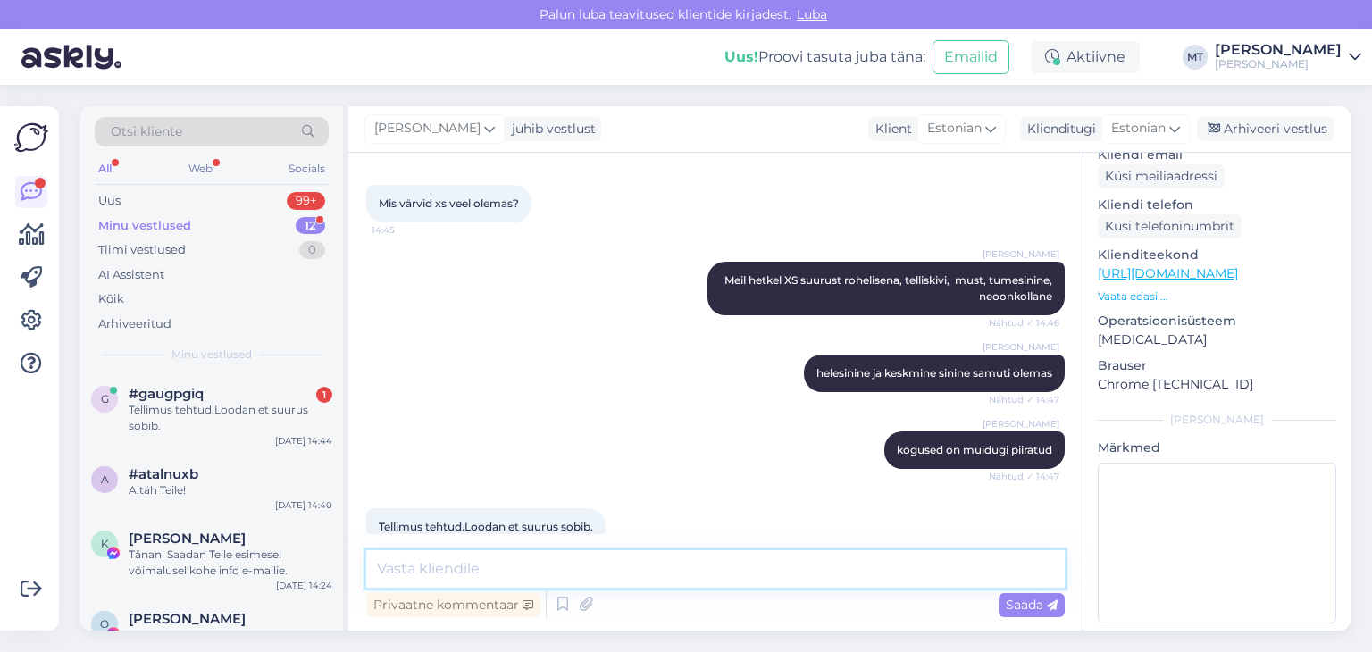
click at [450, 570] on textarea at bounding box center [715, 569] width 699 height 38
type textarea "A"
type textarea "Aitäh! Andke kindlasti teada, kas suurus sai õige."
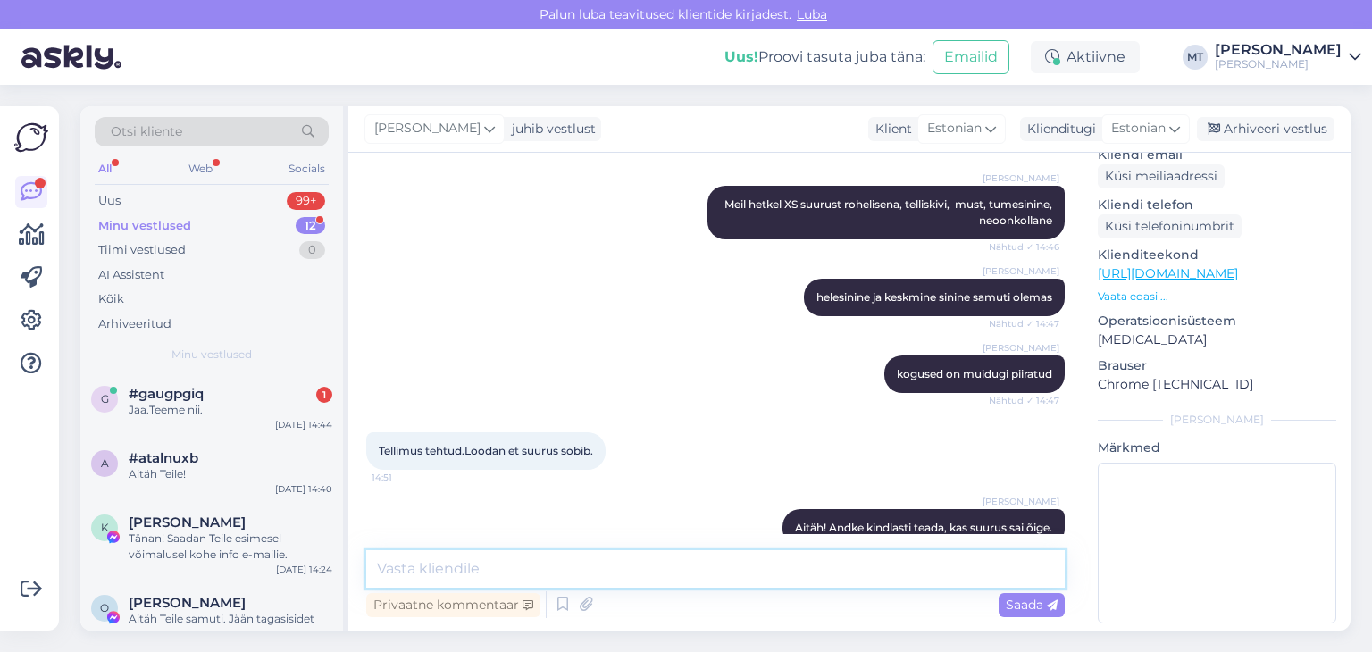
scroll to position [4395, 0]
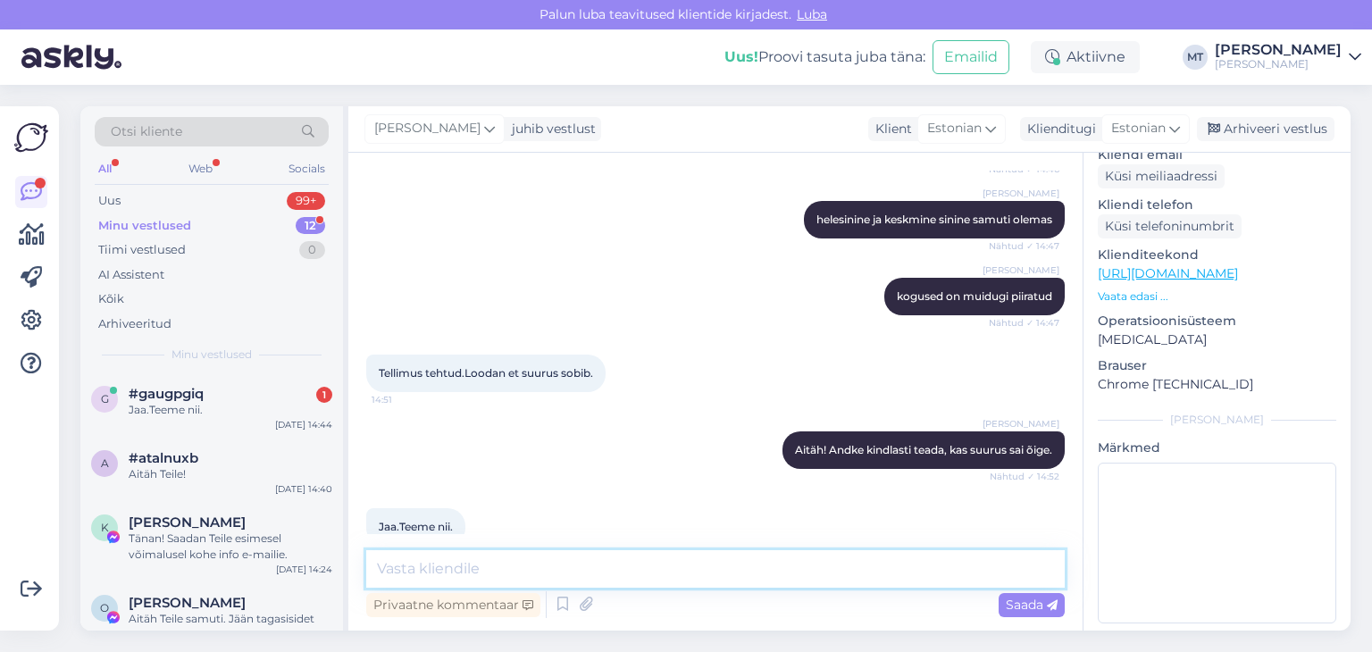
click at [408, 569] on textarea at bounding box center [715, 569] width 699 height 38
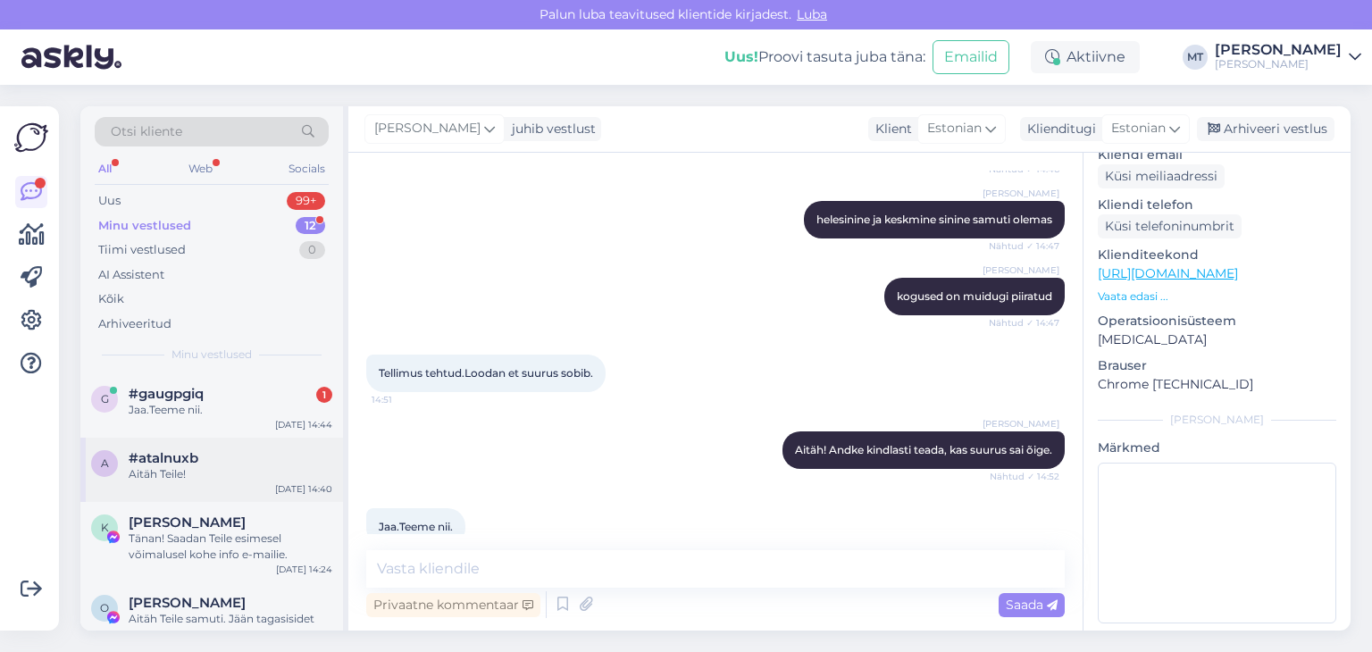
click at [173, 464] on span "#atalnuxb" at bounding box center [164, 458] width 70 height 16
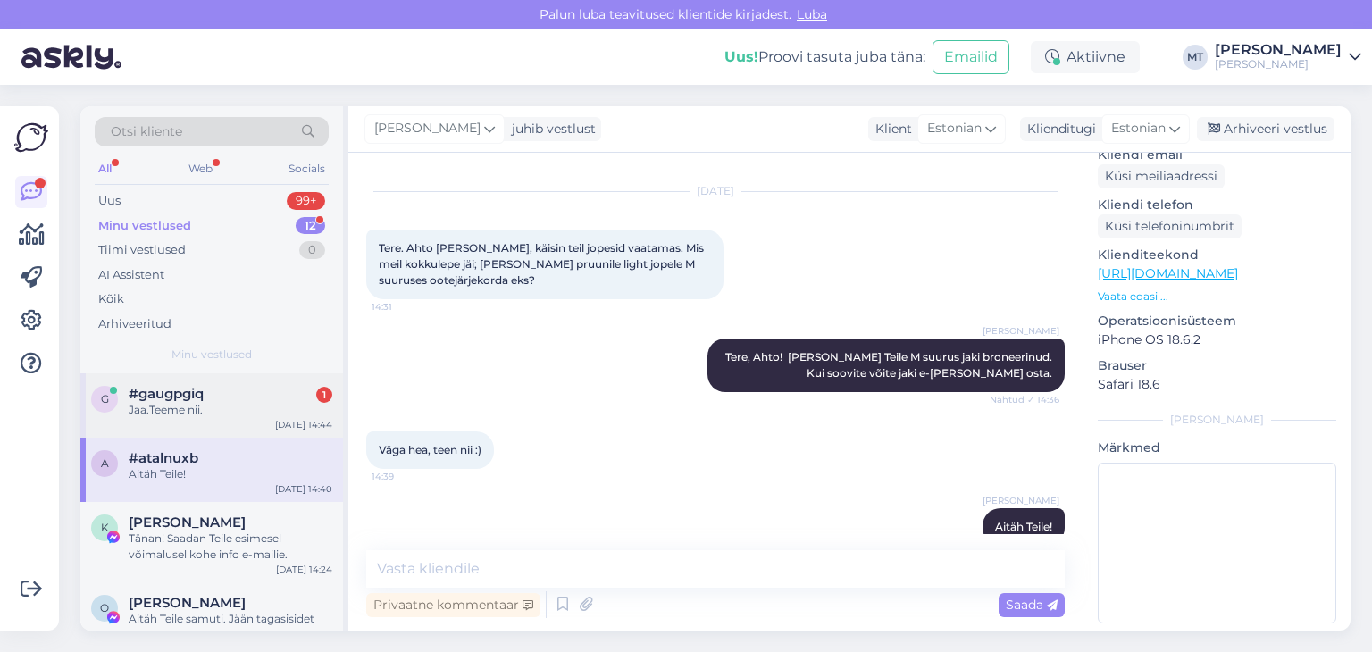
click at [176, 402] on div "Jaa.Teeme nii." at bounding box center [231, 410] width 204 height 16
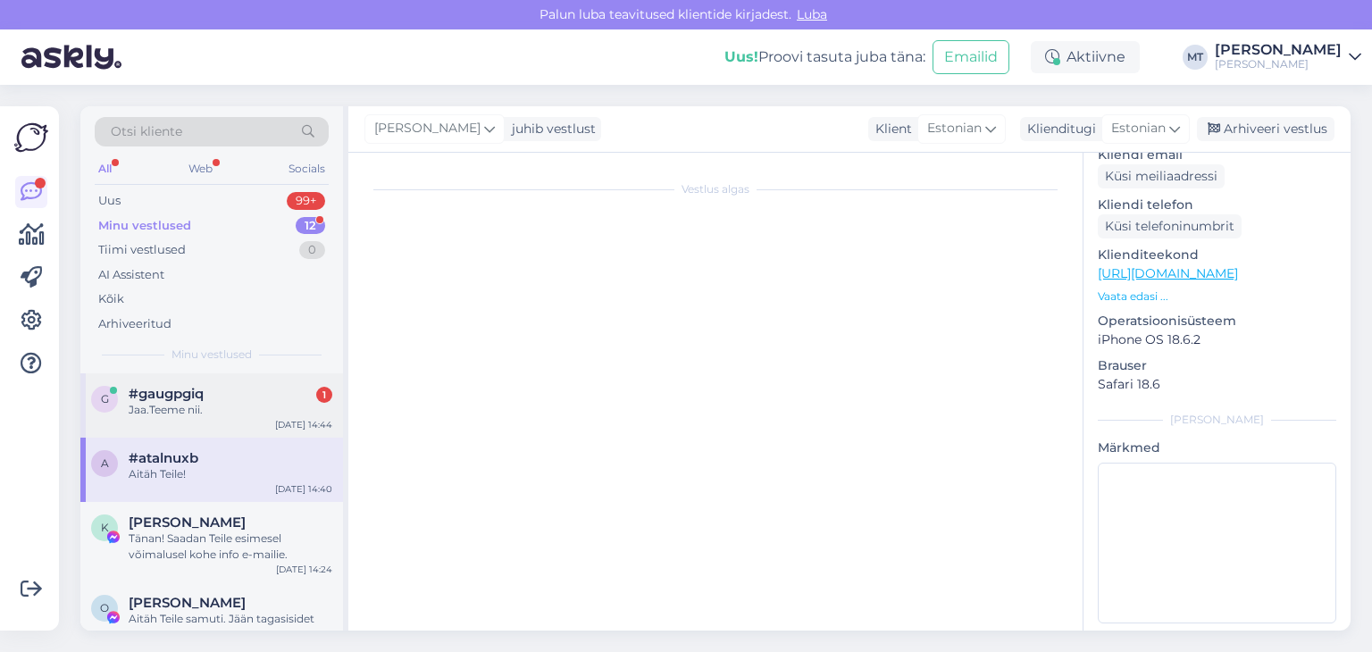
scroll to position [3973, 0]
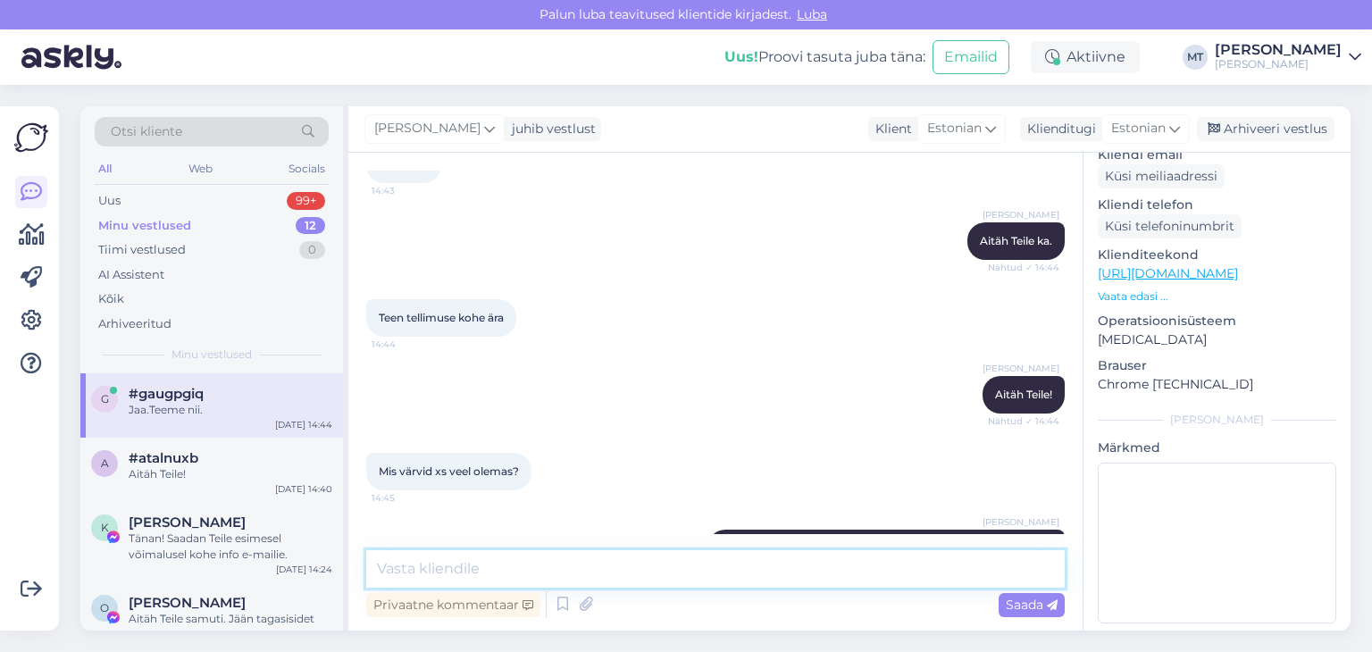
click at [478, 565] on textarea at bounding box center [715, 569] width 699 height 38
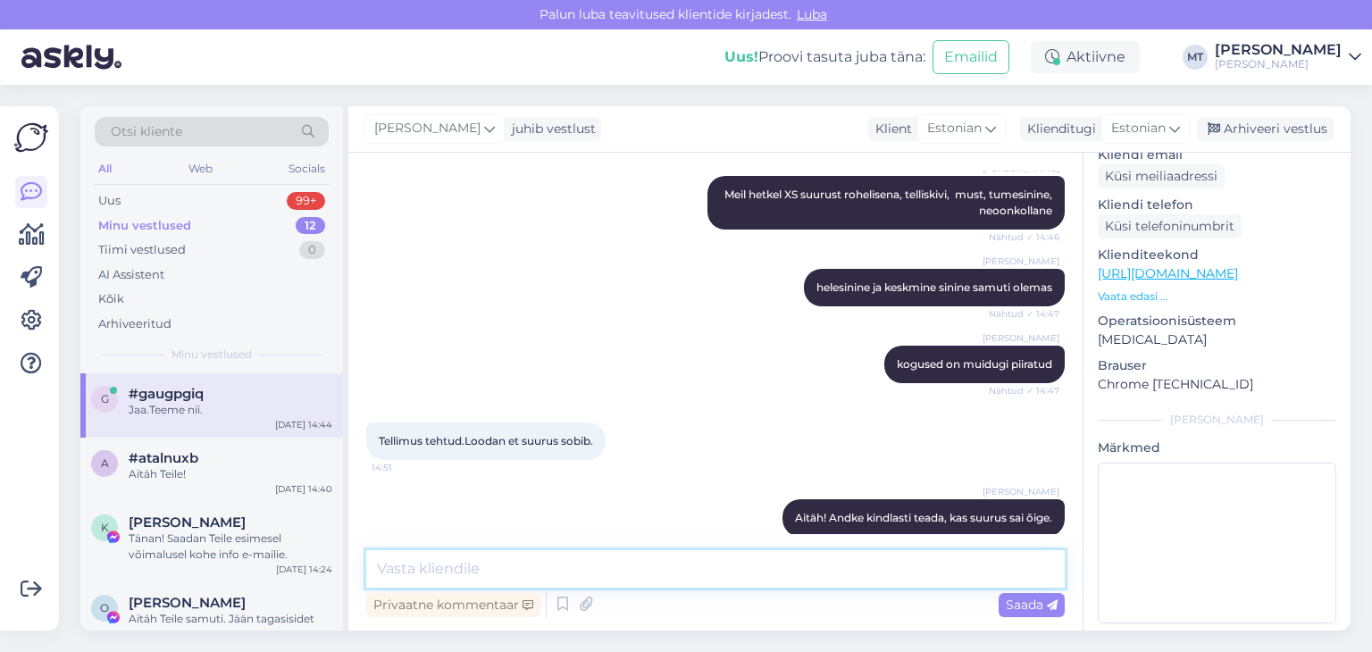
scroll to position [4394, 0]
